Goal: Task Accomplishment & Management: Manage account settings

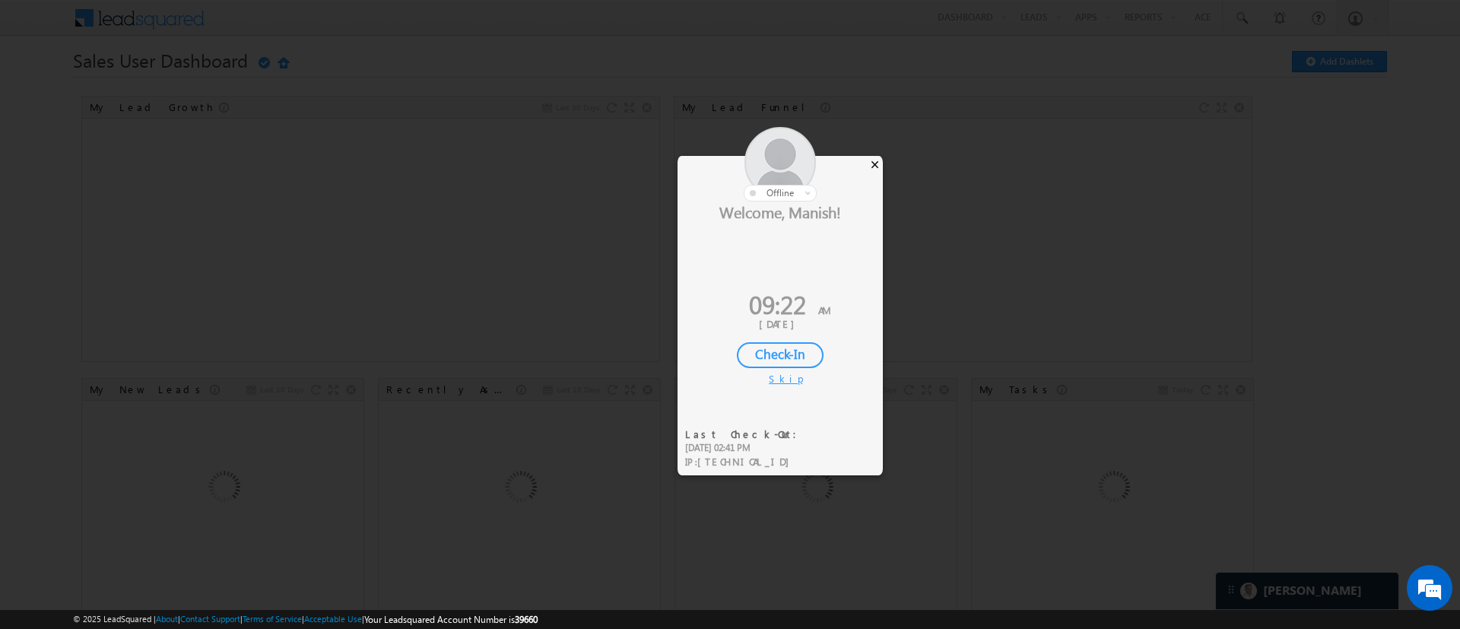
click at [878, 166] on div "×" at bounding box center [875, 164] width 16 height 17
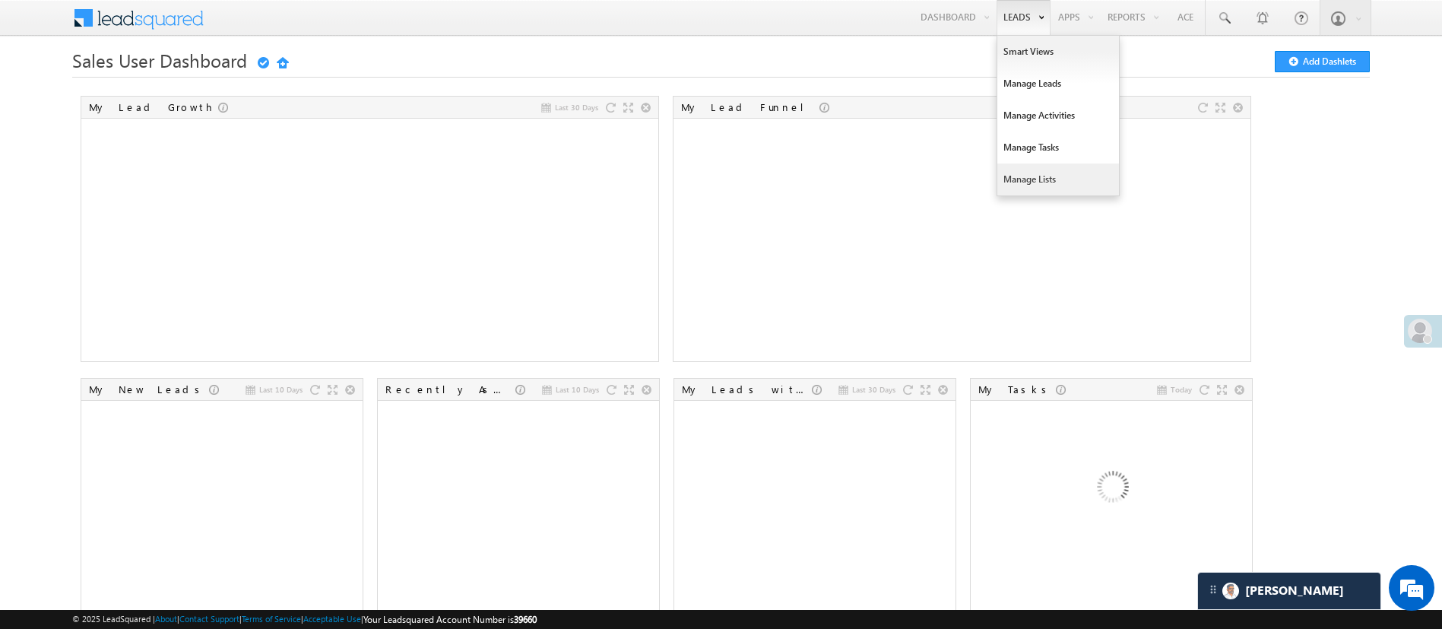
click at [1063, 180] on link "Manage Lists" at bounding box center [1058, 179] width 122 height 32
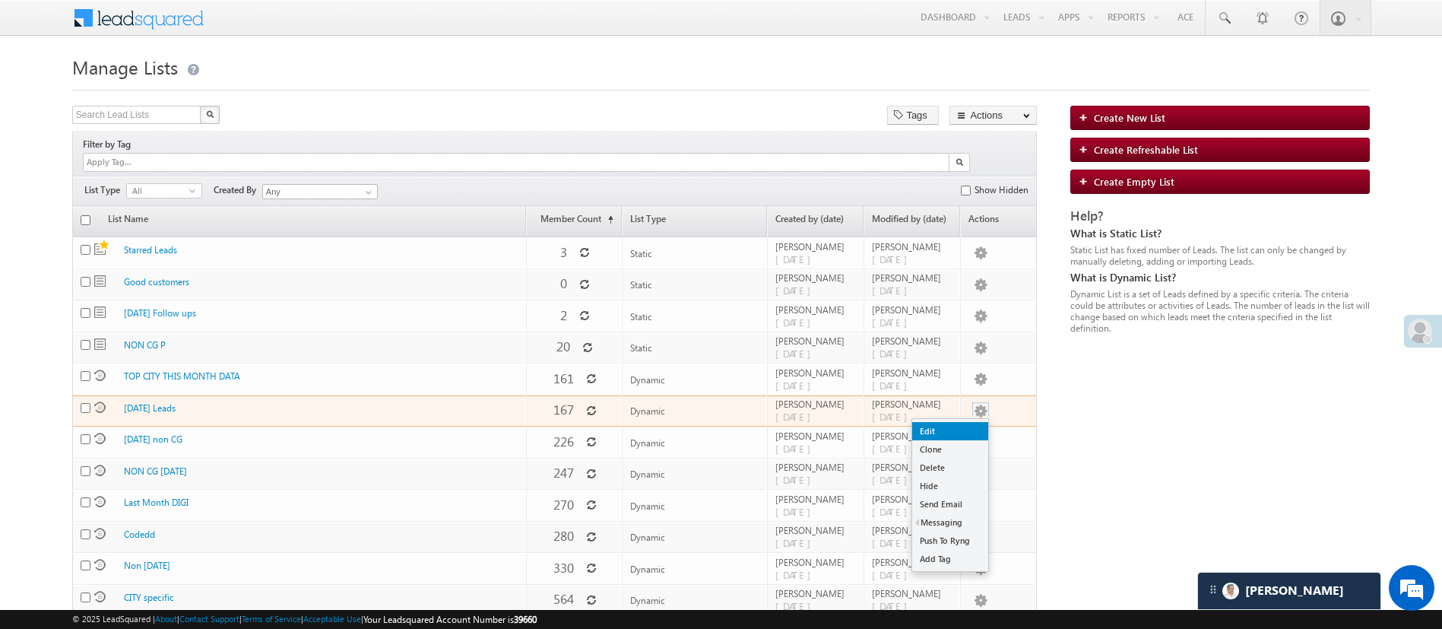
click at [954, 422] on link "Edit" at bounding box center [950, 431] width 76 height 18
checkbox input "true"
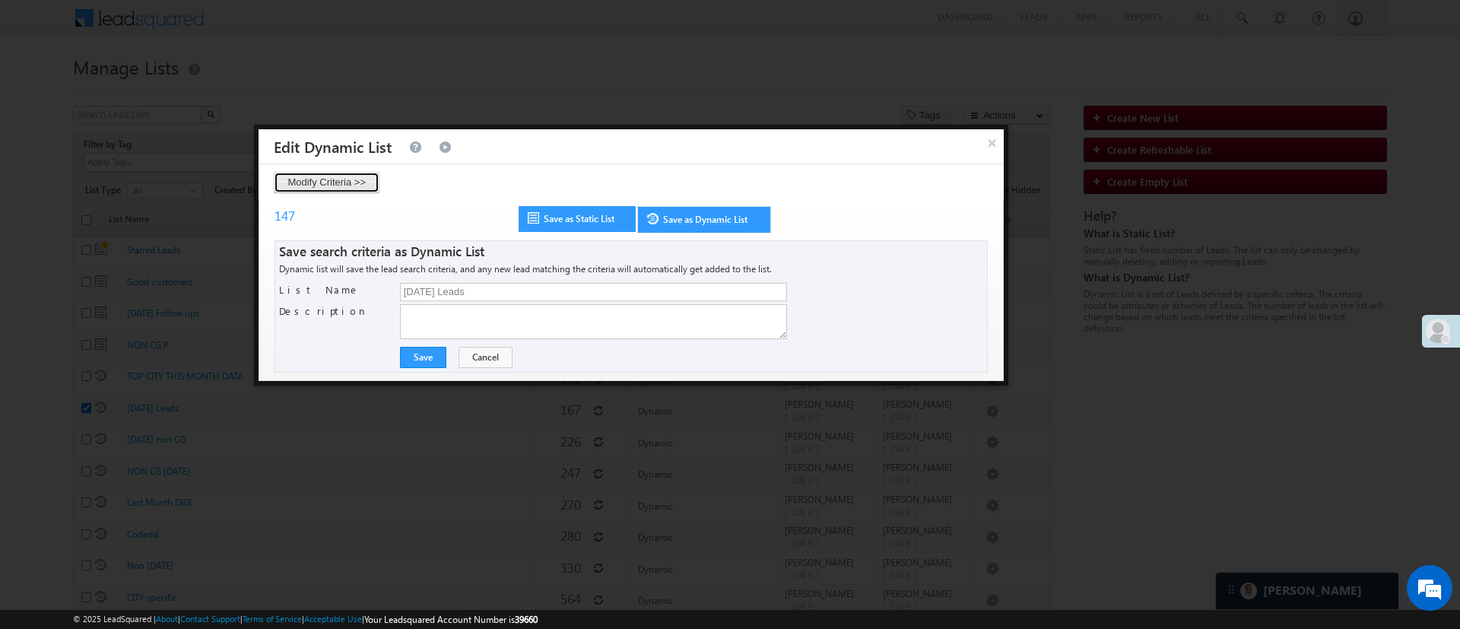
click at [344, 185] on button "Modify Criteria >>" at bounding box center [327, 182] width 106 height 21
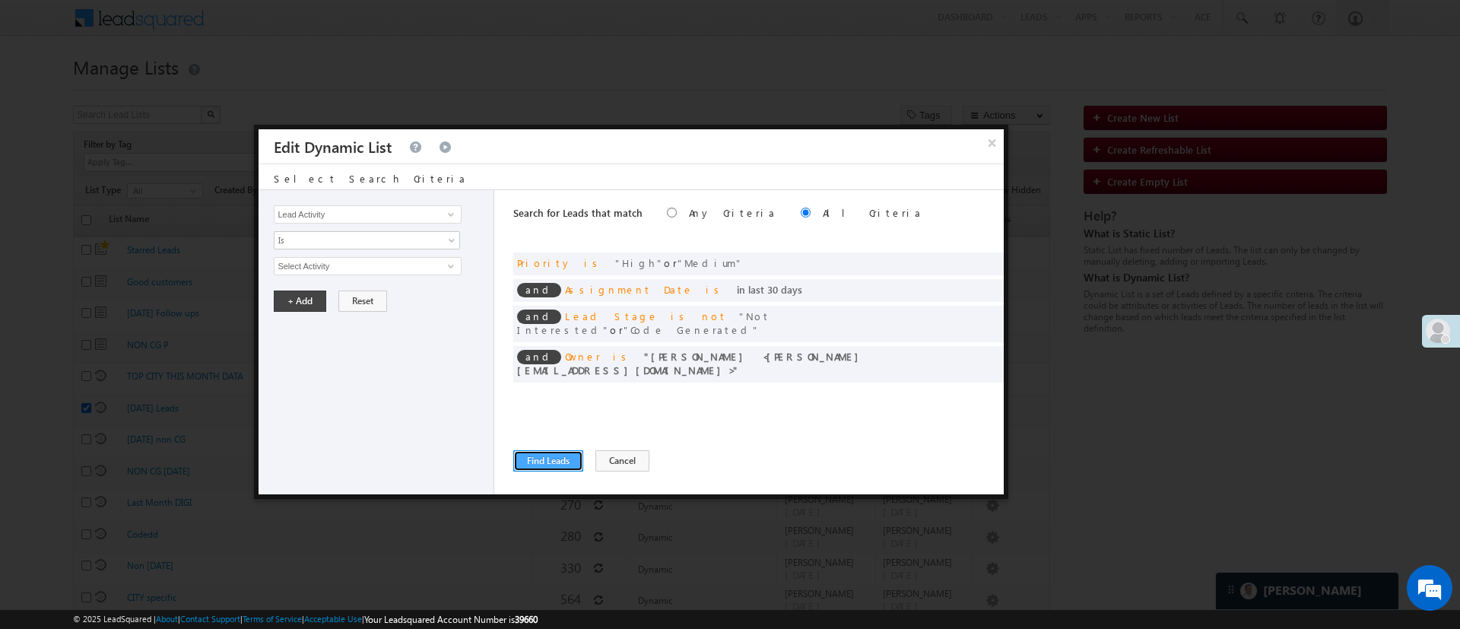
click at [551, 455] on button "Find Leads" at bounding box center [548, 460] width 70 height 21
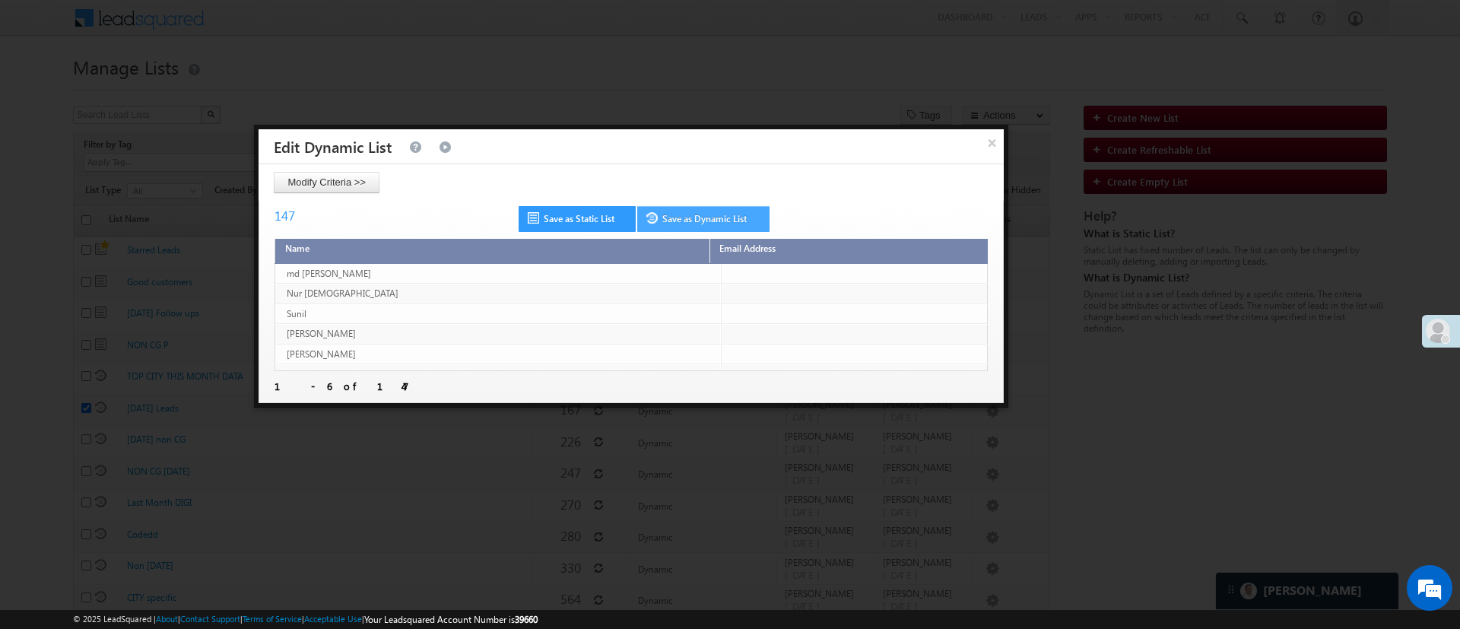
click at [686, 215] on link "Save as Dynamic List" at bounding box center [703, 219] width 132 height 26
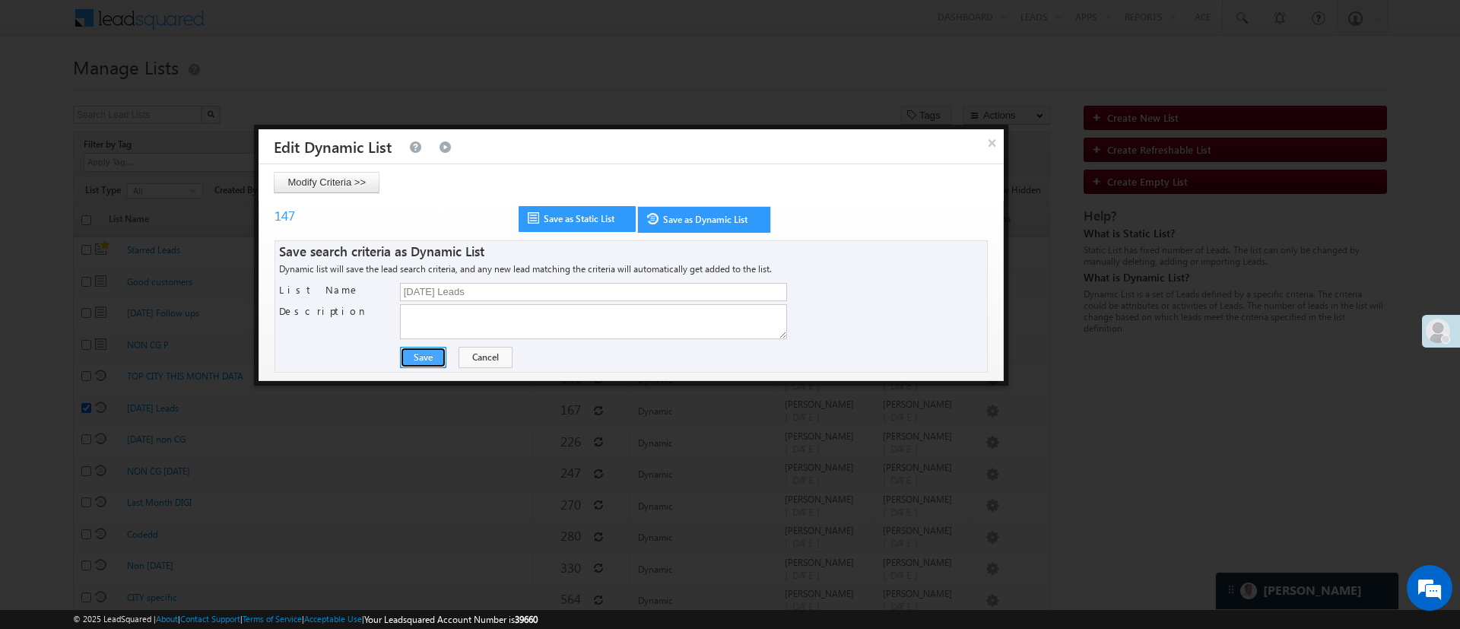
click at [415, 363] on button "Save" at bounding box center [423, 357] width 46 height 21
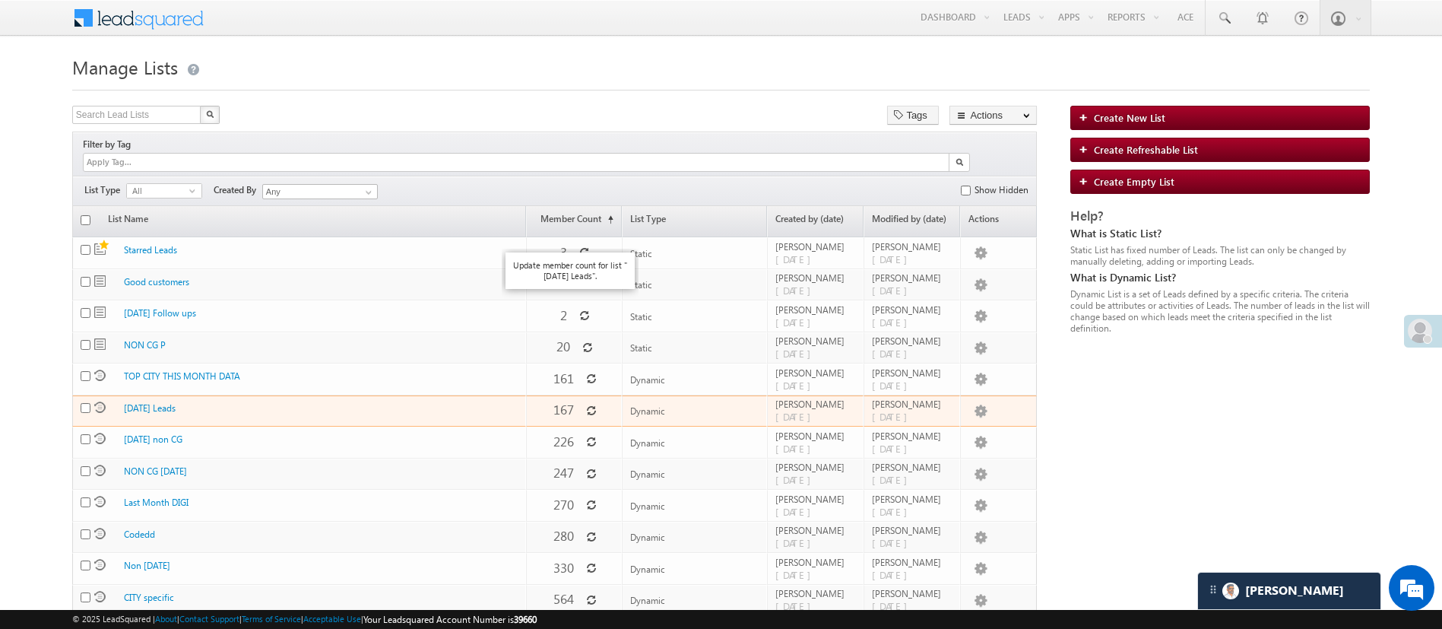
click at [586, 405] on icon at bounding box center [591, 410] width 11 height 11
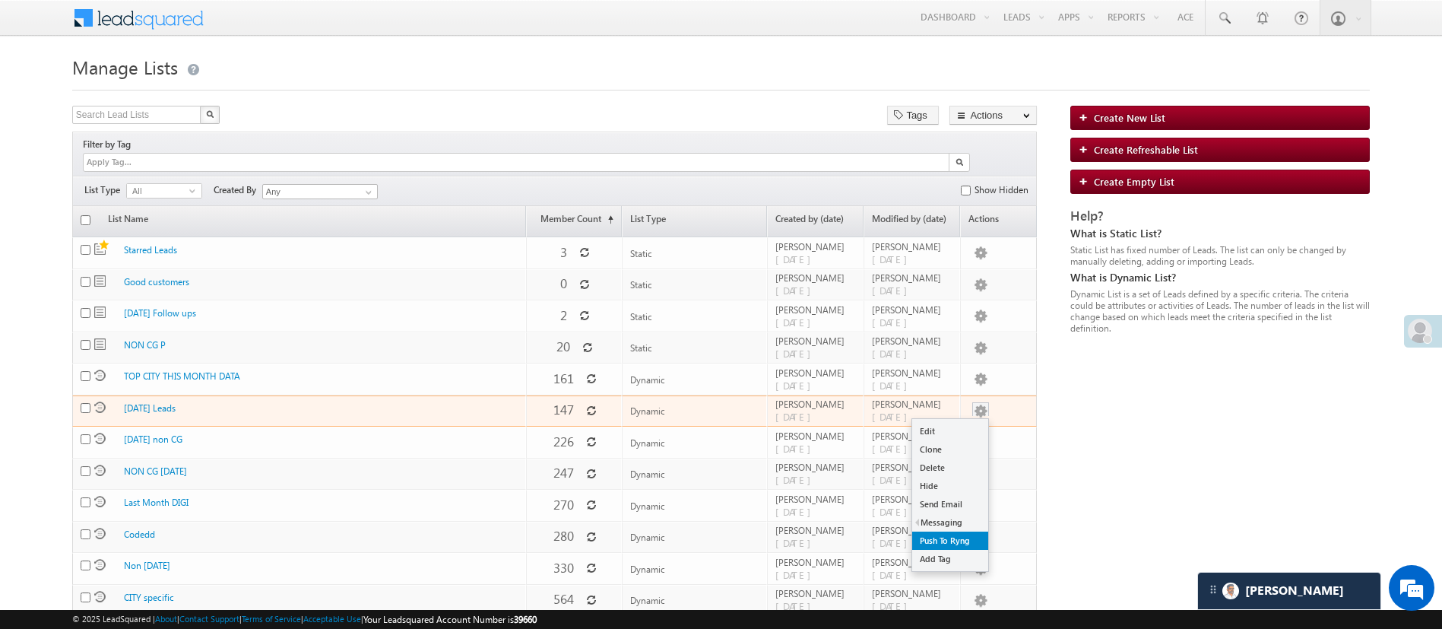
click at [952, 531] on link "Push To Ryng" at bounding box center [950, 540] width 76 height 18
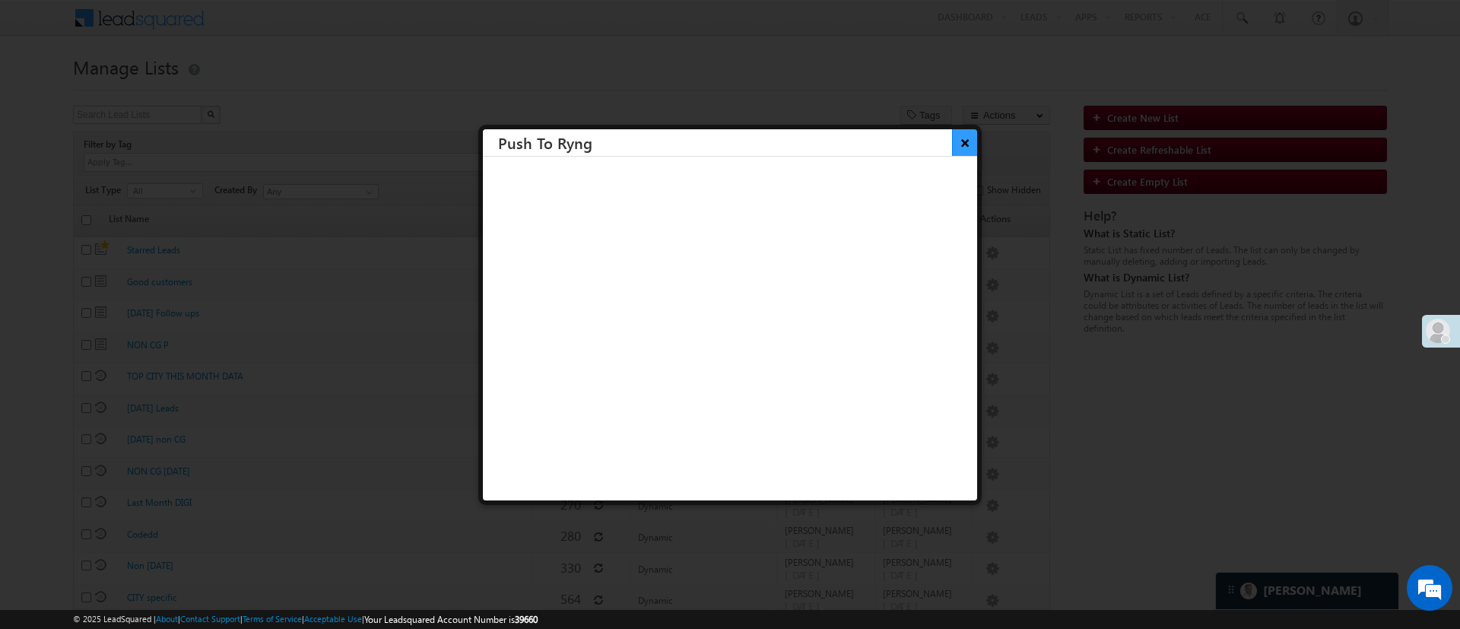
click at [952, 142] on button "×" at bounding box center [964, 142] width 25 height 27
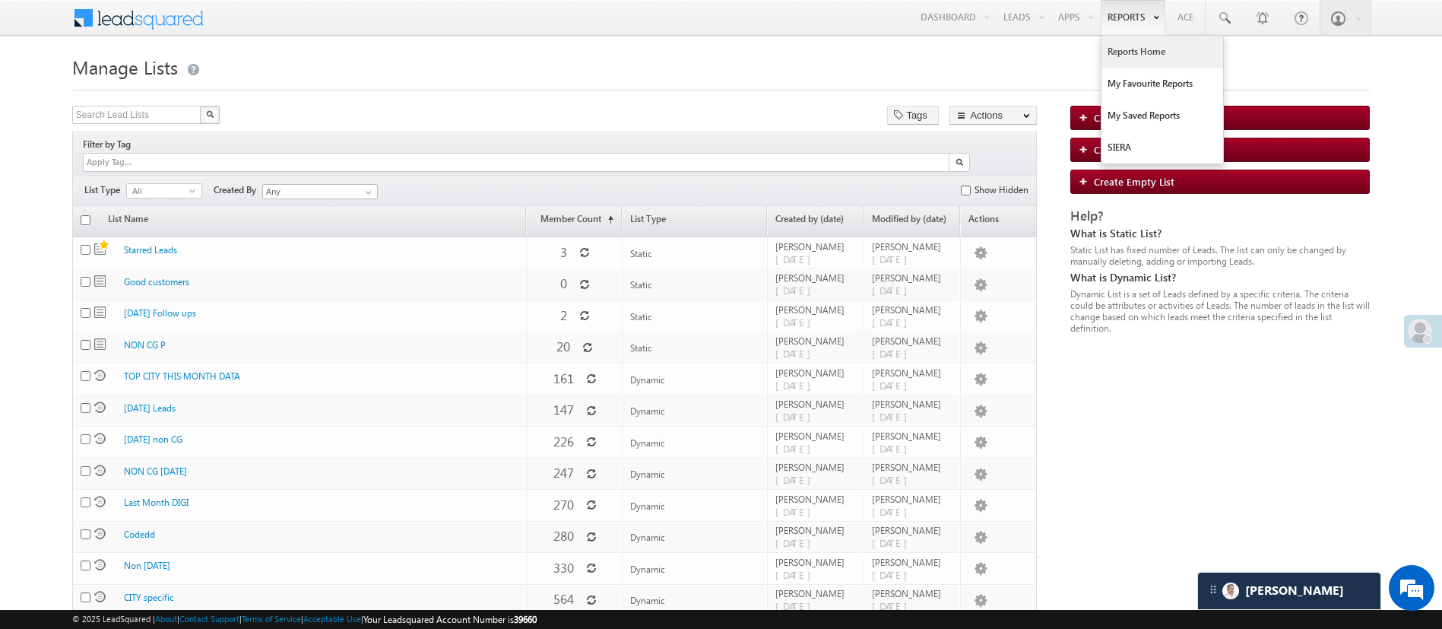
click at [1137, 59] on link "Reports Home" at bounding box center [1162, 52] width 122 height 32
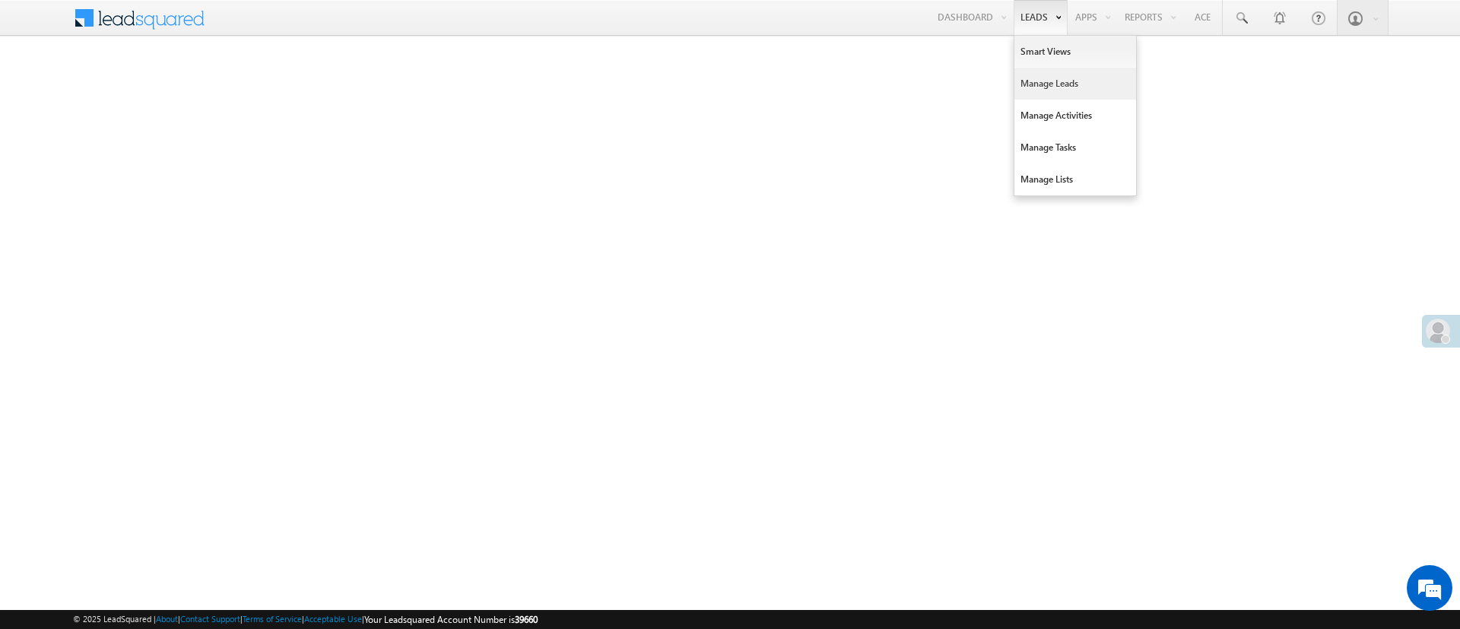
click at [1078, 87] on link "Manage Leads" at bounding box center [1075, 84] width 122 height 32
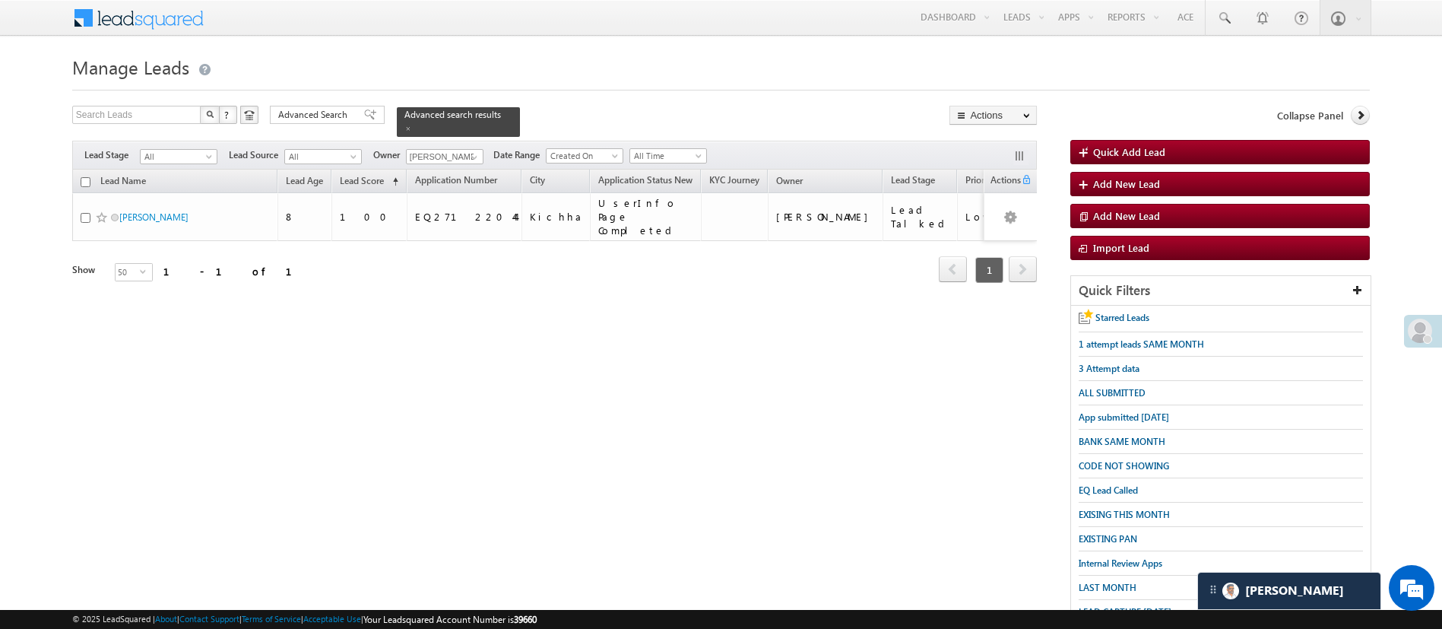
scroll to position [157, 0]
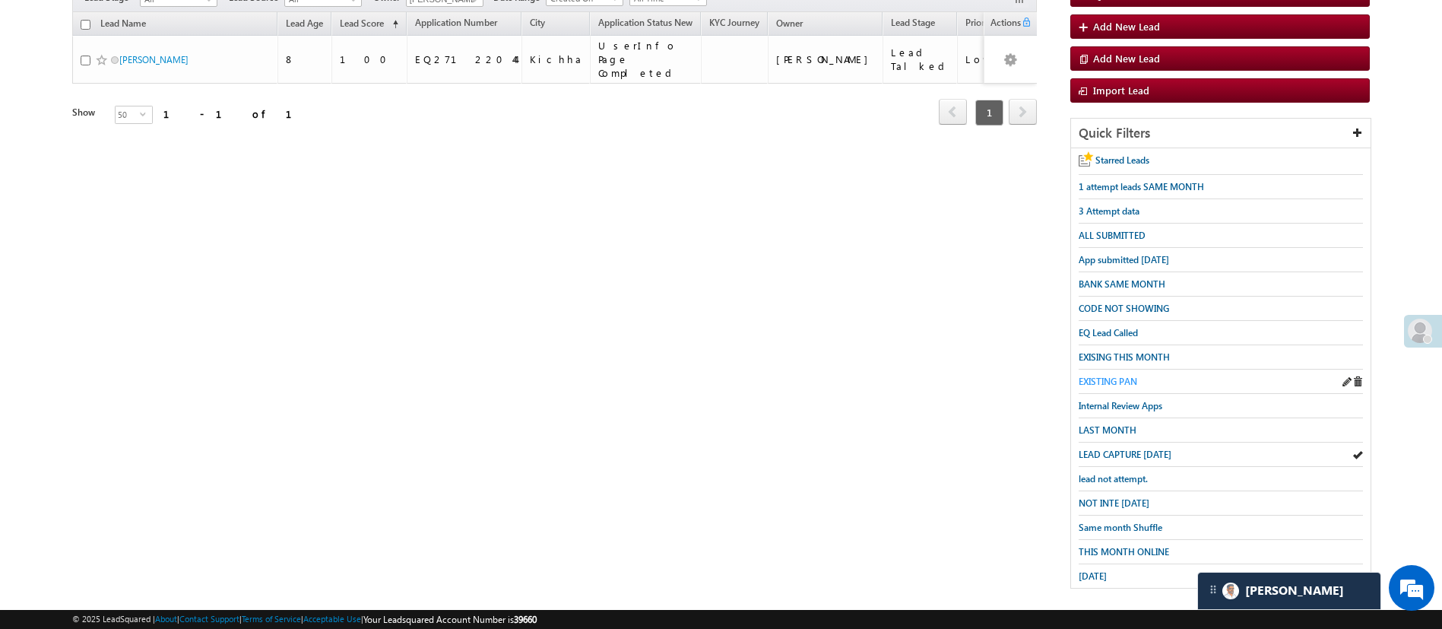
click at [1121, 376] on span "EXISTING PAN" at bounding box center [1108, 381] width 59 height 11
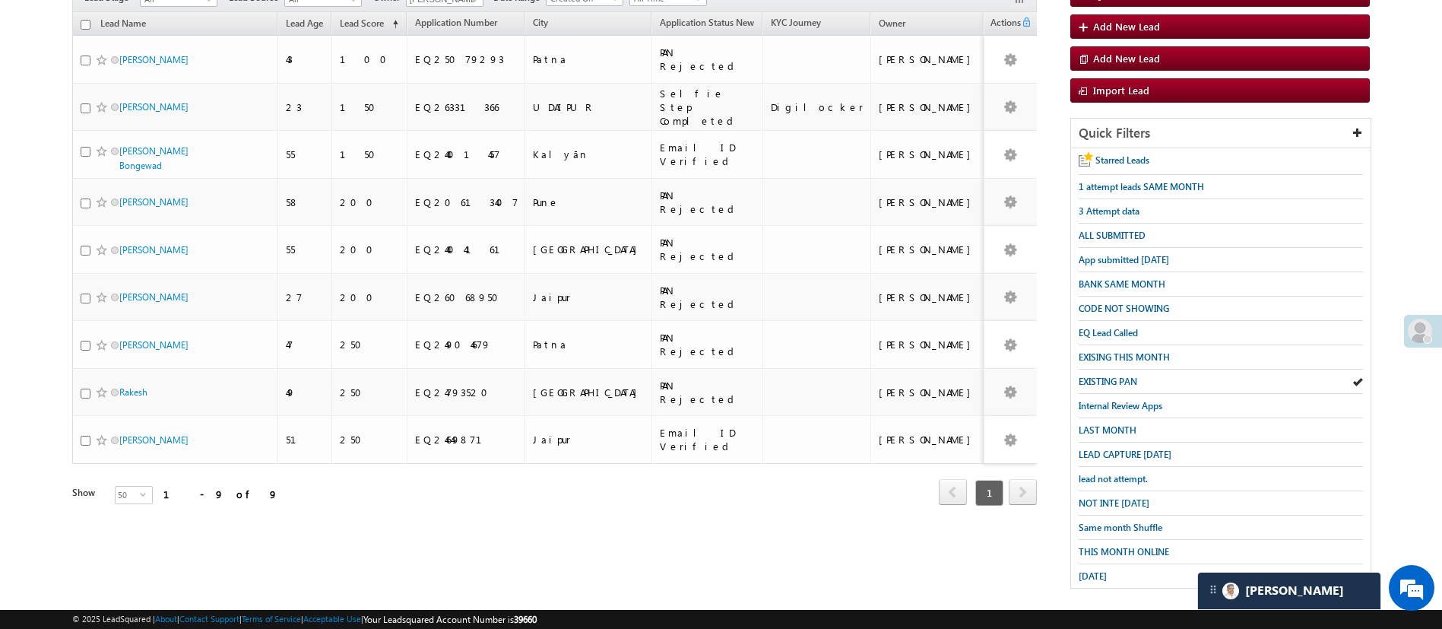
scroll to position [0, 0]
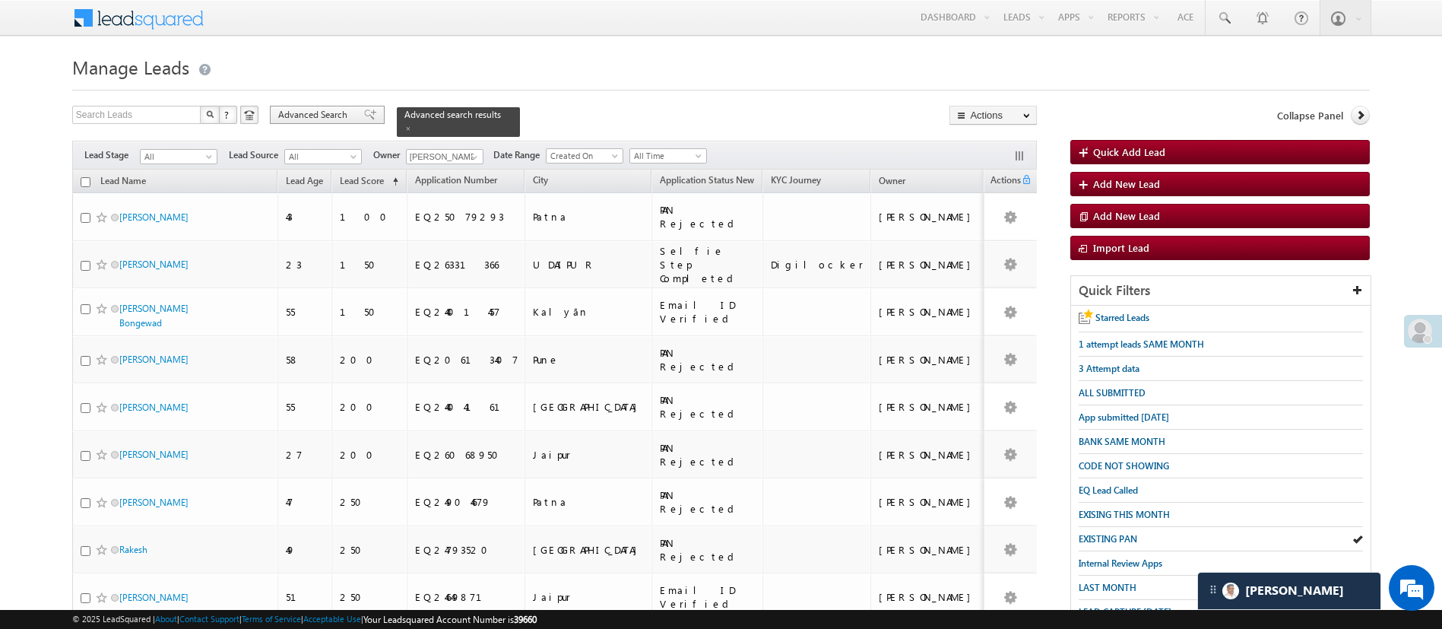
click at [335, 113] on span "Advanced Search" at bounding box center [315, 115] width 74 height 14
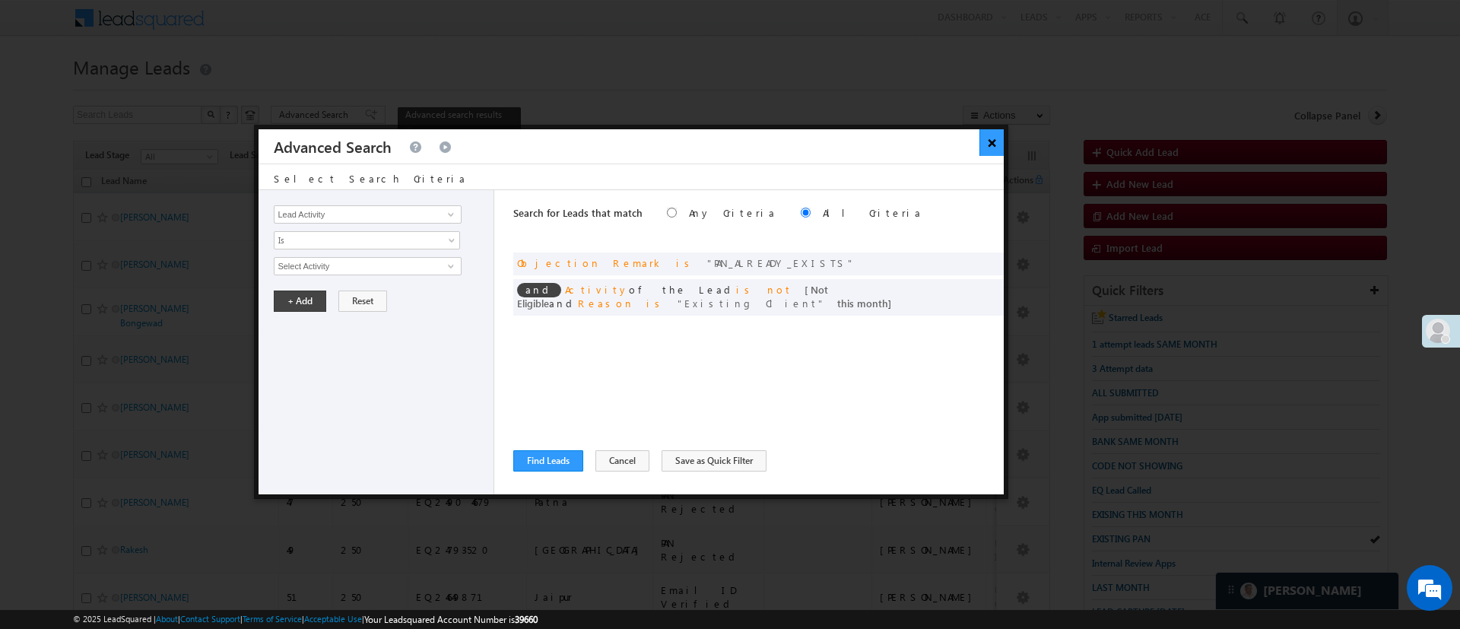
click at [986, 144] on button "×" at bounding box center [991, 142] width 25 height 27
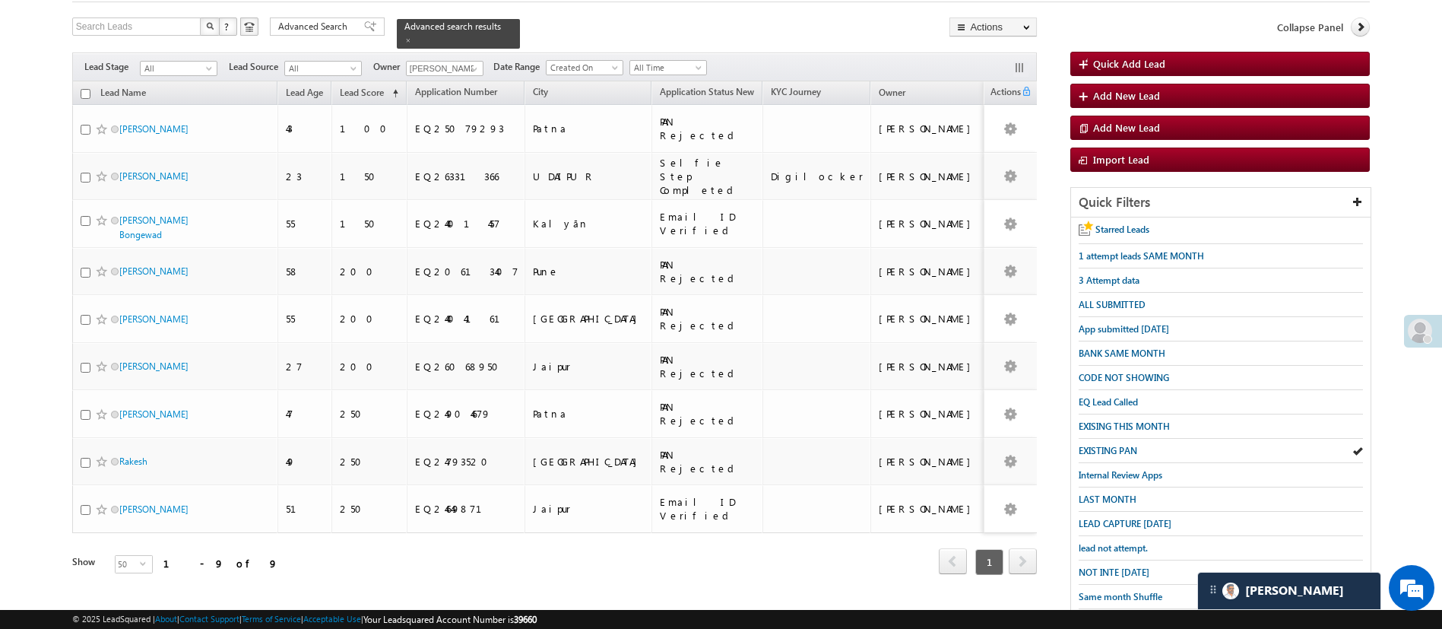
scroll to position [157, 0]
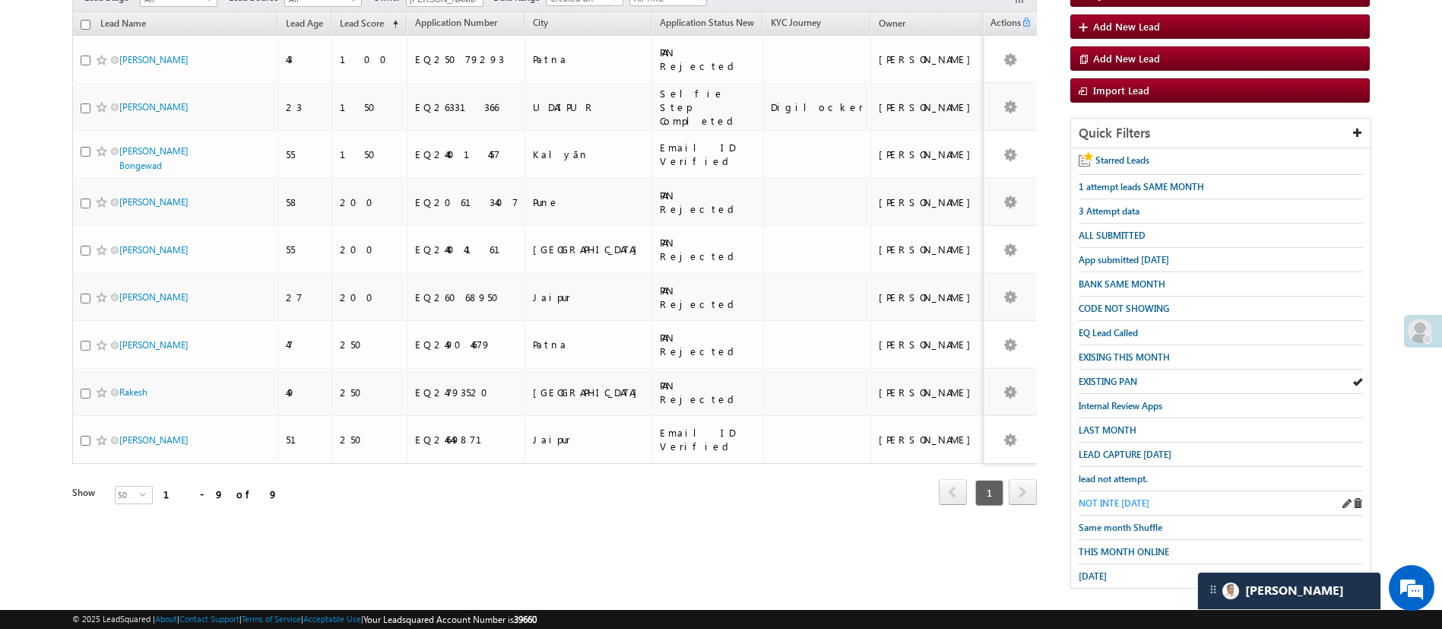
click at [1129, 497] on span "NOT INTE TODAY" at bounding box center [1114, 502] width 71 height 11
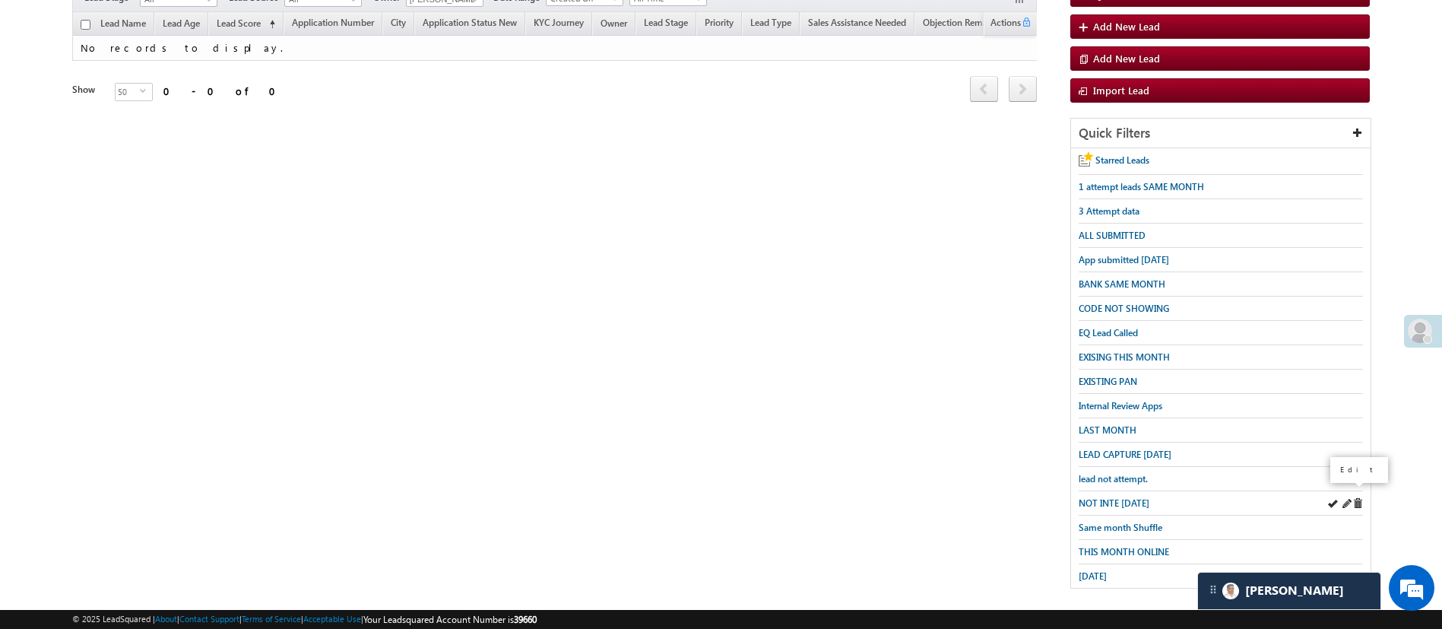
click at [1344, 498] on span at bounding box center [1346, 503] width 11 height 11
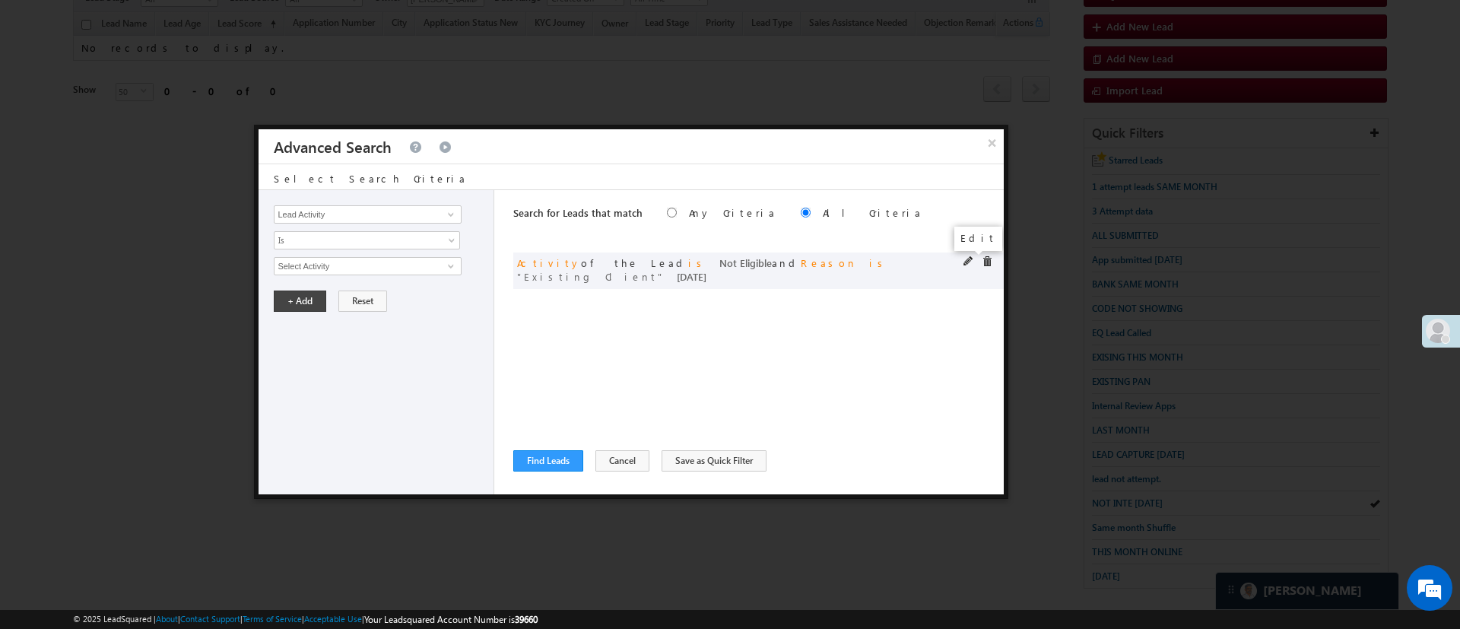
click at [971, 258] on span at bounding box center [968, 261] width 11 height 11
click at [345, 347] on span "Existing Client" at bounding box center [360, 343] width 173 height 17
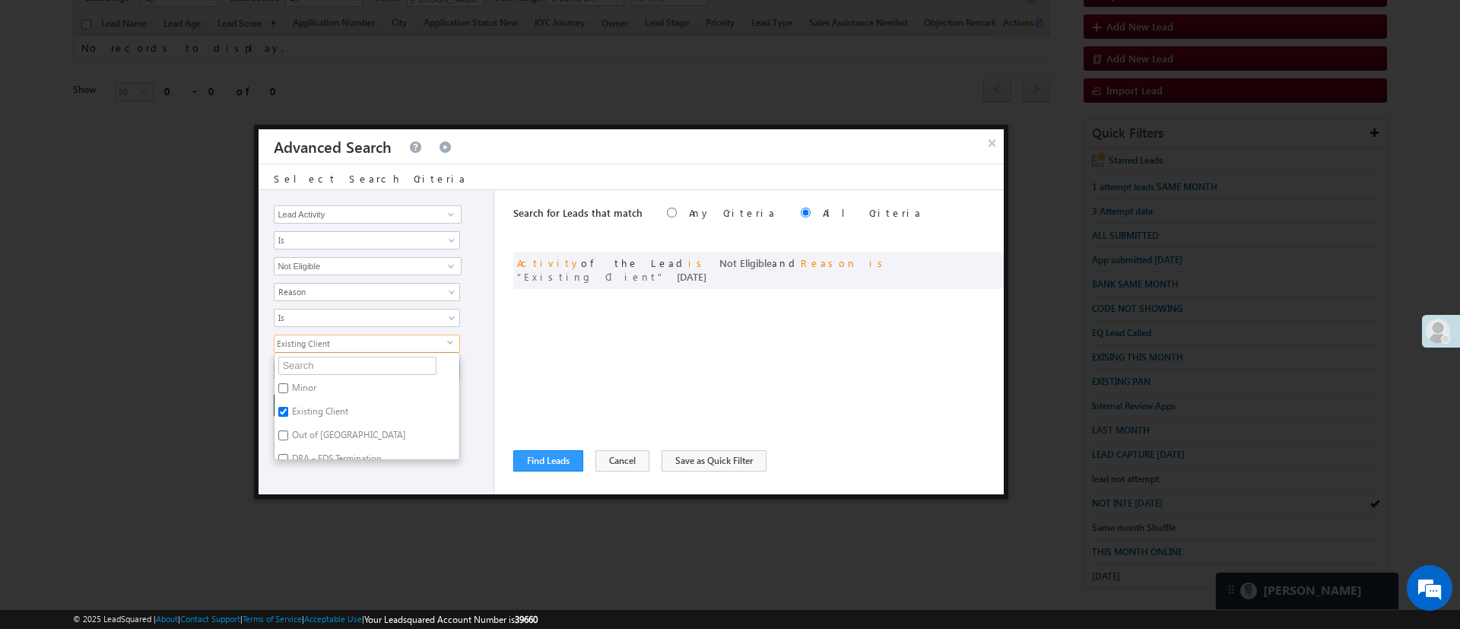
click at [290, 390] on label "Minor" at bounding box center [302, 391] width 57 height 24
click at [288, 390] on input "Minor" at bounding box center [283, 388] width 10 height 10
checkbox input "true"
click at [312, 439] on label "Out of India" at bounding box center [347, 438] width 147 height 24
click at [288, 439] on input "Out of India" at bounding box center [283, 435] width 10 height 10
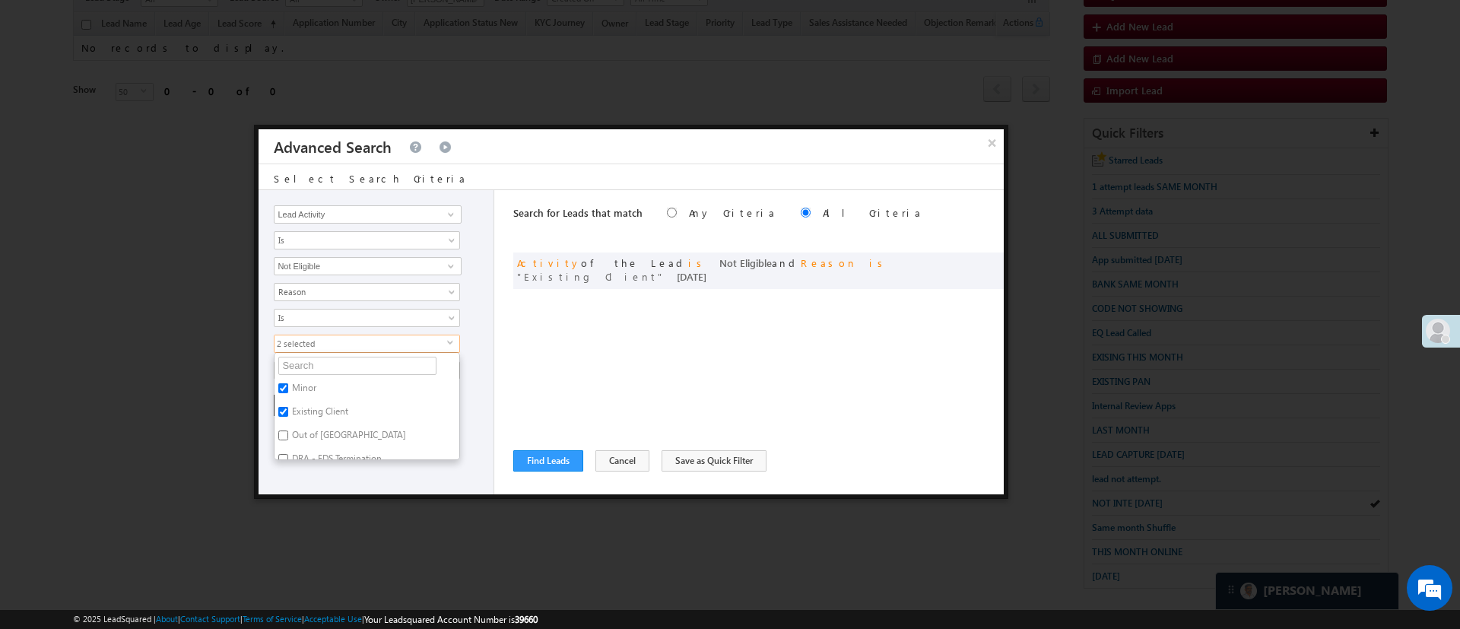
checkbox input "true"
click at [331, 481] on div "Lead Activity Task Sales Group Prospect Id WA Last Message Timestamp 4th Day Di…" at bounding box center [376, 342] width 236 height 304
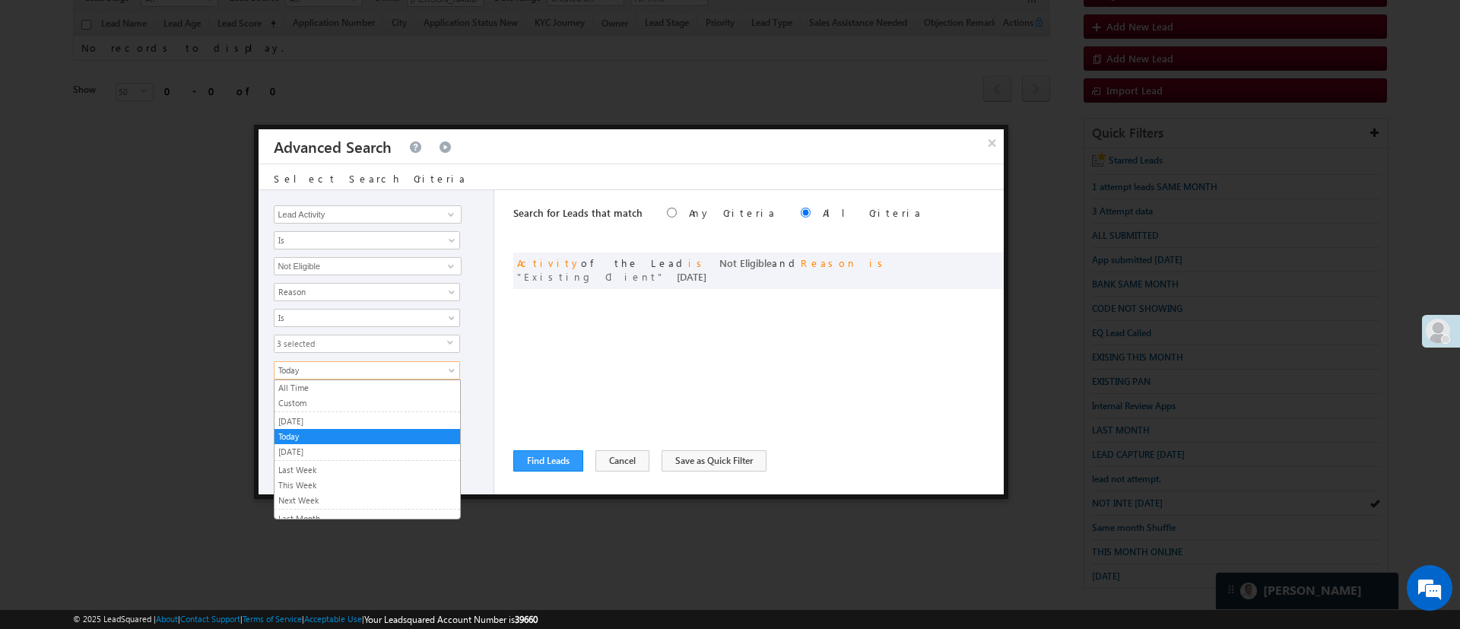
click at [347, 368] on span "Today" at bounding box center [356, 370] width 165 height 14
click at [336, 418] on link "Yesterday" at bounding box center [366, 421] width 185 height 14
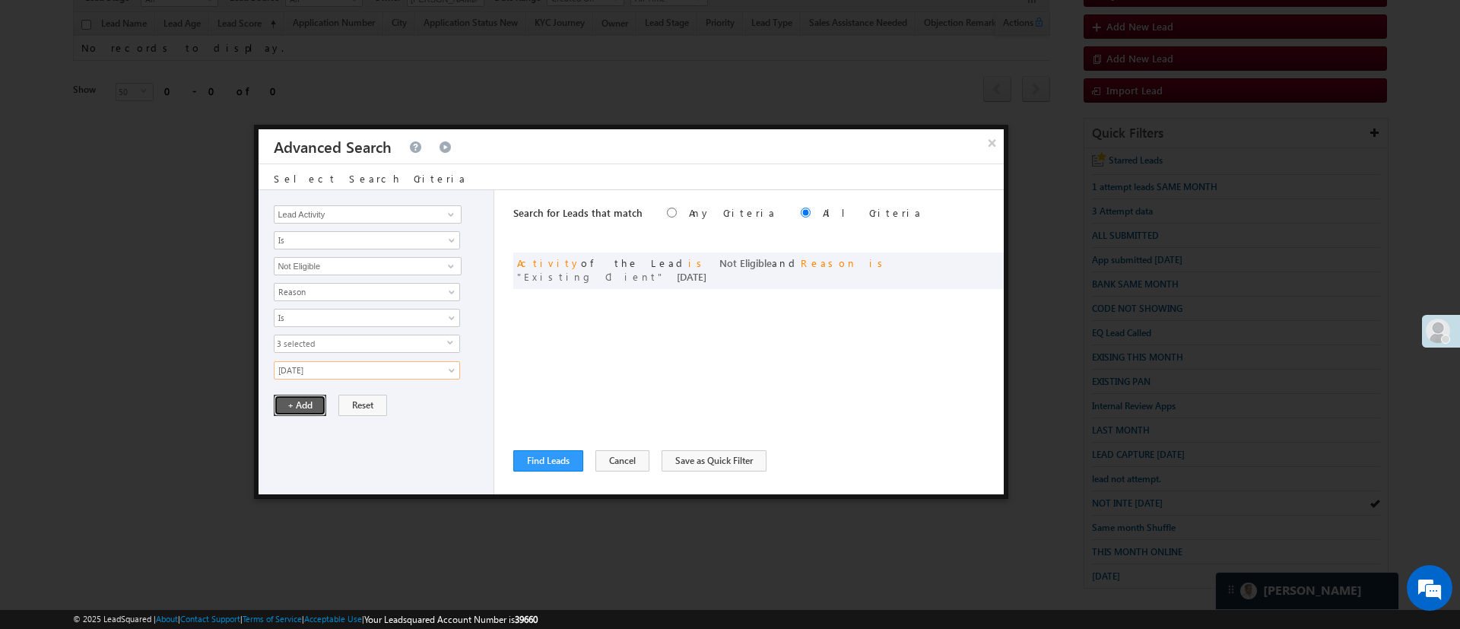
click at [307, 407] on button "+ Add" at bounding box center [300, 405] width 52 height 21
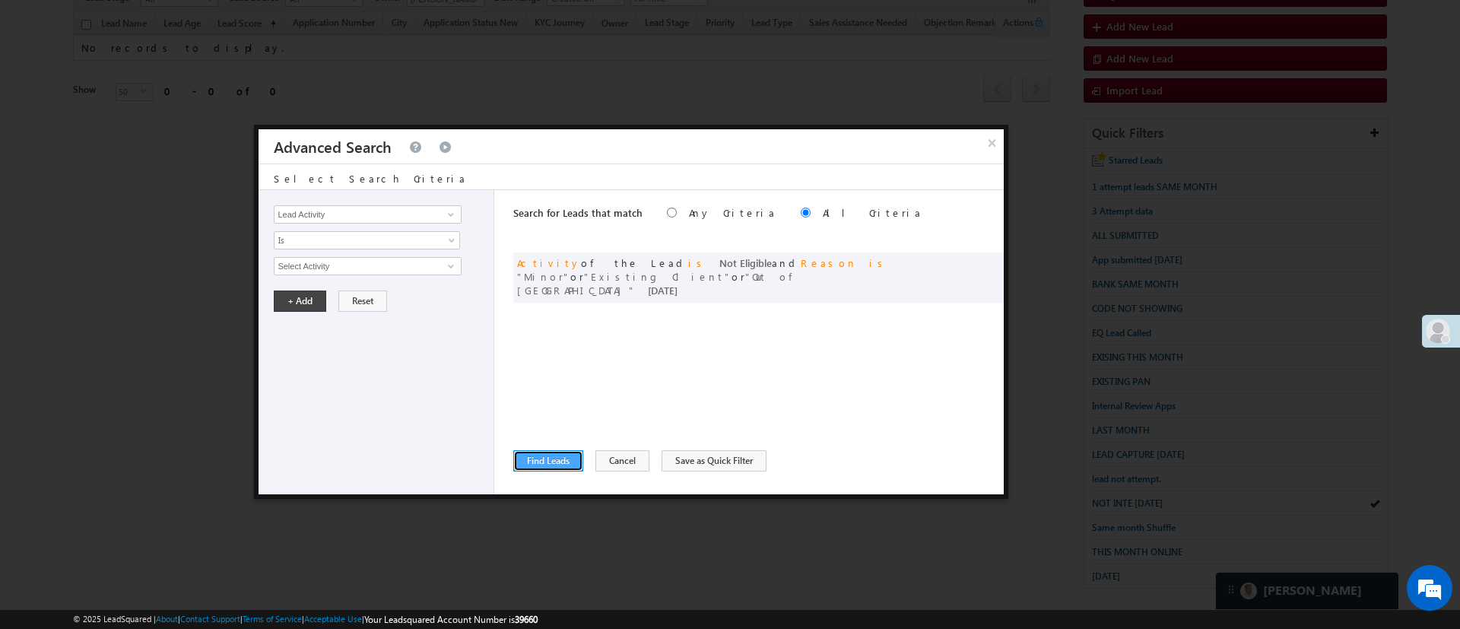
click at [550, 460] on button "Find Leads" at bounding box center [548, 460] width 70 height 21
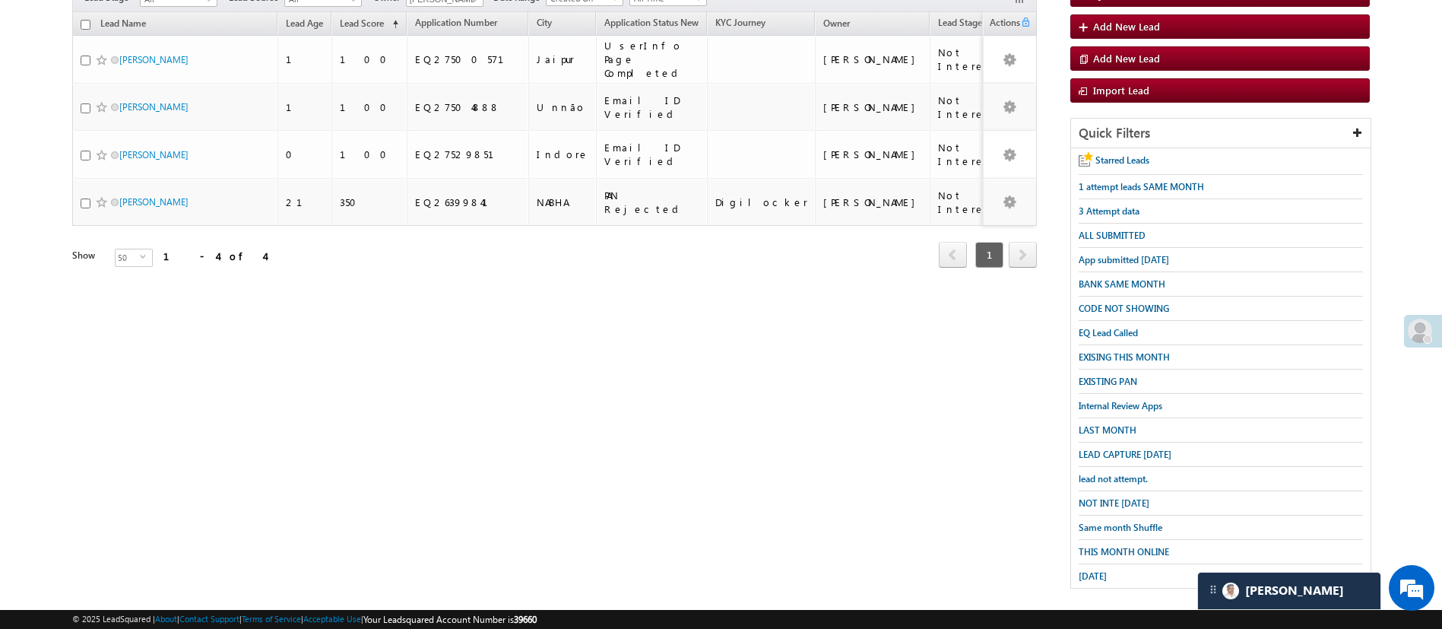
scroll to position [0, 0]
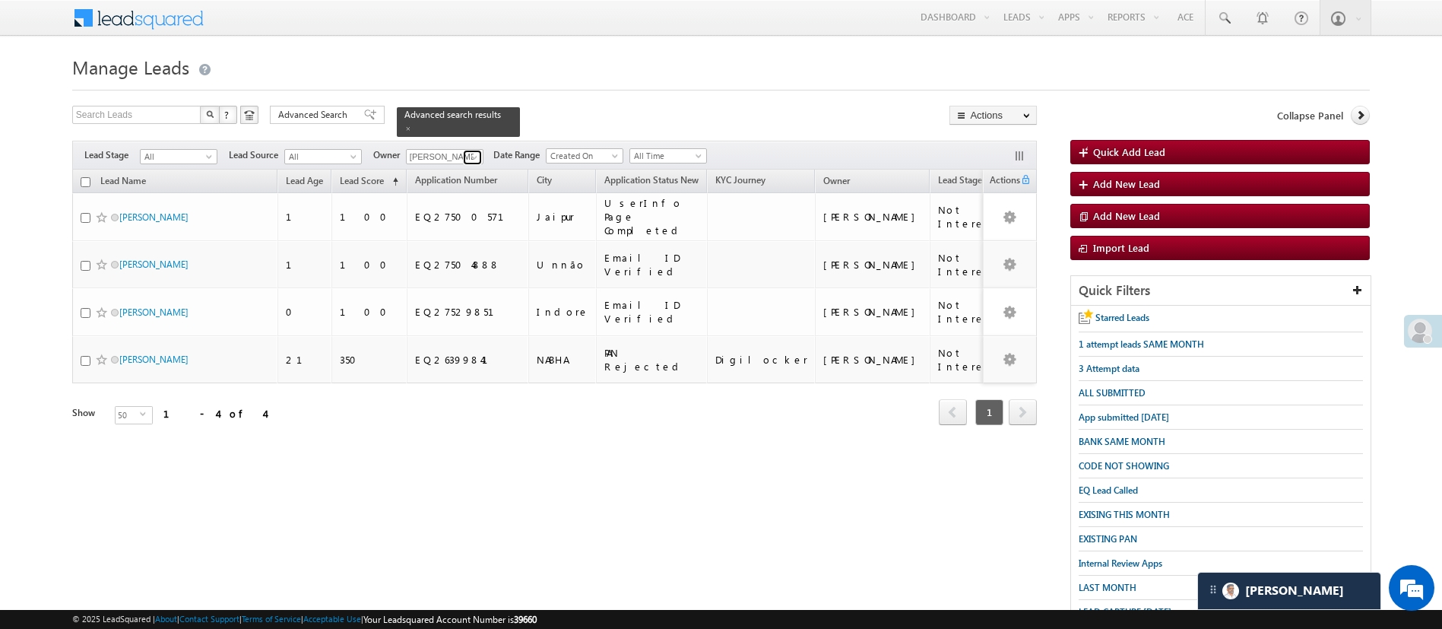
click at [471, 151] on span at bounding box center [474, 157] width 12 height 12
click at [473, 206] on span "Ujjwal.1Gurnani@angelbroking.com" at bounding box center [480, 211] width 137 height 11
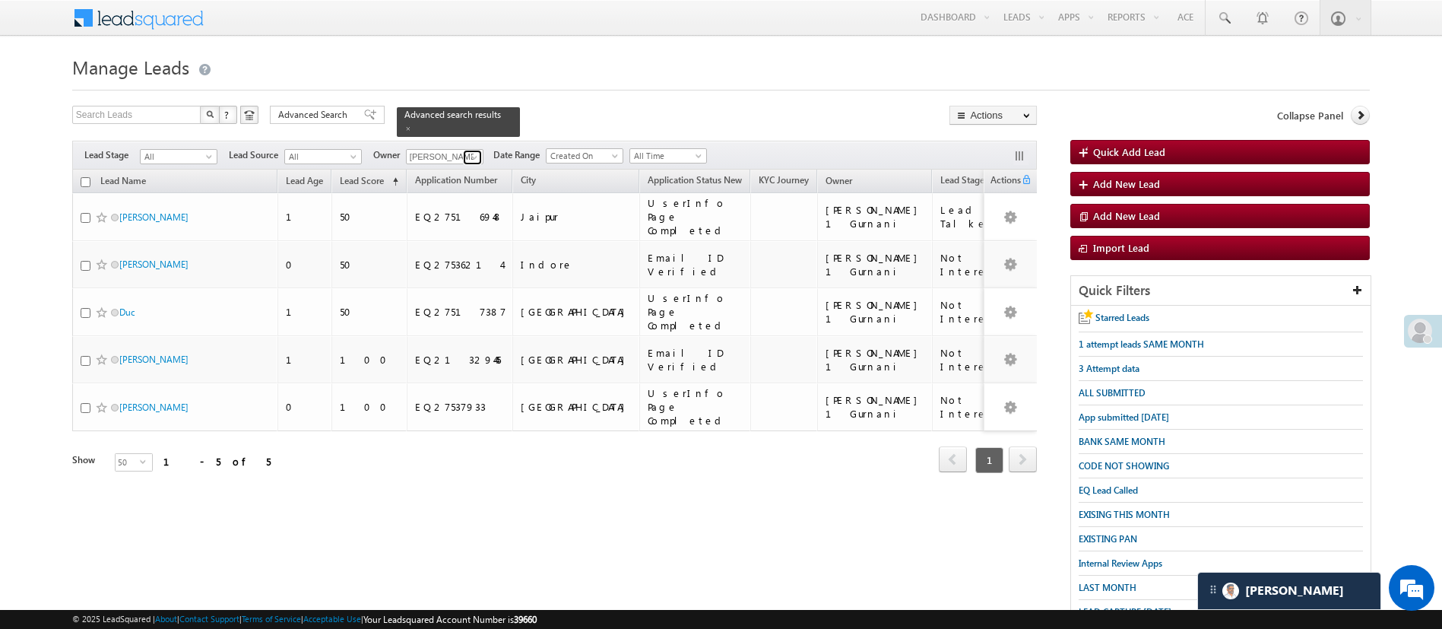
click at [477, 151] on span at bounding box center [474, 157] width 12 height 12
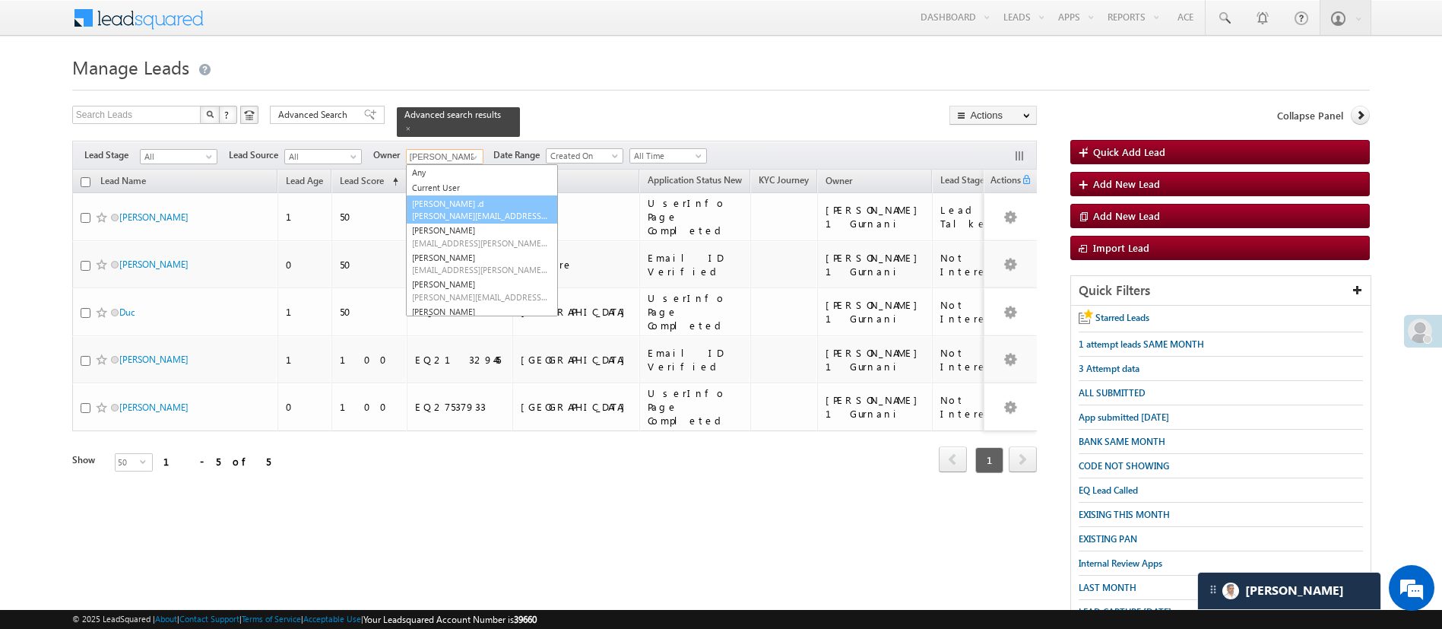
click at [467, 210] on span "Aakansha.D@angelbroking.com" at bounding box center [480, 215] width 137 height 11
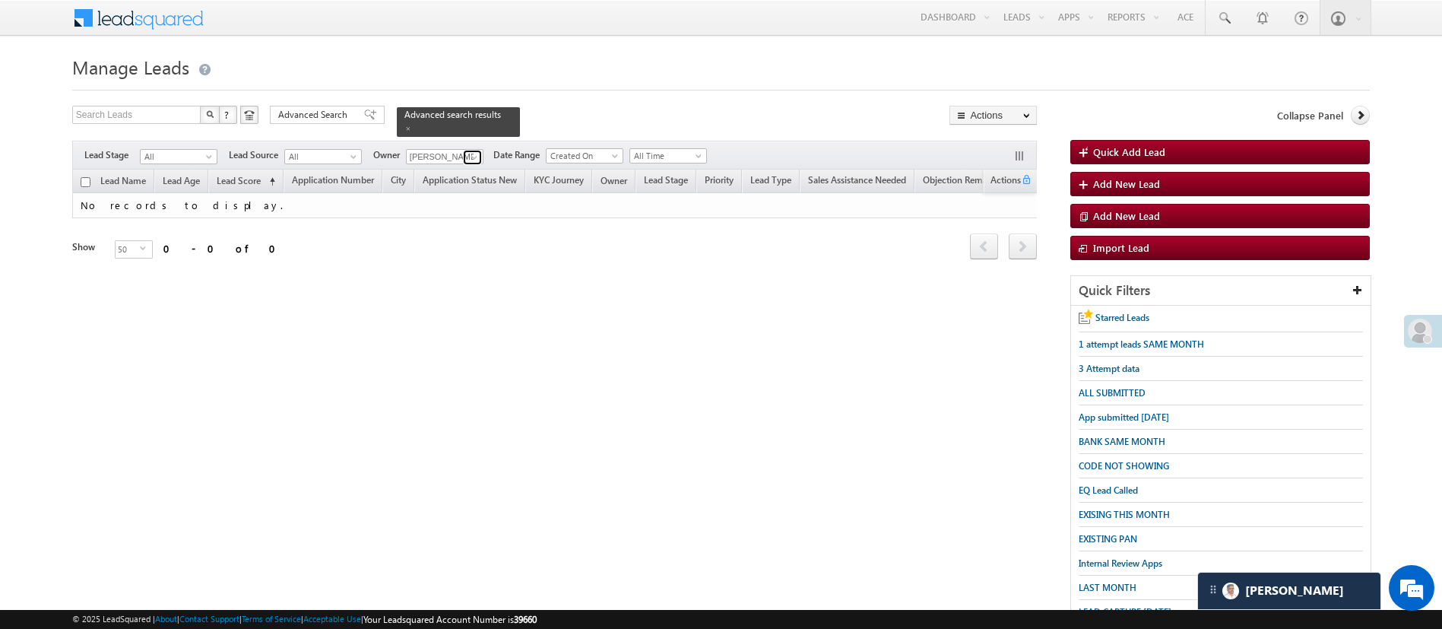
click at [474, 151] on span at bounding box center [474, 157] width 12 height 12
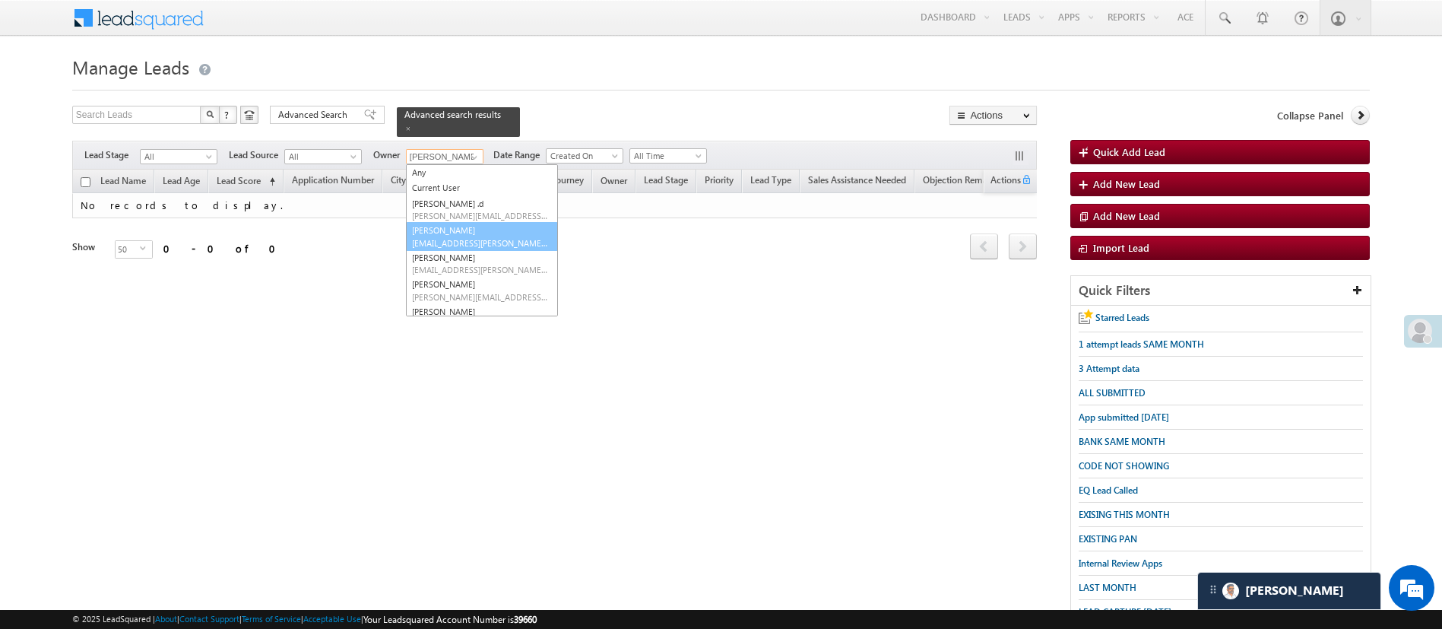
click at [506, 225] on link "Anuj Rajak Anuj.Rajak@angelbroking.com" at bounding box center [482, 236] width 152 height 29
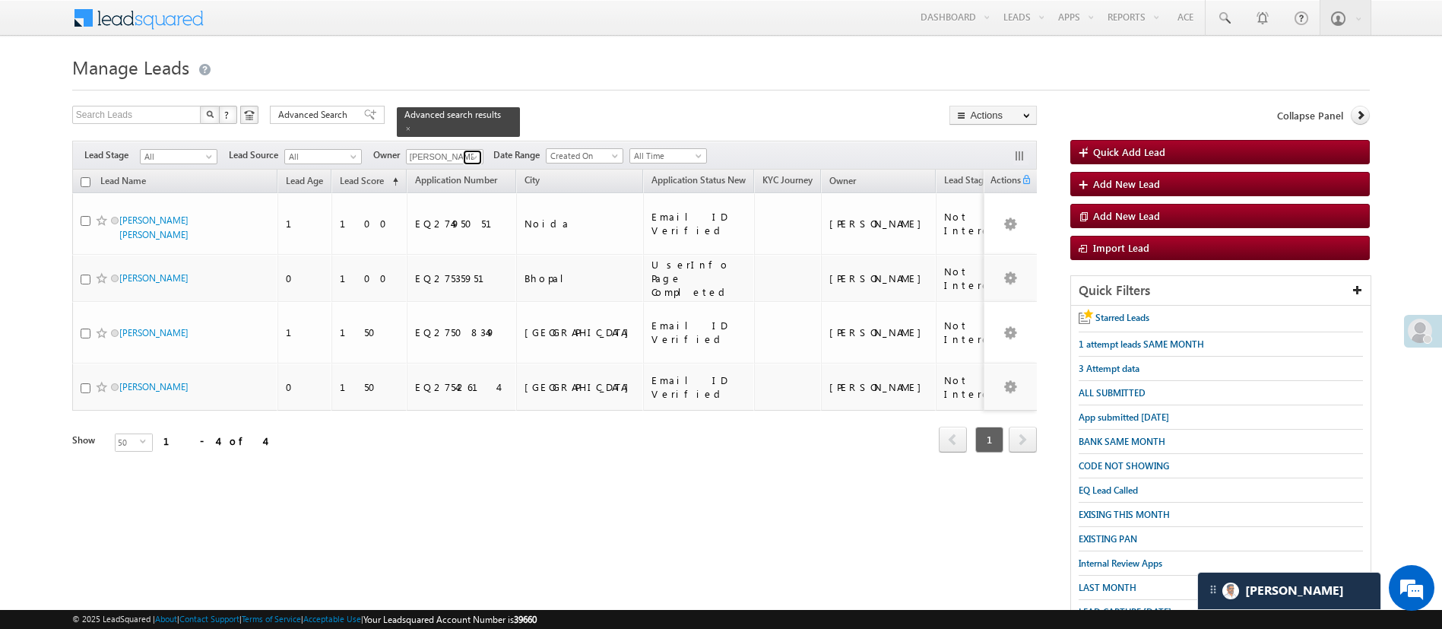
click at [476, 151] on span at bounding box center [474, 157] width 12 height 12
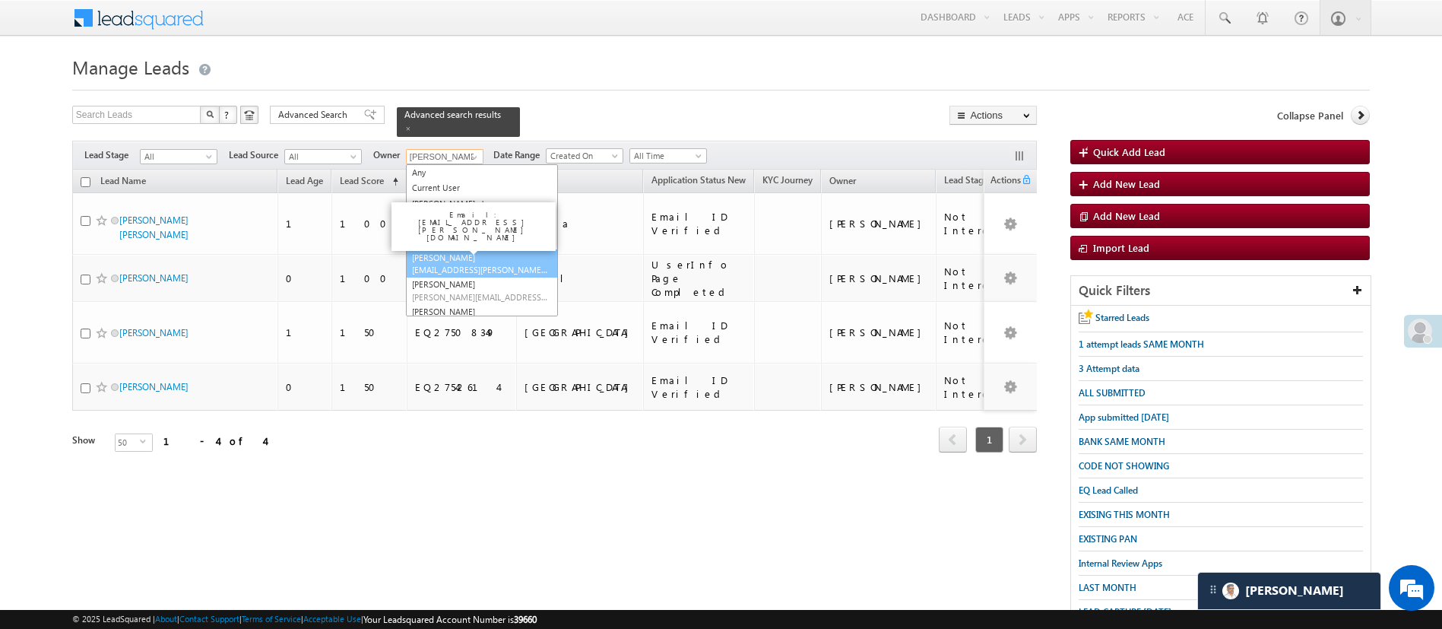
click at [477, 249] on link "Hemant Nandwana Hemant.Nandwana@angelbroking.com" at bounding box center [482, 263] width 152 height 29
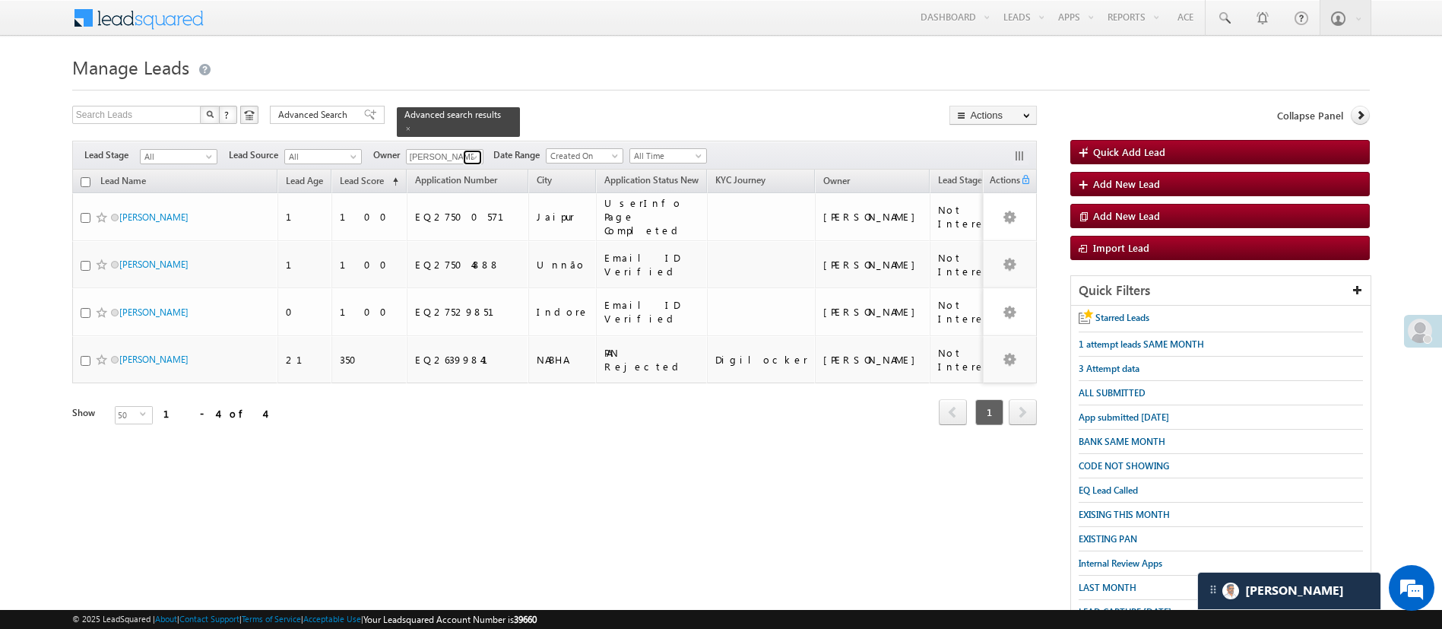
click at [472, 151] on span at bounding box center [474, 157] width 12 height 12
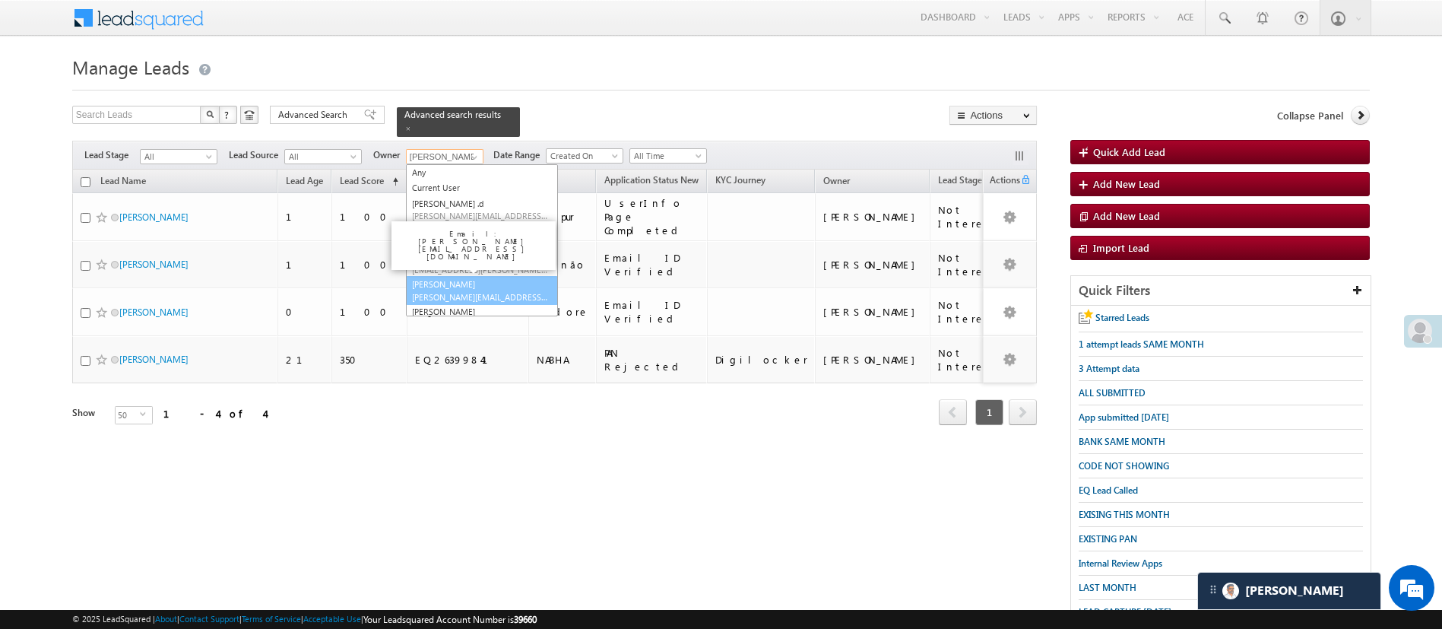
click at [486, 276] on link "Himanshu Sharma HIMANSHU.SHARMA@ANGELBROKING.COM" at bounding box center [482, 290] width 152 height 29
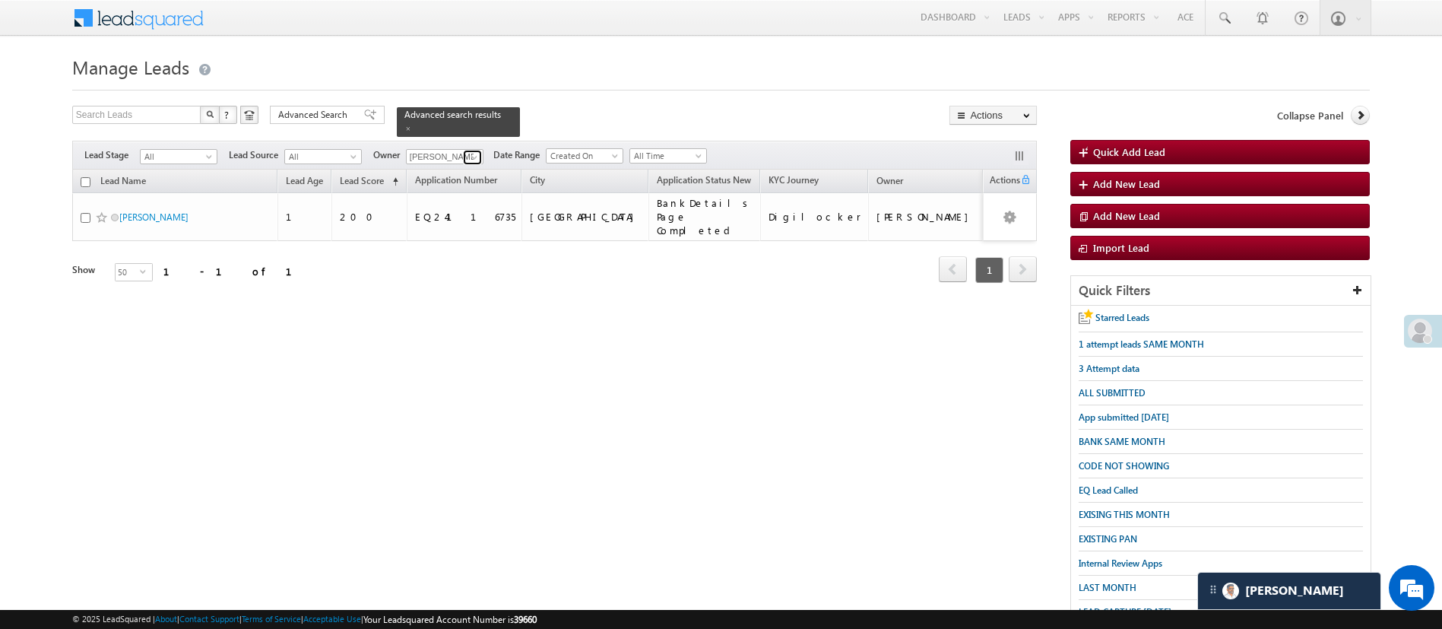
click at [472, 151] on span at bounding box center [474, 157] width 12 height 12
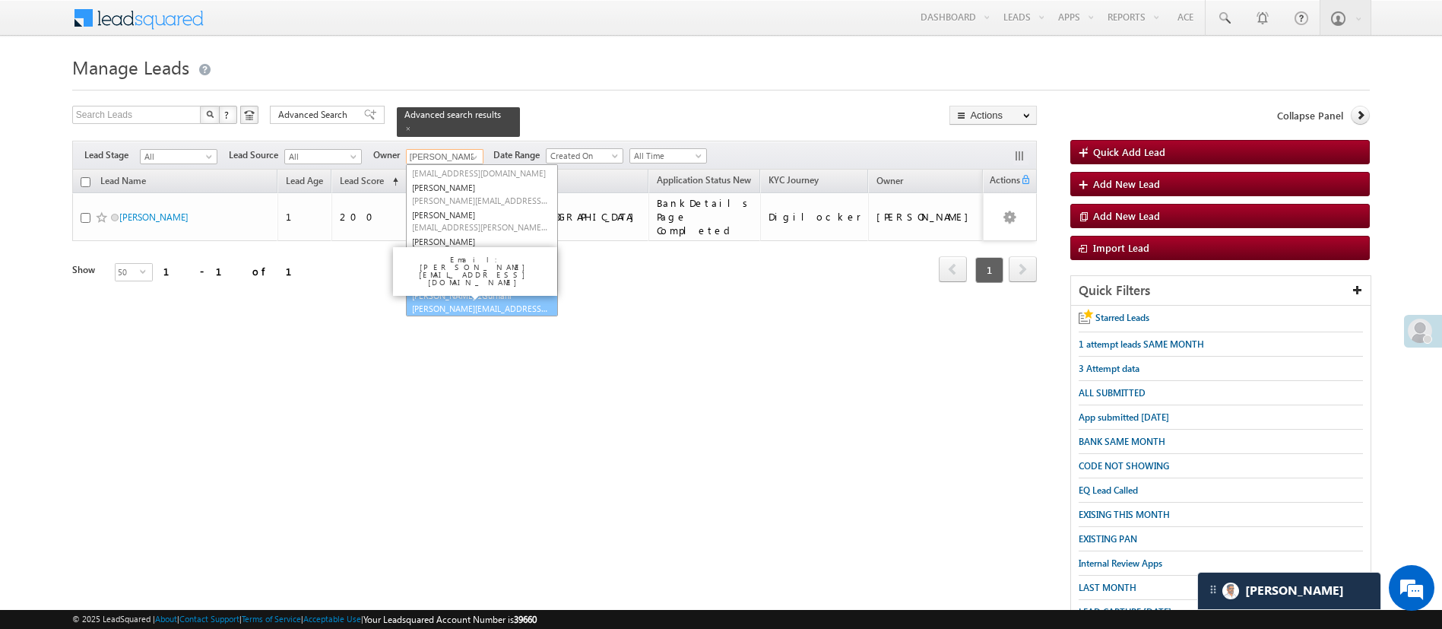
scroll to position [205, 0]
click at [519, 288] on link "Ujjwal 1Gurnani Ujjwal.1Gurnani@angelbroking.com" at bounding box center [482, 301] width 152 height 29
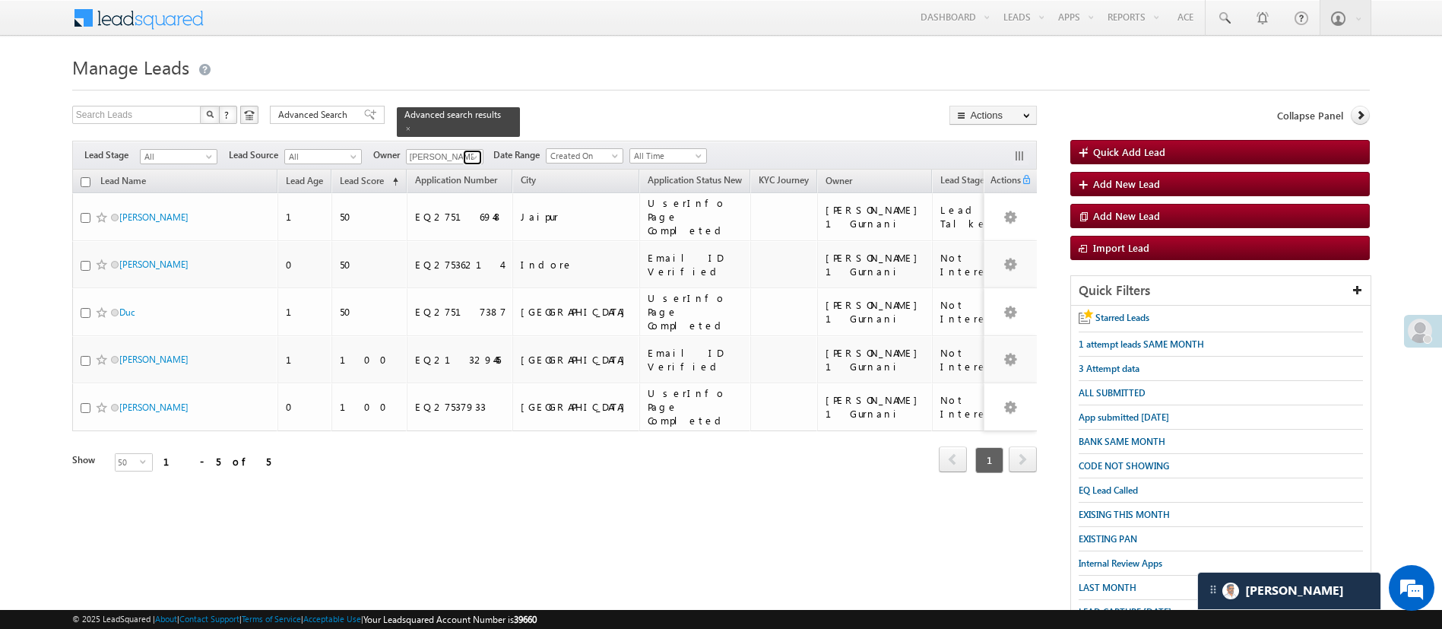
click at [474, 151] on span at bounding box center [474, 157] width 12 height 12
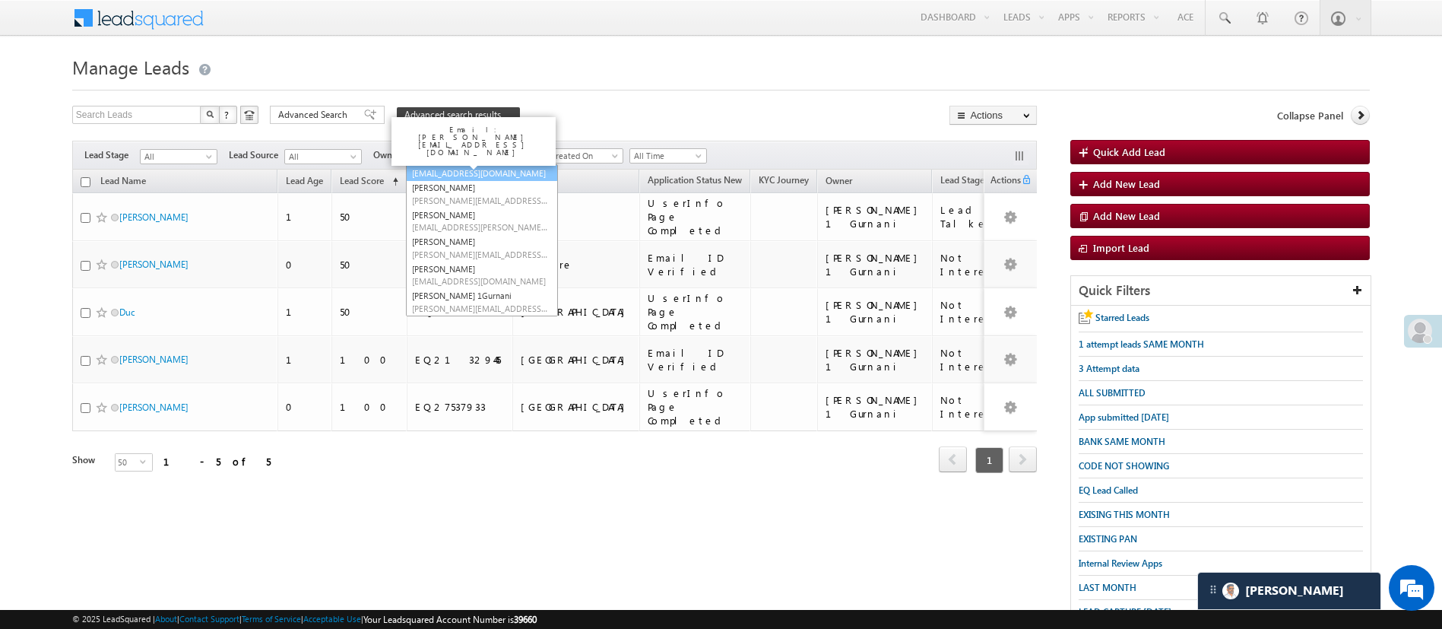
scroll to position [193, 0]
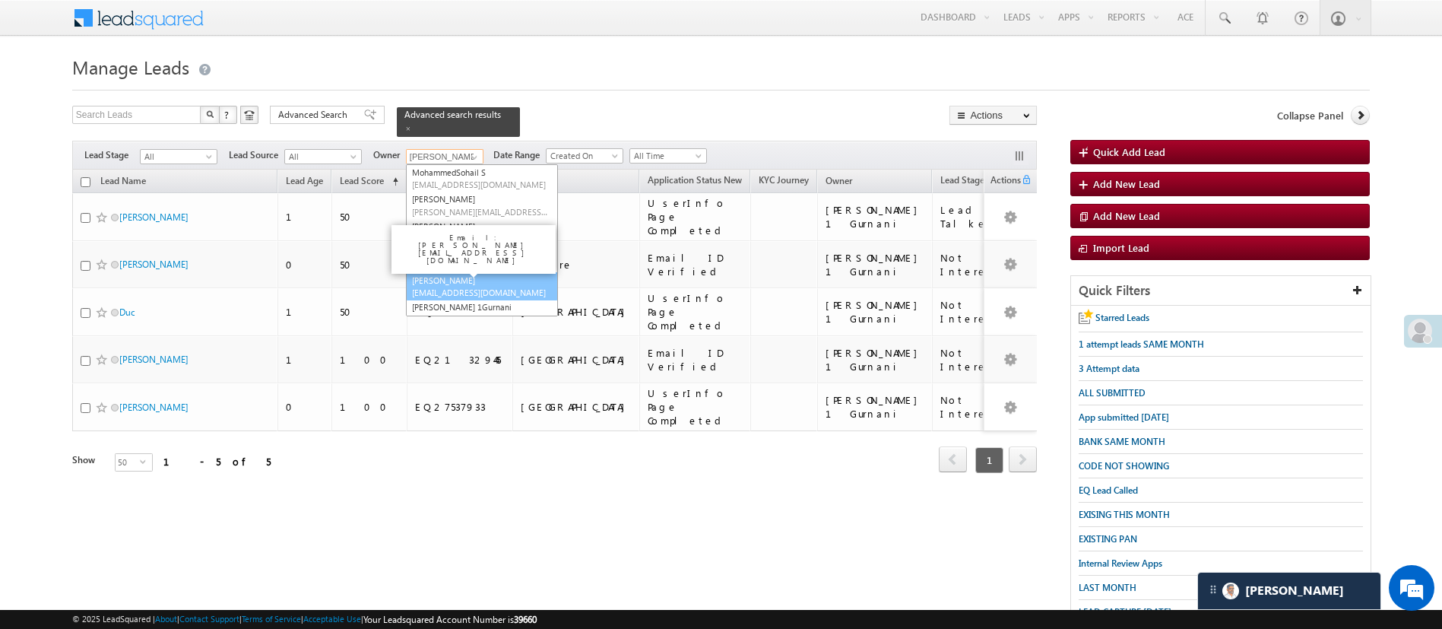
click at [483, 272] on link "Sandeep Kashyap Sandeep.Kashyap@angelbroking.com" at bounding box center [482, 286] width 152 height 29
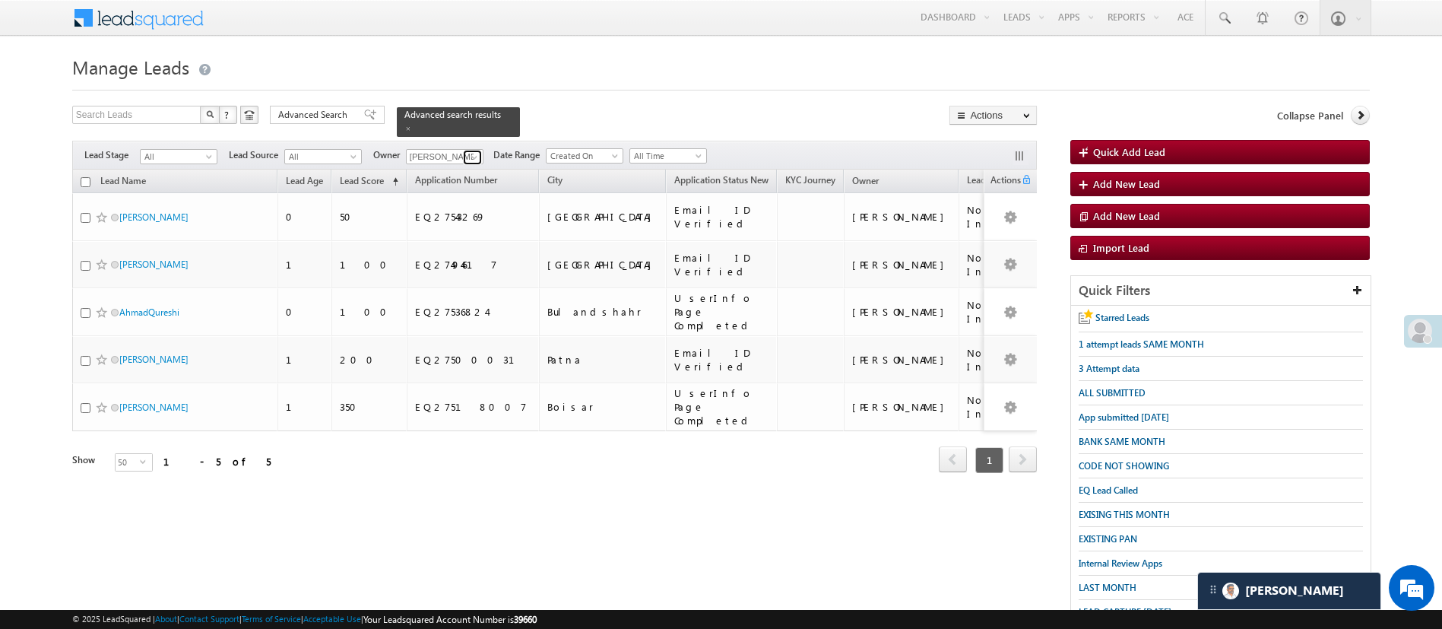
click at [475, 151] on span at bounding box center [474, 157] width 12 height 12
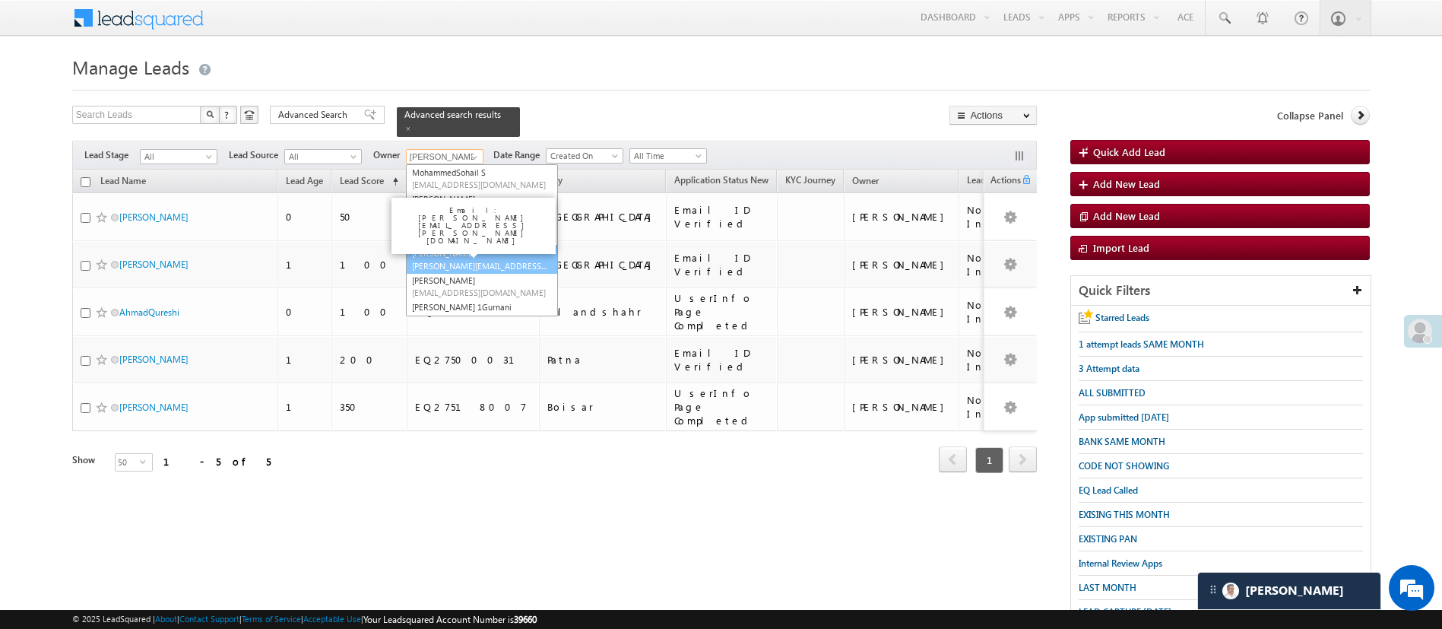
click at [495, 245] on link "NIRAj SURYAWANSHI NIRAJ.SURYAWANSHI@angelbroking.com" at bounding box center [482, 259] width 152 height 29
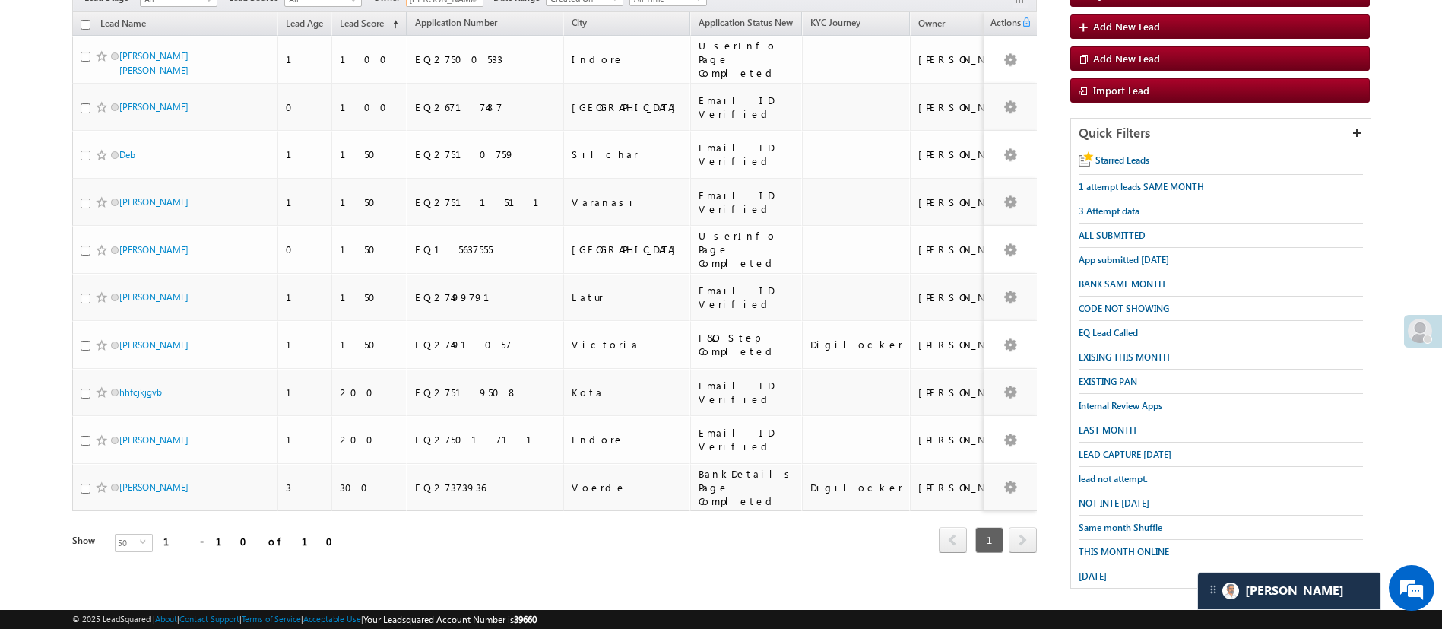
scroll to position [0, 0]
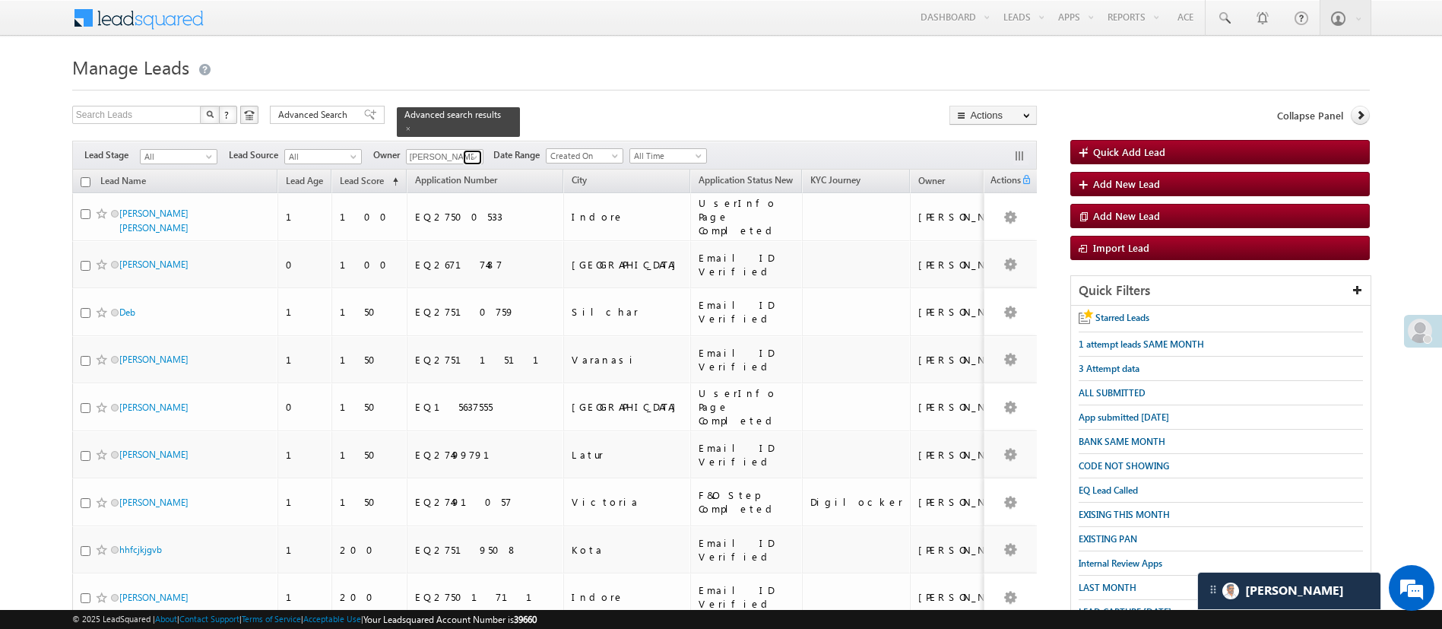
click at [475, 152] on span at bounding box center [474, 157] width 12 height 12
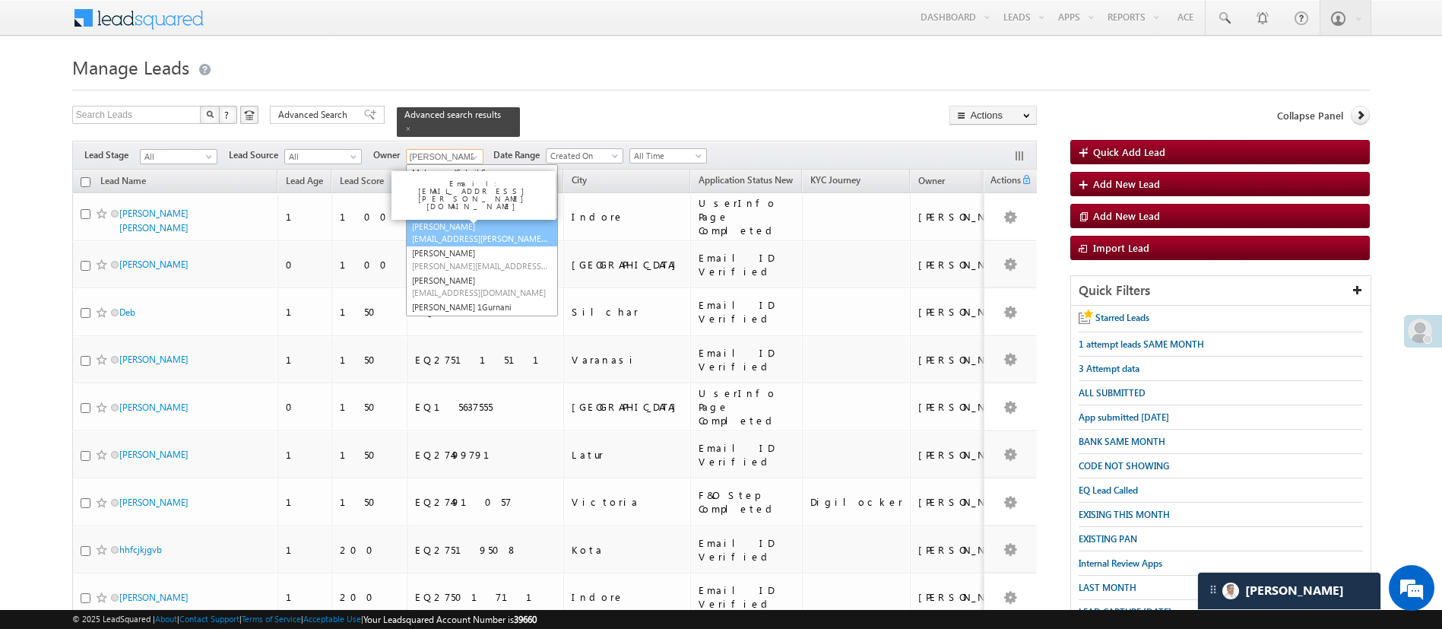
click at [476, 218] on link "Naseeba Khatoon Naseeba.Khatoon@angelbroking.com" at bounding box center [482, 232] width 152 height 29
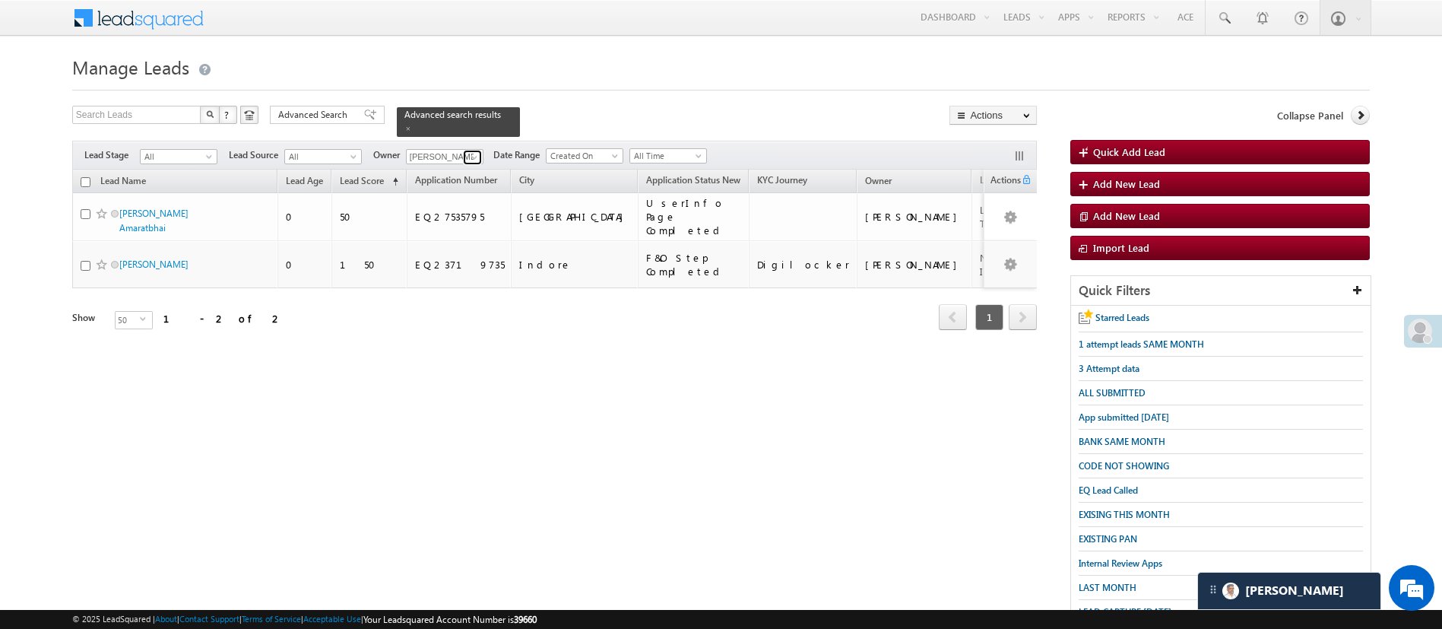
click at [474, 150] on link at bounding box center [472, 157] width 19 height 15
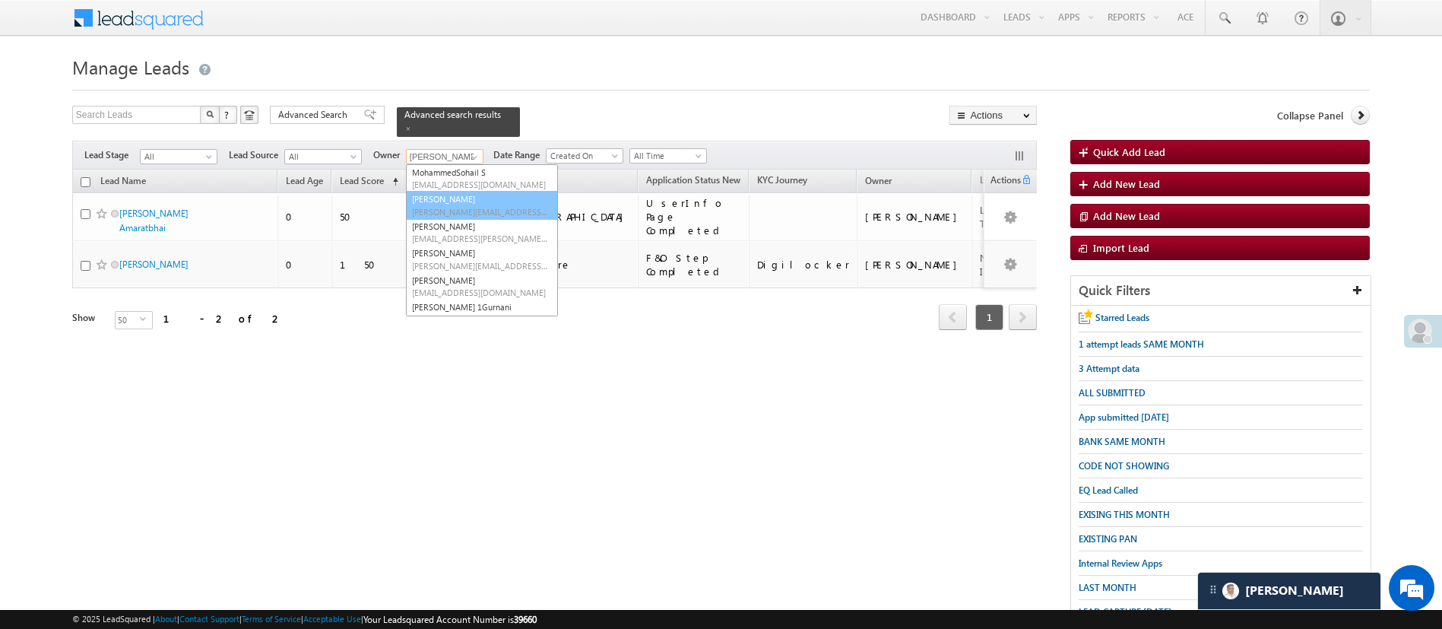
scroll to position [62, 0]
click at [511, 230] on span "HIMANSHU.SHARMA@ANGELBROKING.COM" at bounding box center [480, 235] width 137 height 11
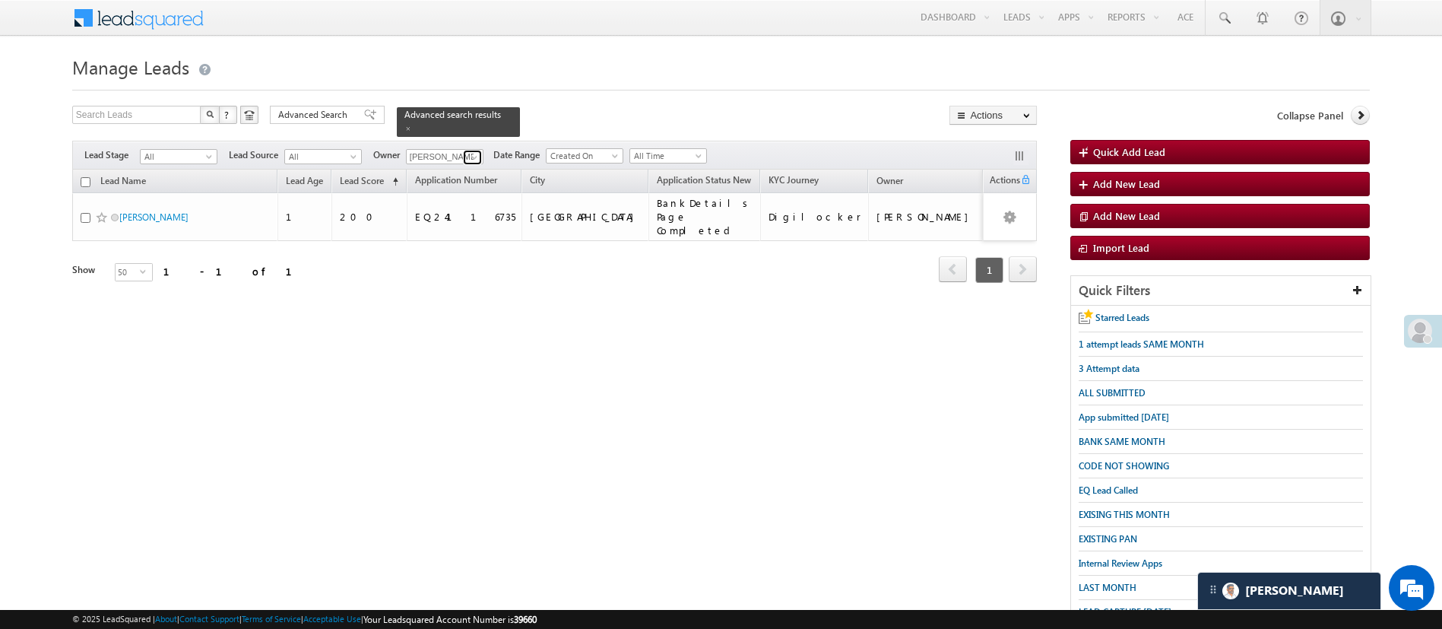
click at [475, 151] on span at bounding box center [474, 157] width 12 height 12
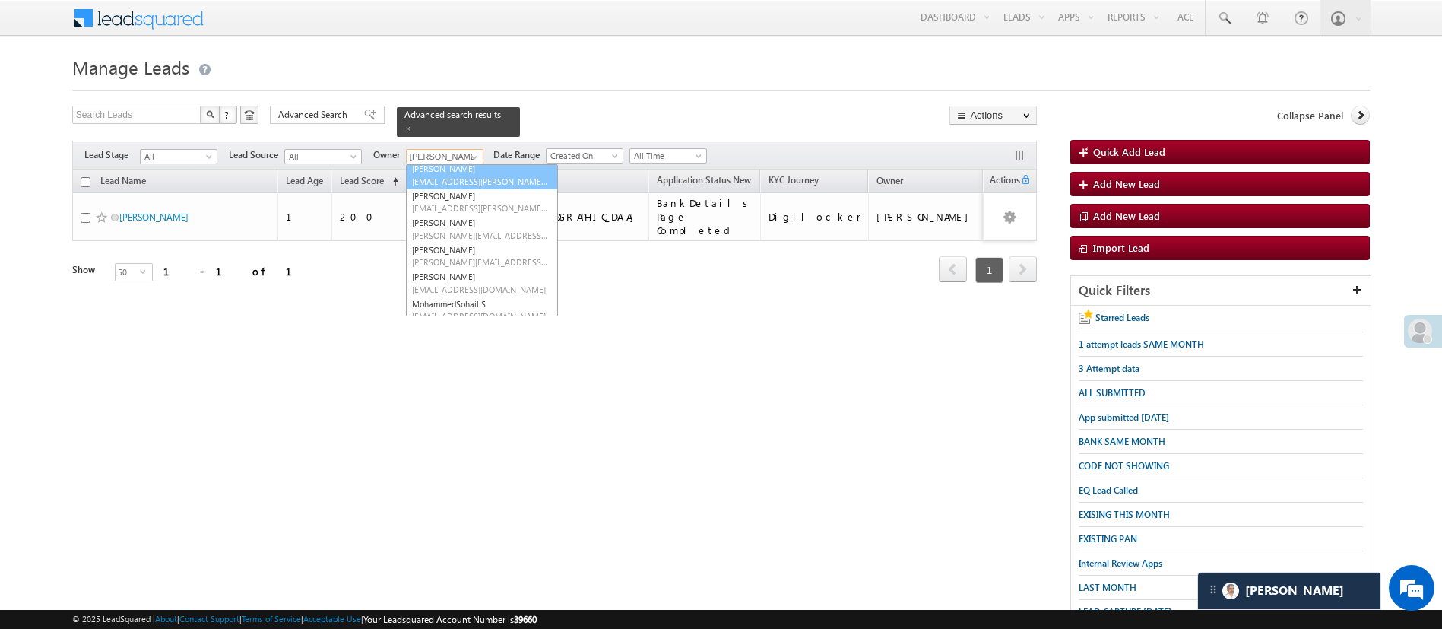
scroll to position [59, 0]
click at [474, 168] on link "Anuj Rajak Anuj.Rajak@angelbroking.com" at bounding box center [482, 177] width 152 height 29
type input "Anuj Rajak"
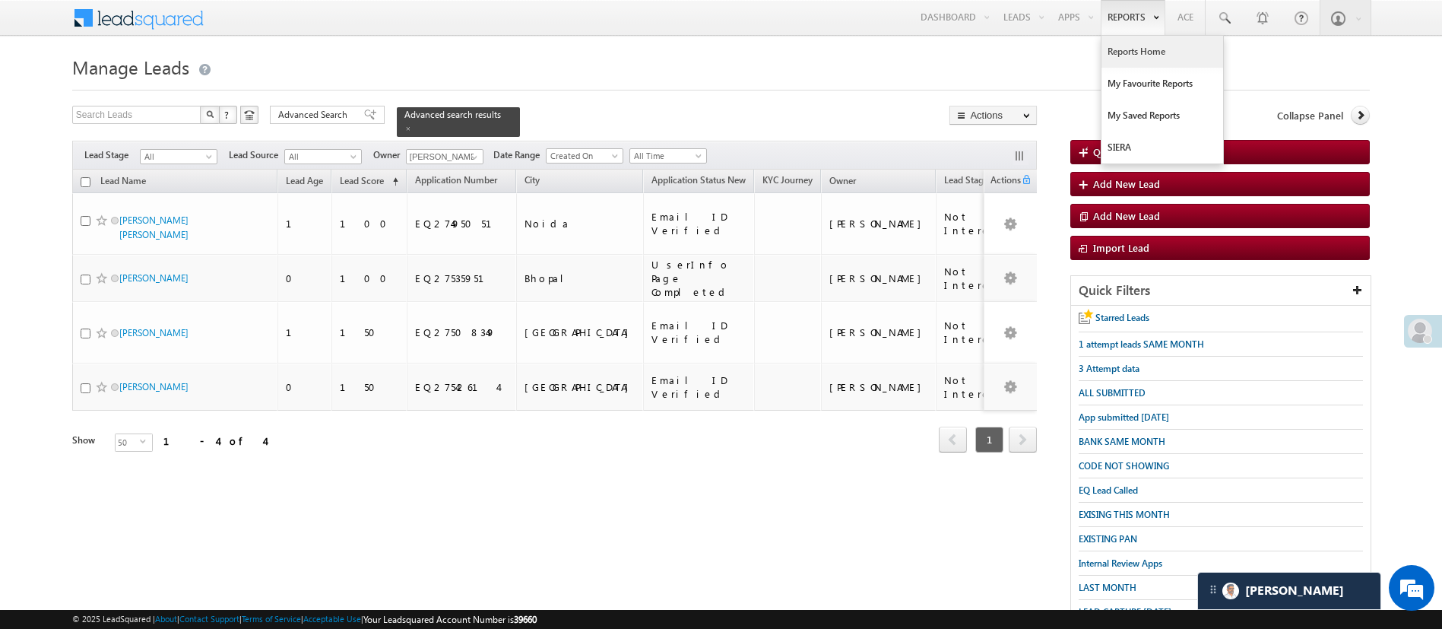
click at [1143, 50] on link "Reports Home" at bounding box center [1162, 52] width 122 height 32
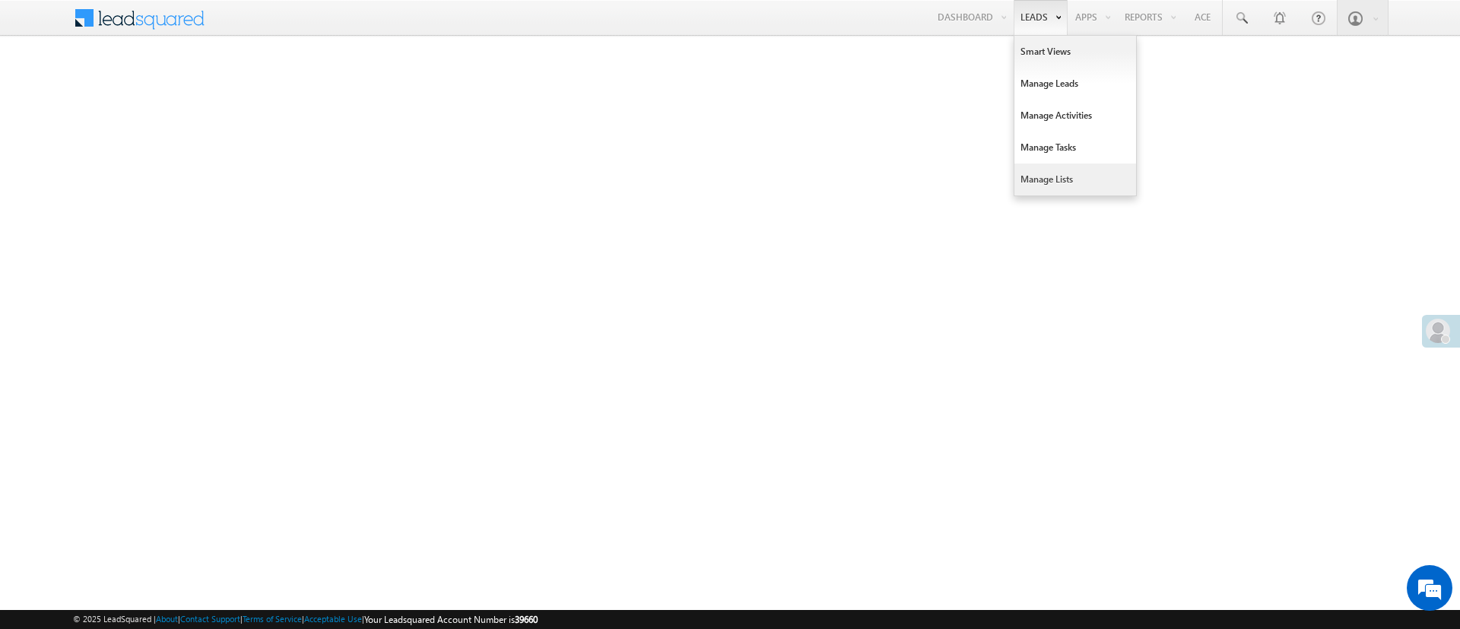
click at [1084, 178] on link "Manage Lists" at bounding box center [1075, 179] width 122 height 32
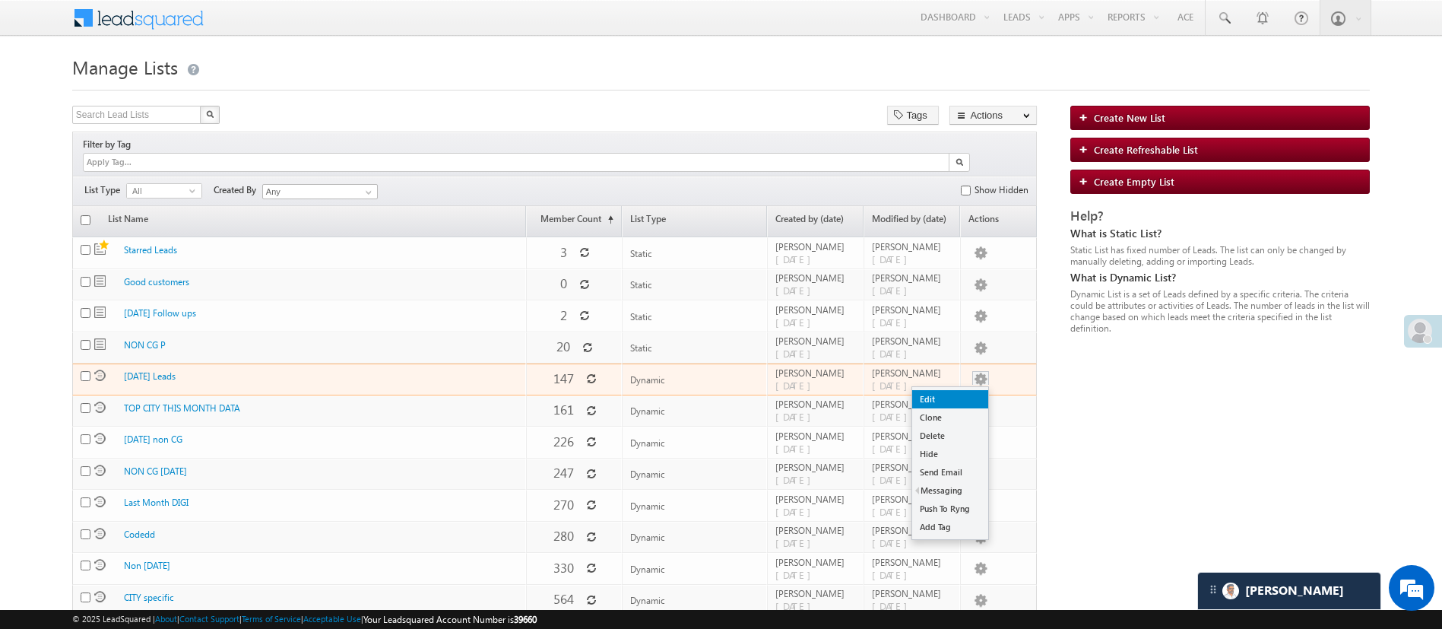
click at [962, 390] on link "Edit" at bounding box center [950, 399] width 76 height 18
checkbox input "true"
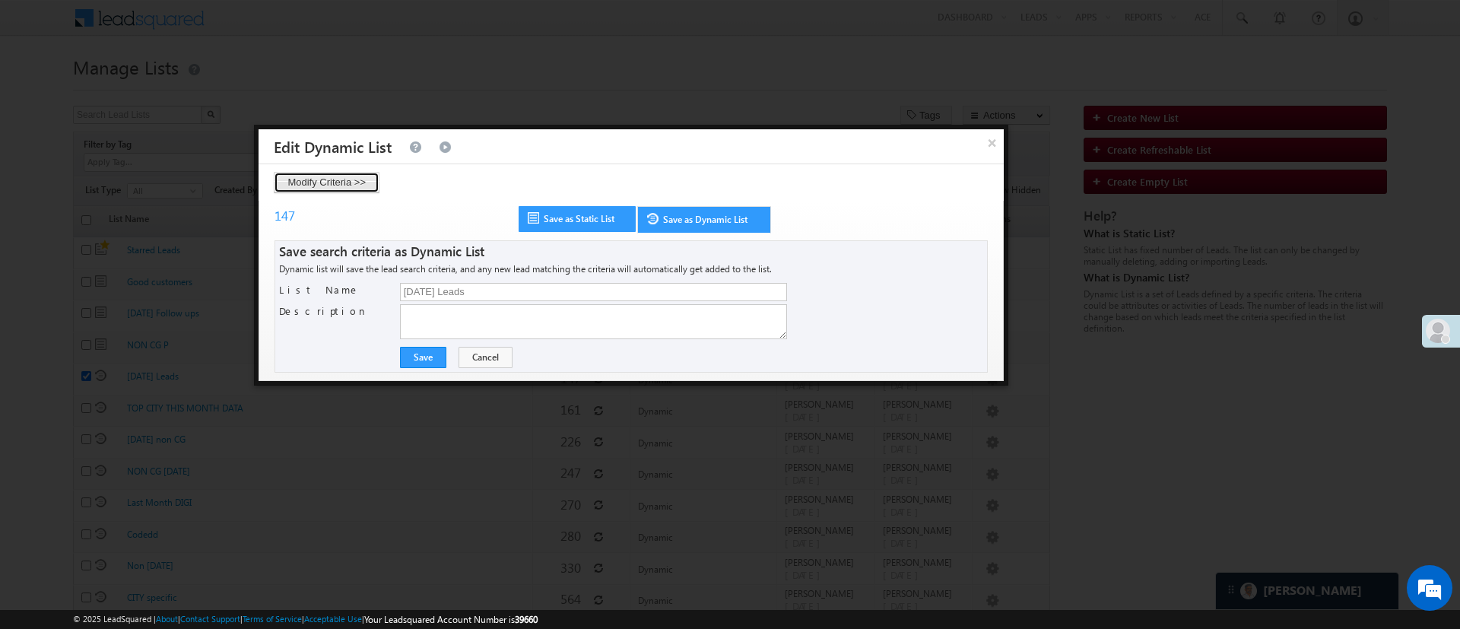
click at [357, 187] on button "Modify Criteria >>" at bounding box center [327, 182] width 106 height 21
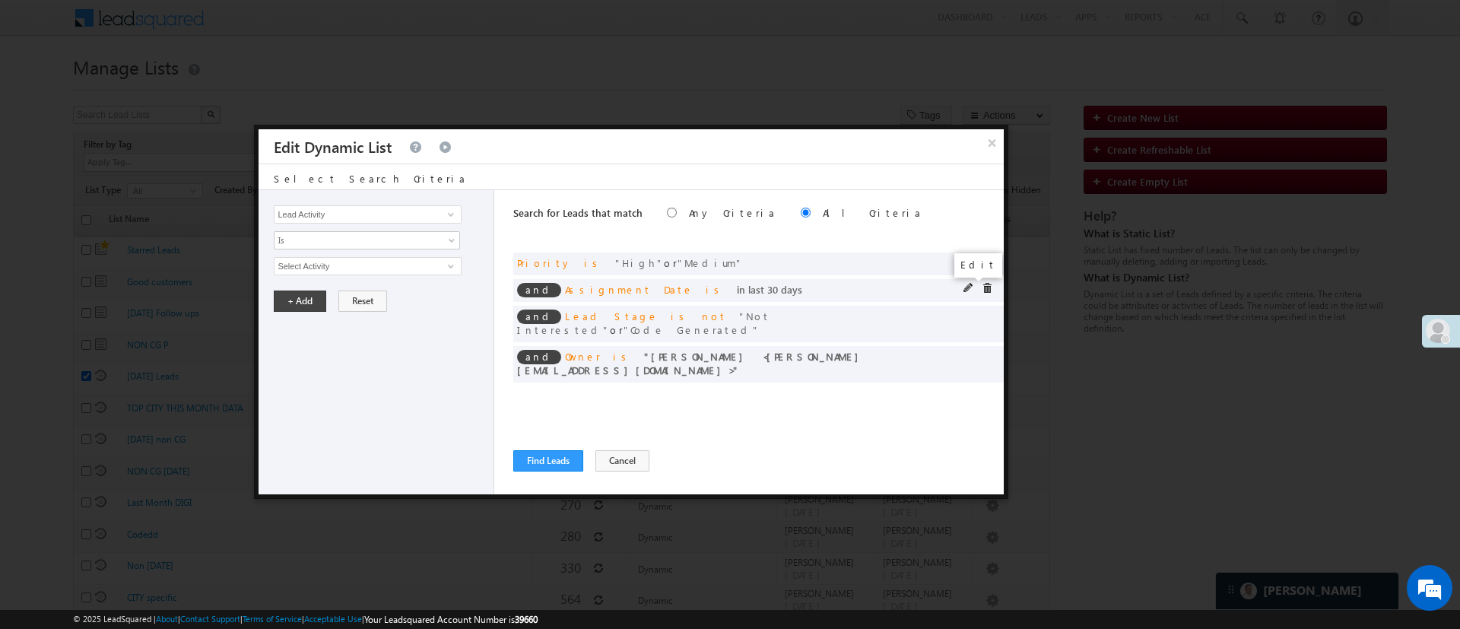
click at [965, 290] on span at bounding box center [968, 288] width 11 height 11
click at [365, 265] on span "Last 30 Days" at bounding box center [356, 266] width 165 height 14
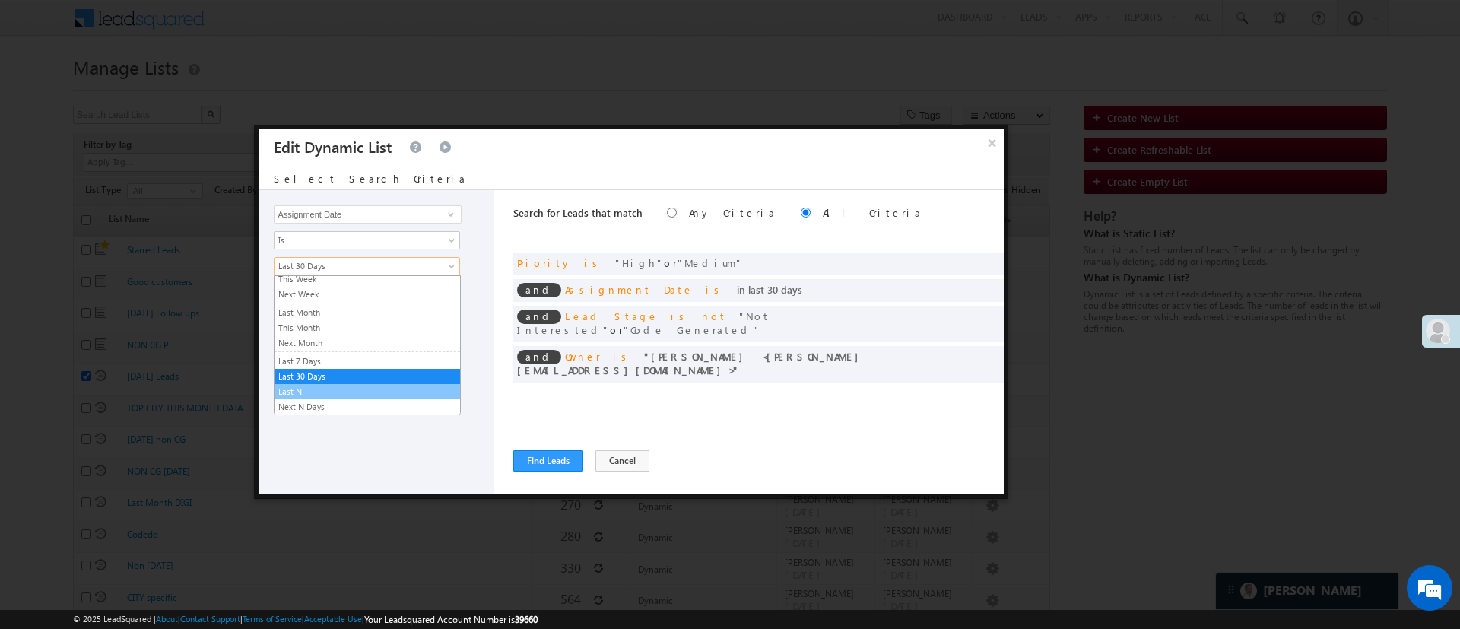
click at [368, 384] on li "Last N" at bounding box center [366, 391] width 185 height 15
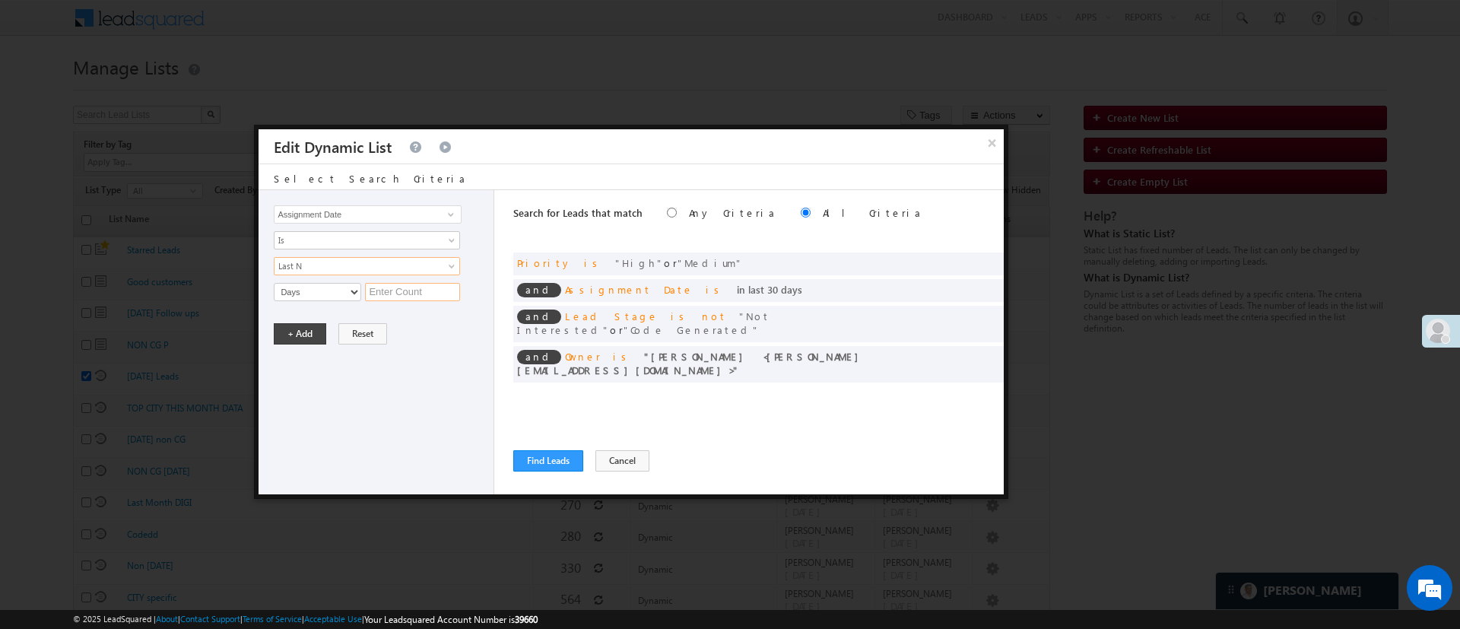
click at [397, 283] on input "text" at bounding box center [412, 292] width 95 height 18
type input "2"
click at [310, 335] on button "+ Add" at bounding box center [300, 333] width 52 height 21
click at [985, 256] on span at bounding box center [986, 261] width 11 height 11
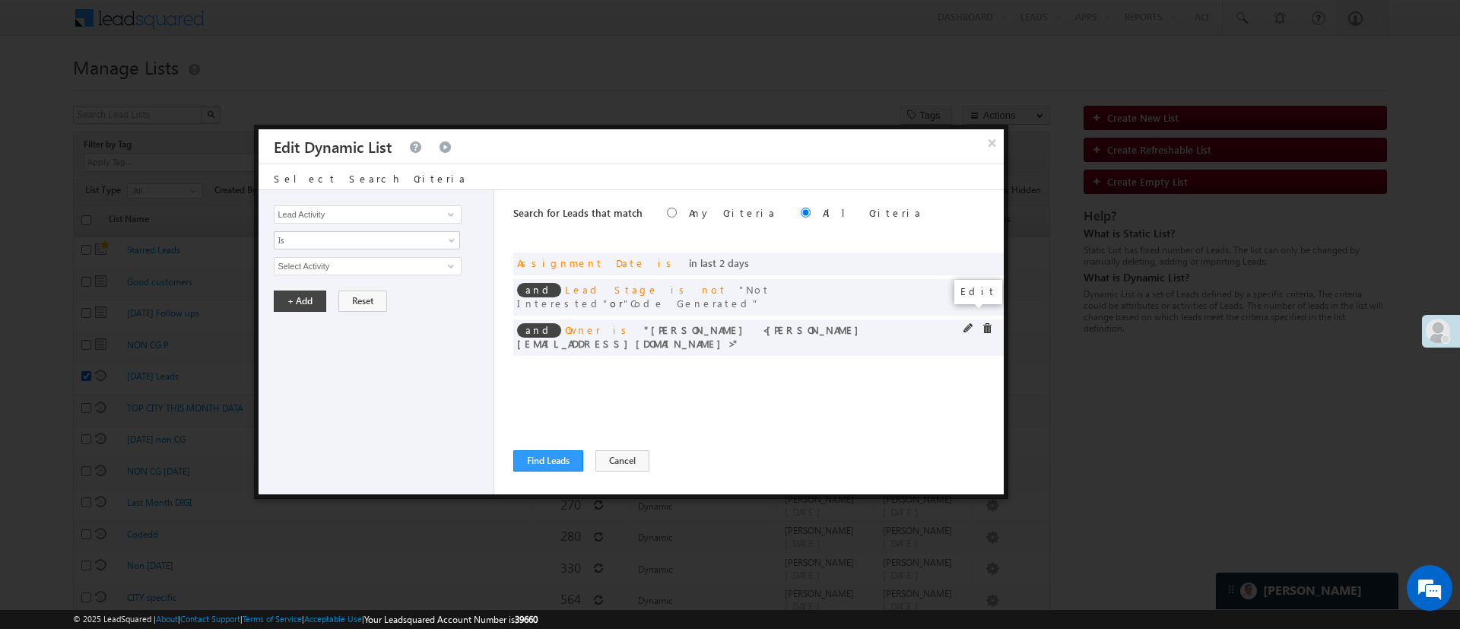
click at [965, 323] on span at bounding box center [968, 328] width 11 height 11
click at [437, 262] on span "Lavisha Gautam" at bounding box center [360, 266] width 173 height 17
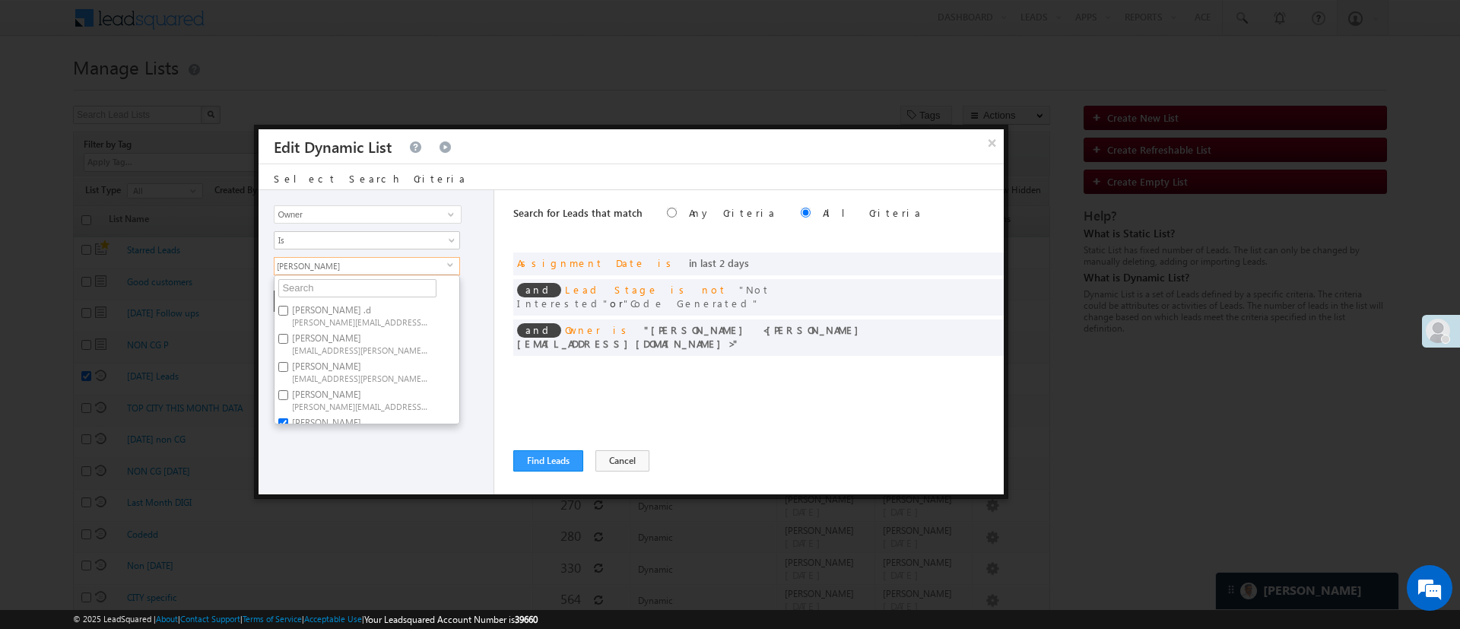
click at [372, 314] on label "Aakansha .d Aakansha.D@angelbroking.com" at bounding box center [359, 315] width 170 height 28
click at [288, 314] on input "Aakansha .d Aakansha.D@angelbroking.com" at bounding box center [283, 311] width 10 height 10
checkbox input "true"
click at [356, 304] on label "Lavisha Gautam Lavisha.Gautam@angelbroking.com" at bounding box center [359, 314] width 170 height 28
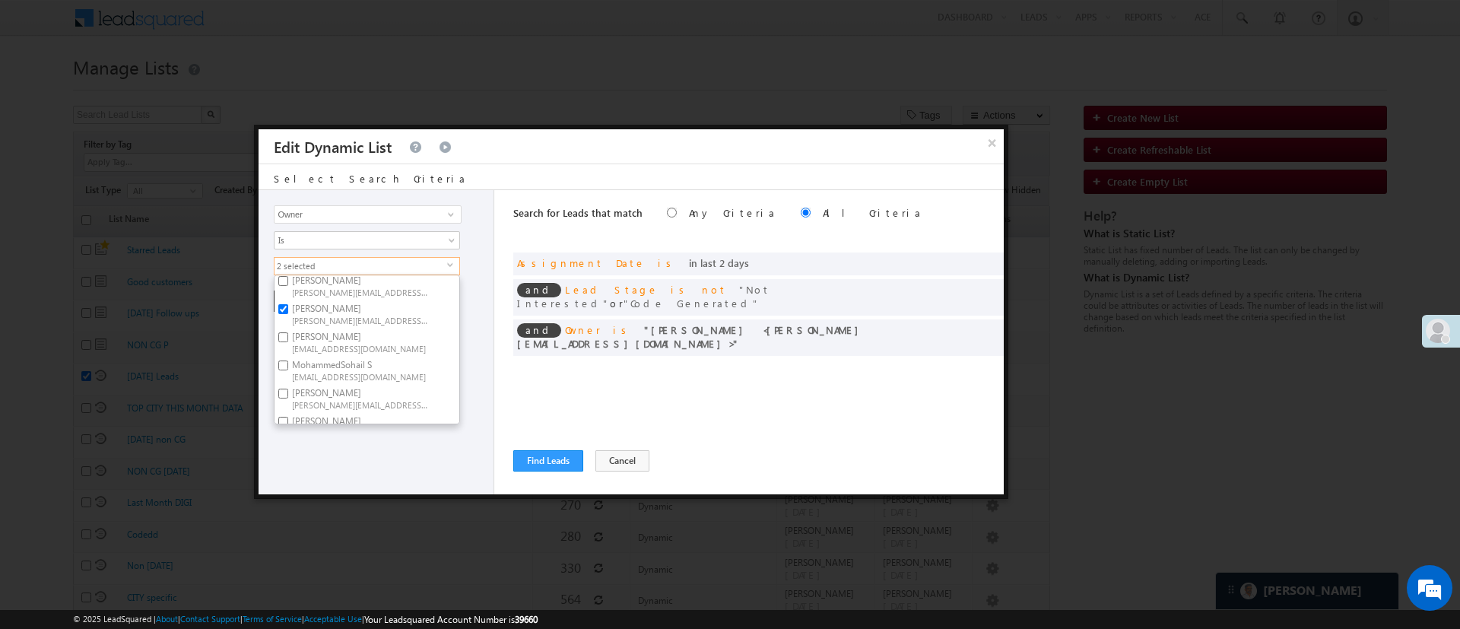
click at [288, 304] on input "Lavisha Gautam Lavisha.Gautam@angelbroking.com" at bounding box center [283, 309] width 10 height 10
checkbox input "false"
click at [418, 367] on label "Hemant Nandwana Hemant.Nandwana@angelbroking.com" at bounding box center [359, 371] width 170 height 28
click at [288, 367] on input "Hemant Nandwana Hemant.Nandwana@angelbroking.com" at bounding box center [283, 367] width 10 height 10
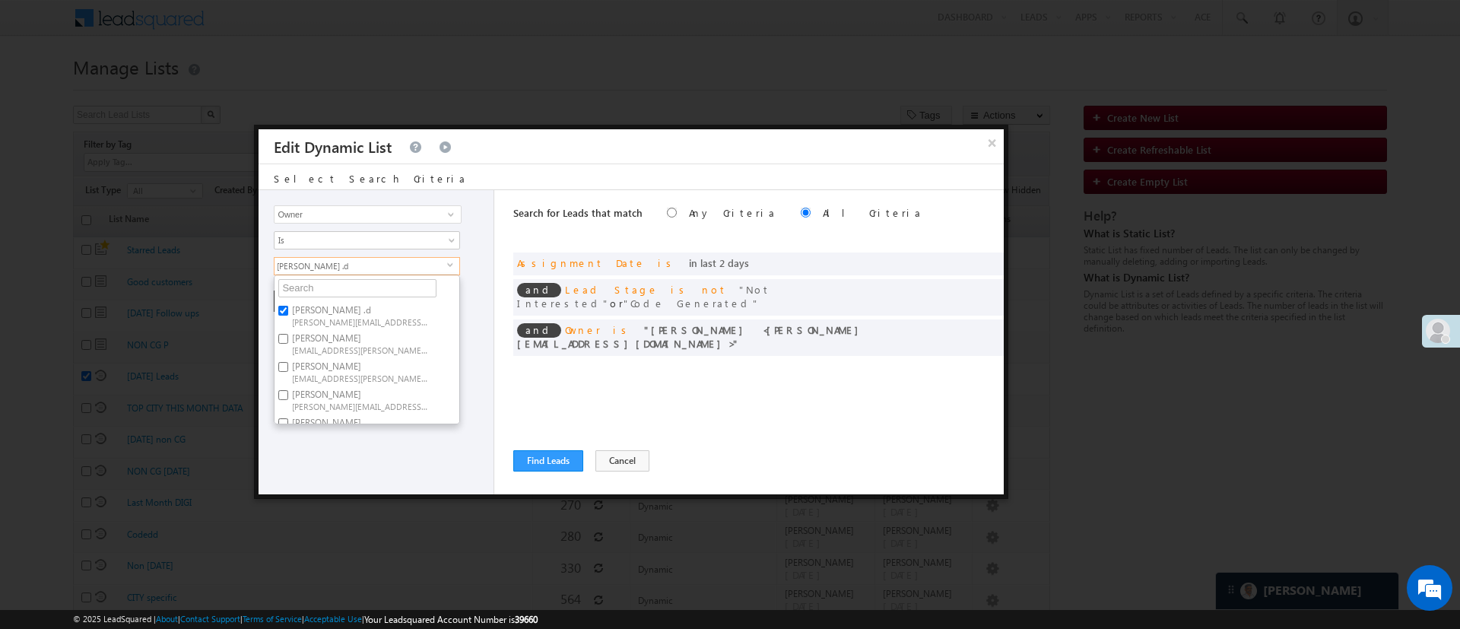
checkbox input "true"
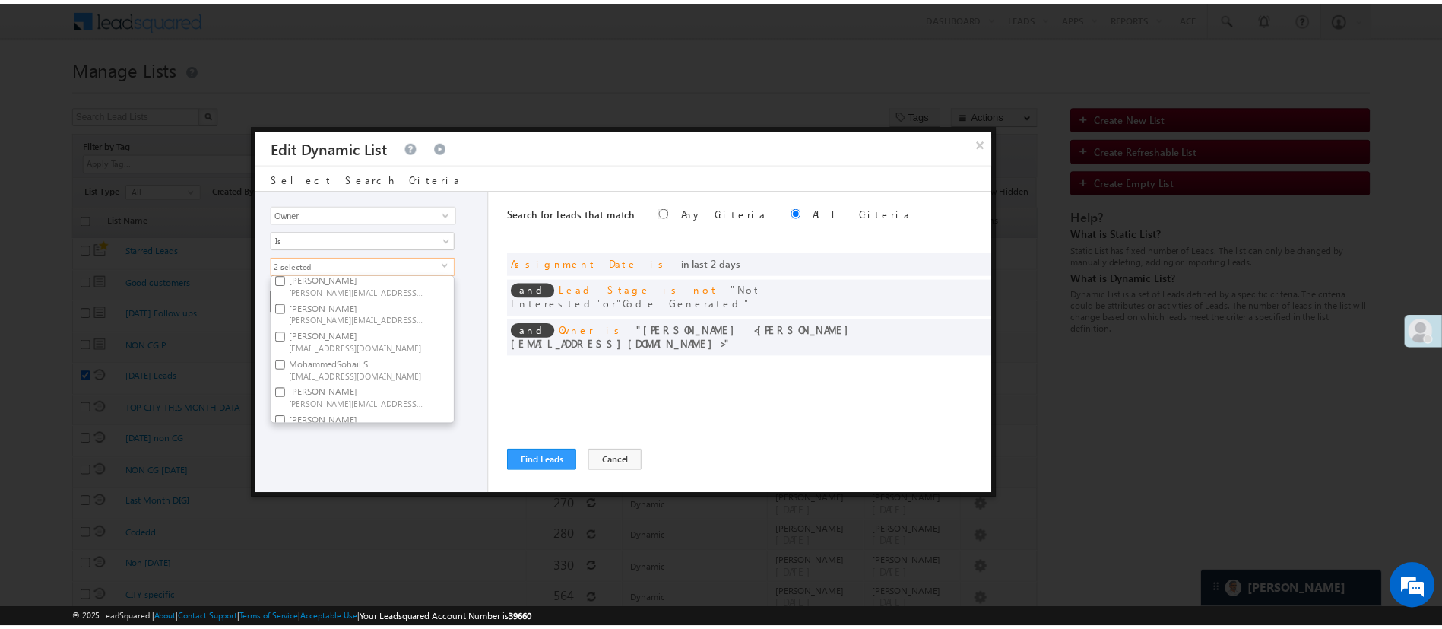
scroll to position [228, 0]
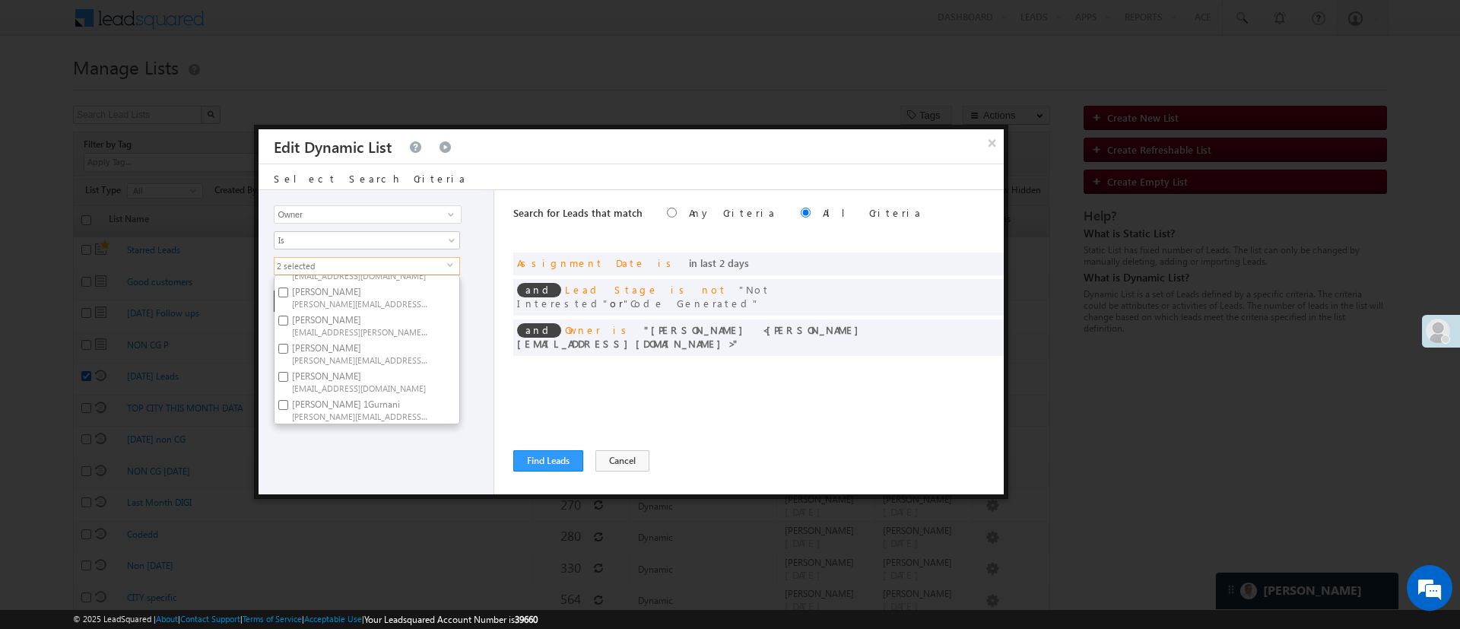
click at [383, 395] on label "Ujjwal 1Gurnani Ujjwal.1Gurnani@angelbroking.com" at bounding box center [359, 409] width 170 height 28
click at [288, 400] on input "Ujjwal 1Gurnani Ujjwal.1Gurnani@angelbroking.com" at bounding box center [283, 405] width 10 height 10
checkbox input "true"
click at [421, 472] on div "Lead Activity Task Sales Group Prospect Id WA Last Message Timestamp 4th Day Di…" at bounding box center [376, 342] width 236 height 304
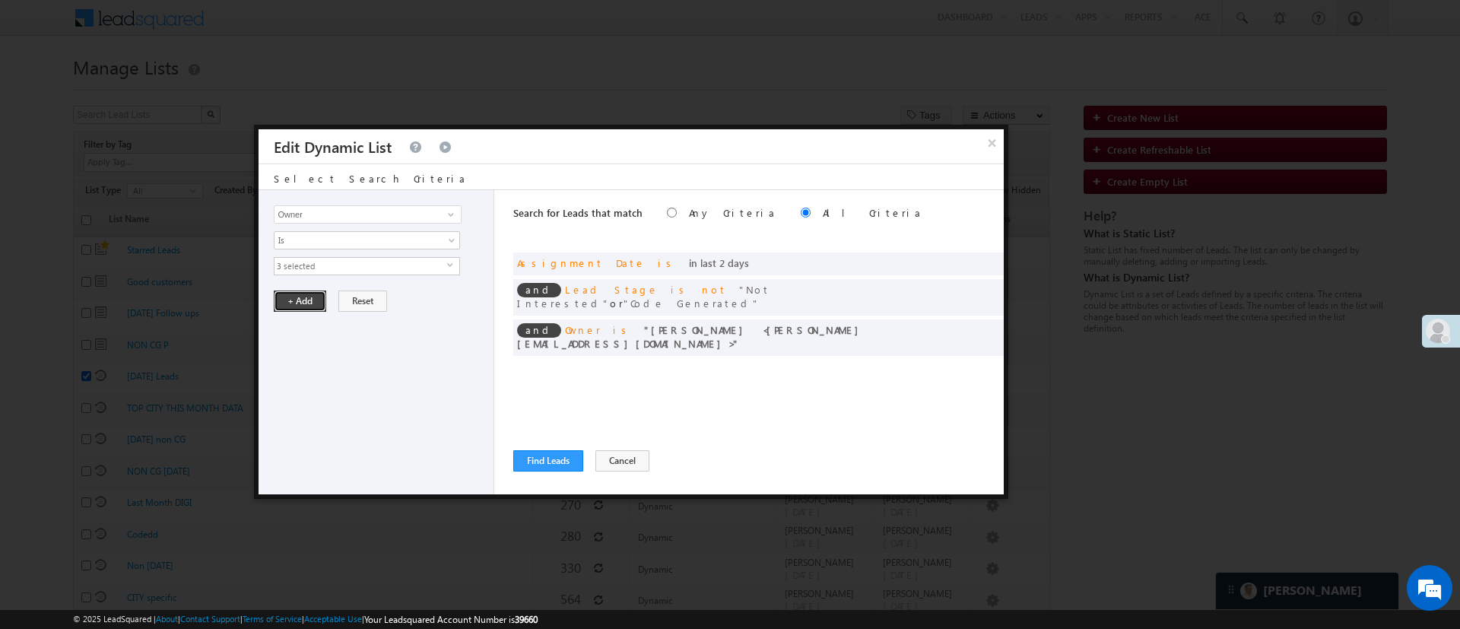
click at [306, 299] on button "+ Add" at bounding box center [300, 300] width 52 height 21
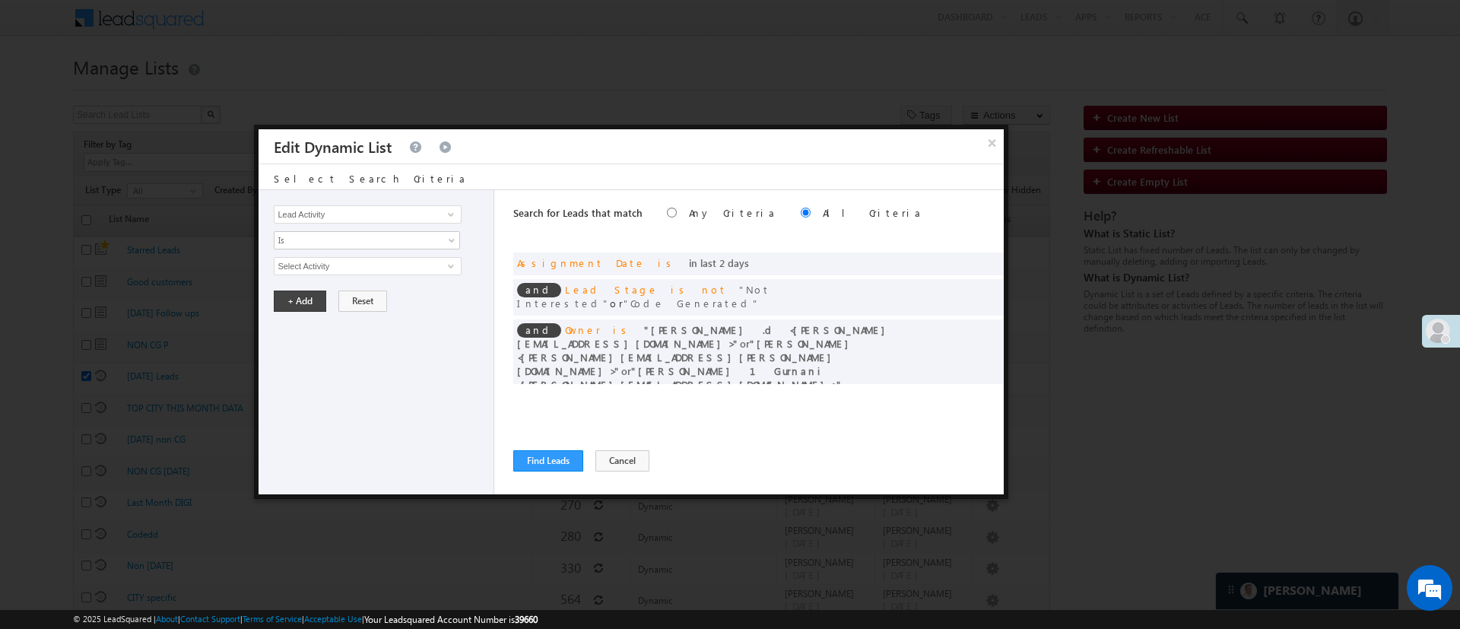
click at [547, 448] on div "Search for Leads that match Any Criteria All Criteria Note that the current tri…" at bounding box center [758, 342] width 490 height 304
click at [548, 451] on button "Find Leads" at bounding box center [548, 460] width 70 height 21
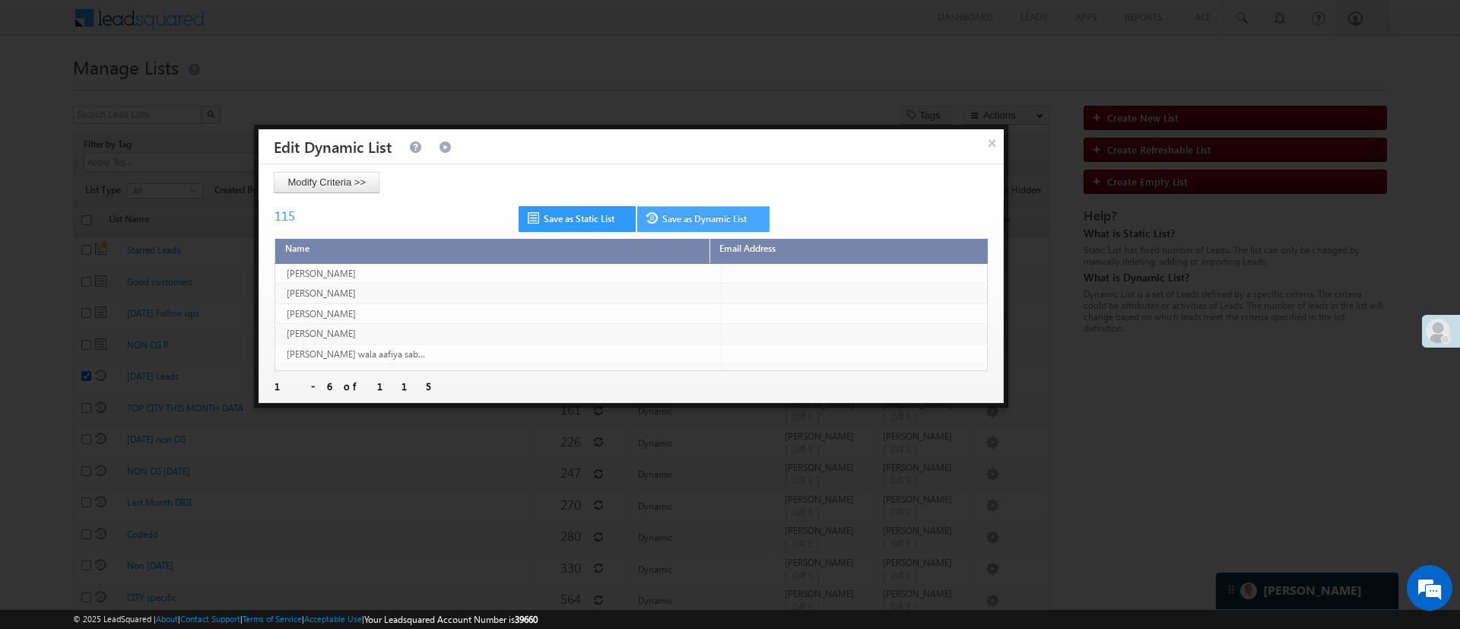
click at [667, 225] on link "Save as Dynamic List" at bounding box center [703, 219] width 132 height 26
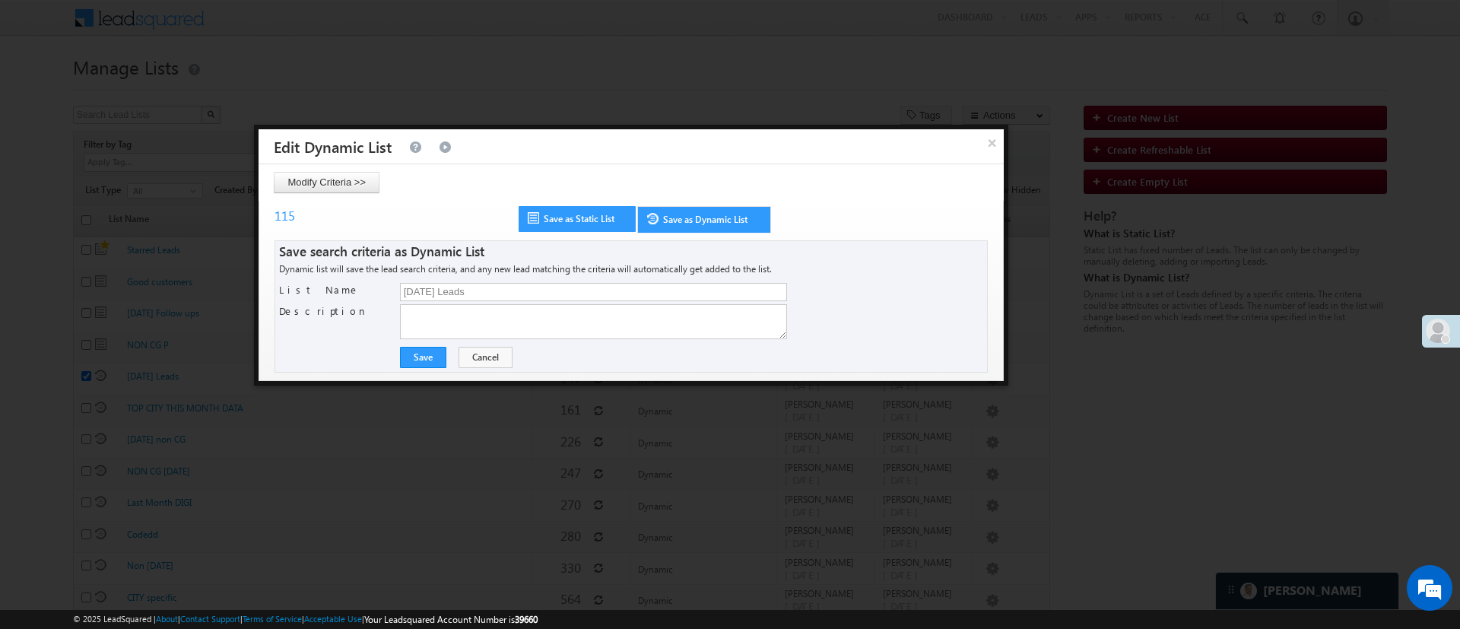
click at [426, 368] on div "Save search criteria as Dynamic List Dynamic list will save the lead search cri…" at bounding box center [630, 306] width 713 height 132
click at [427, 363] on button "Save" at bounding box center [423, 357] width 46 height 21
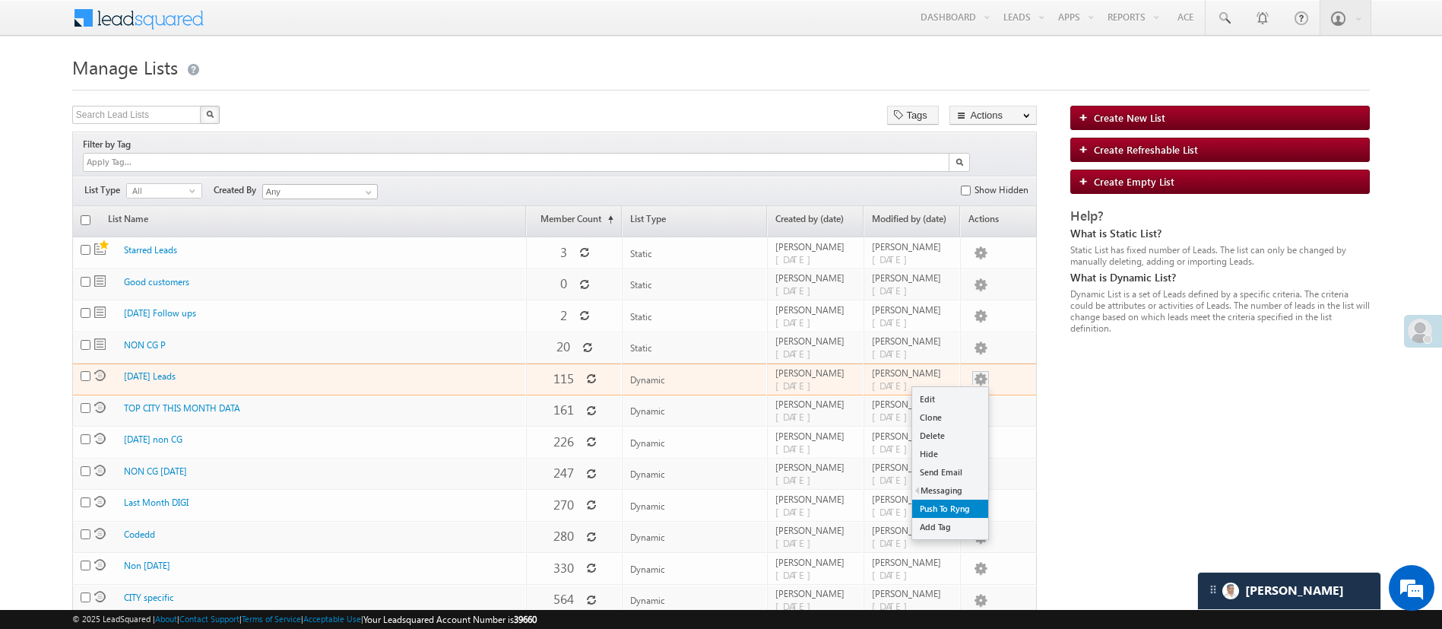
click at [952, 499] on link "Push To Ryng" at bounding box center [950, 508] width 76 height 18
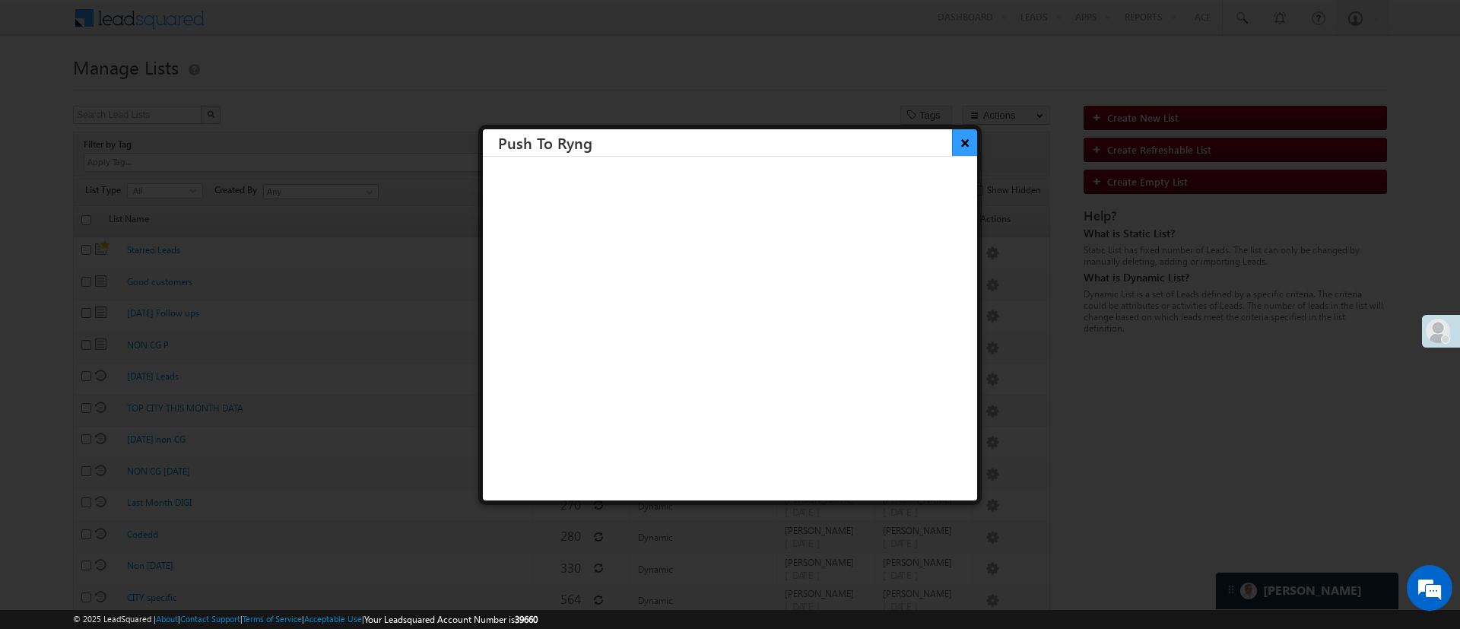
click at [952, 137] on button "×" at bounding box center [964, 142] width 25 height 27
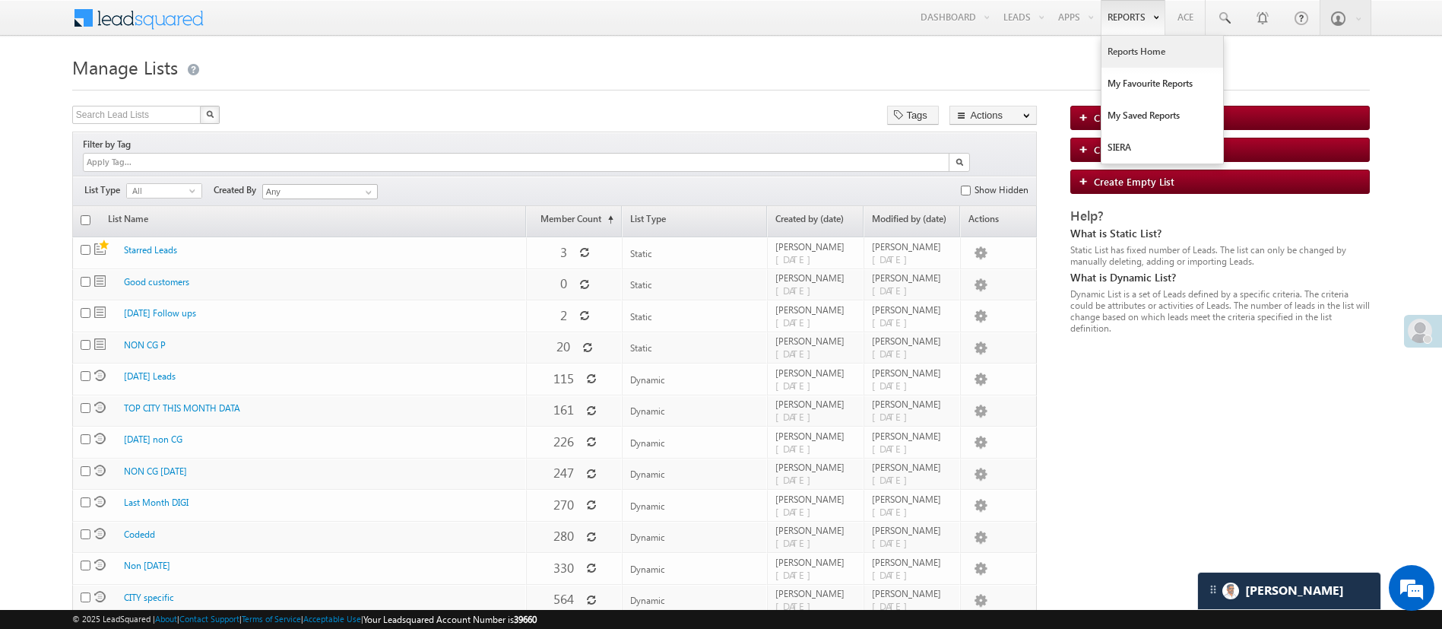
click at [1122, 43] on link "Reports Home" at bounding box center [1162, 52] width 122 height 32
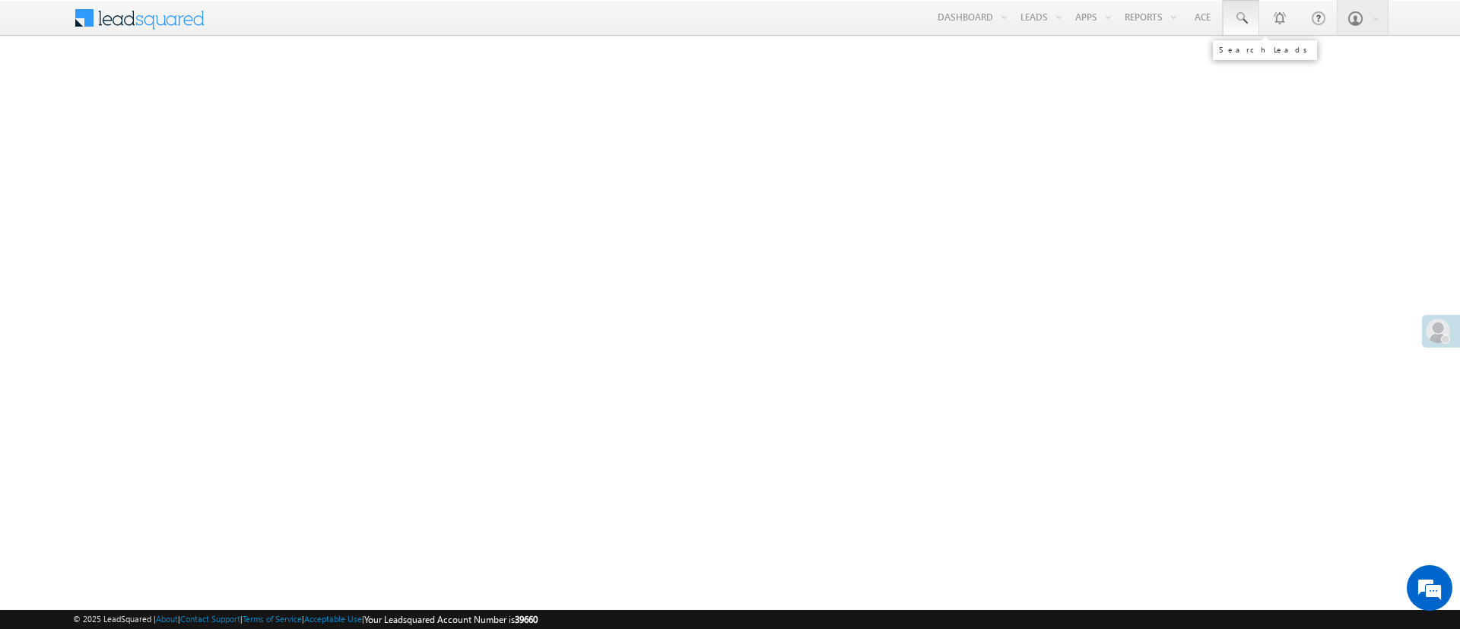
click at [1249, 27] on link at bounding box center [1240, 17] width 36 height 35
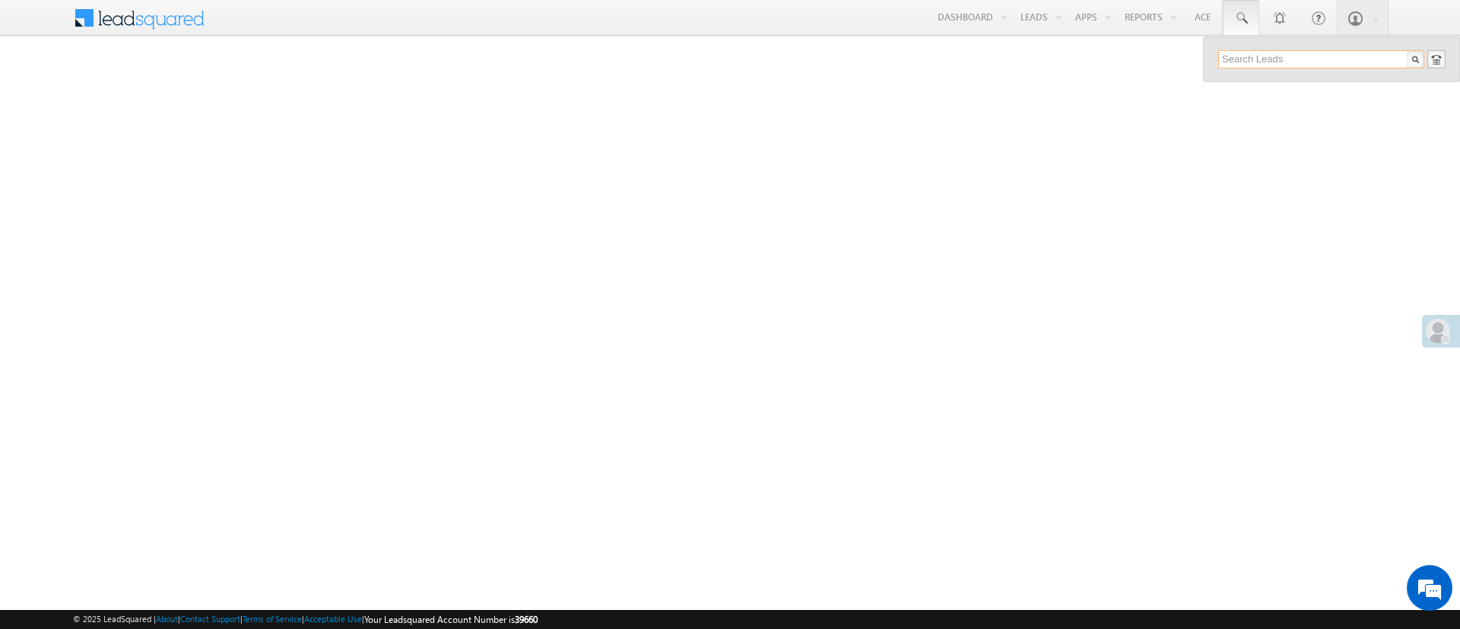
paste input "EQ27061211"
type input "EQ27061211"
click at [1295, 88] on div "Sangada surendra" at bounding box center [1327, 81] width 204 height 17
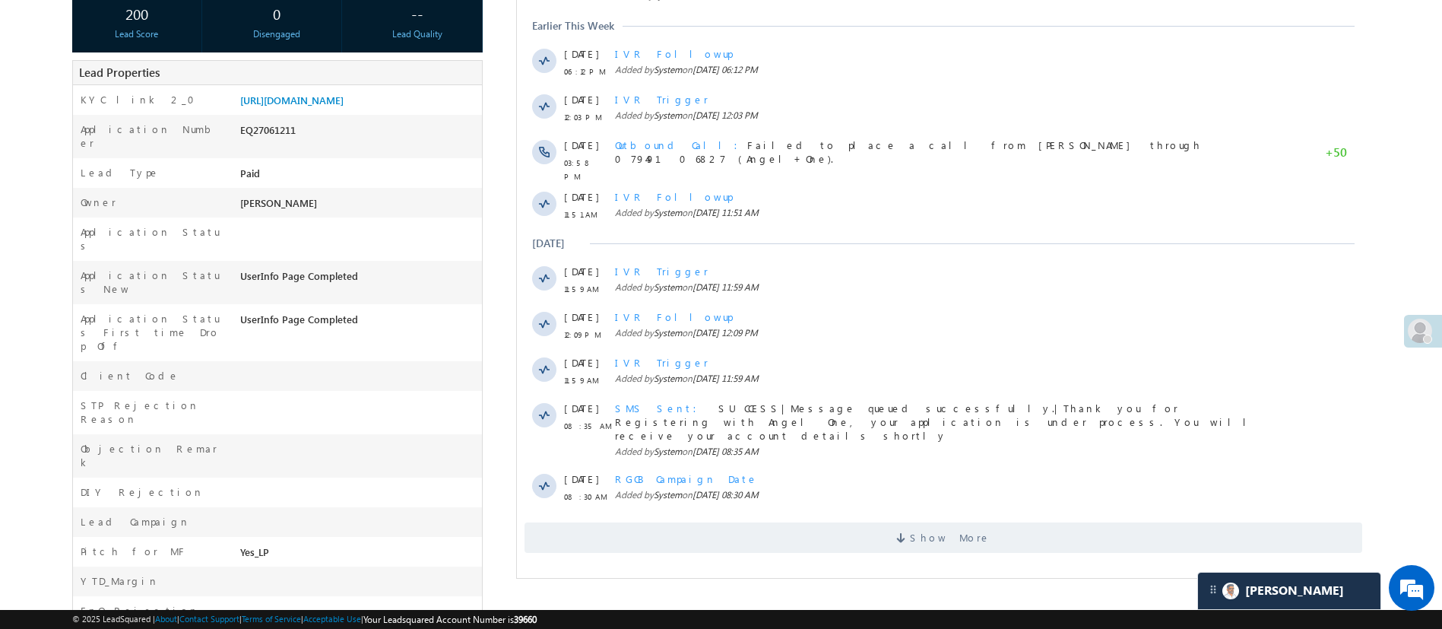
scroll to position [294, 0]
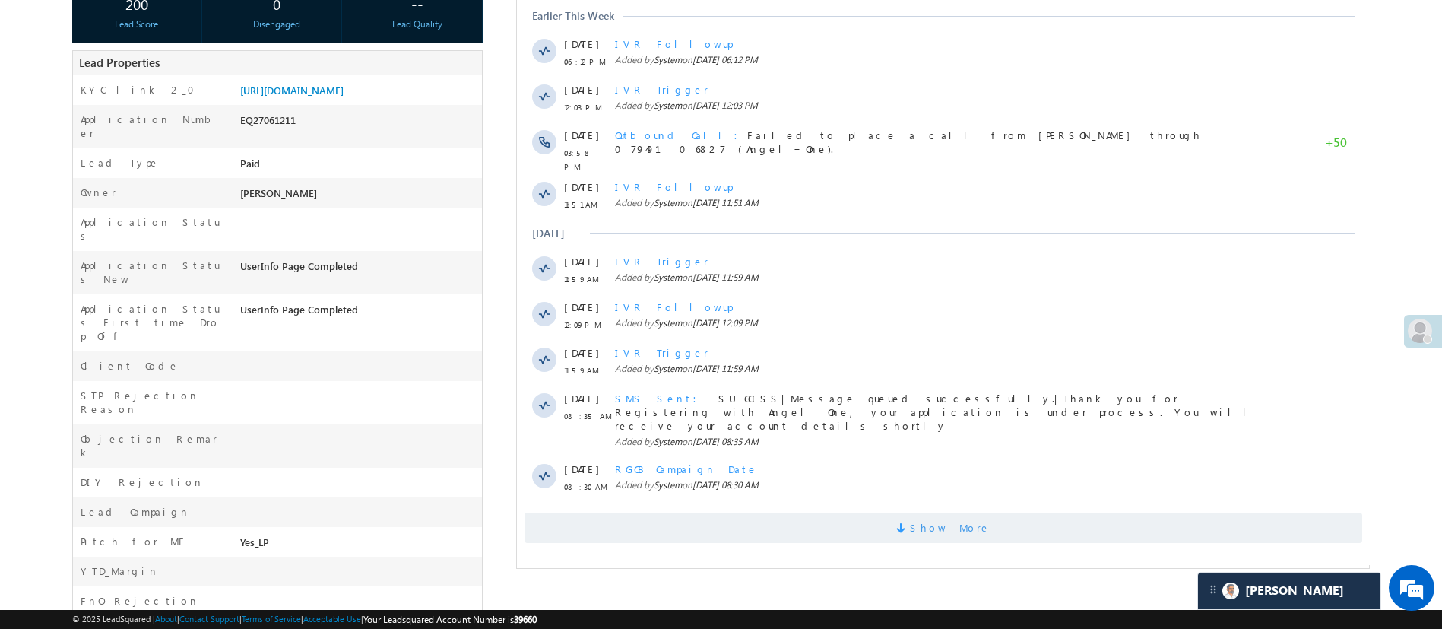
click at [932, 512] on span "Show More" at bounding box center [949, 527] width 81 height 30
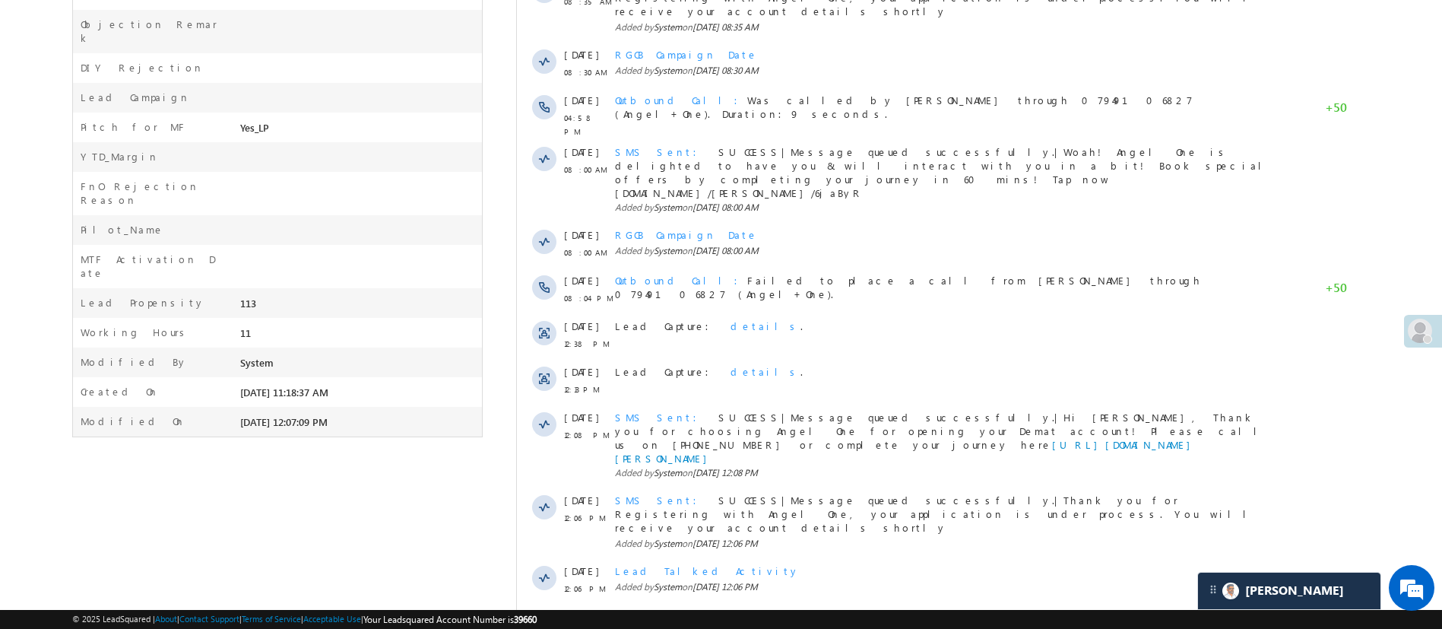
scroll to position [742, 0]
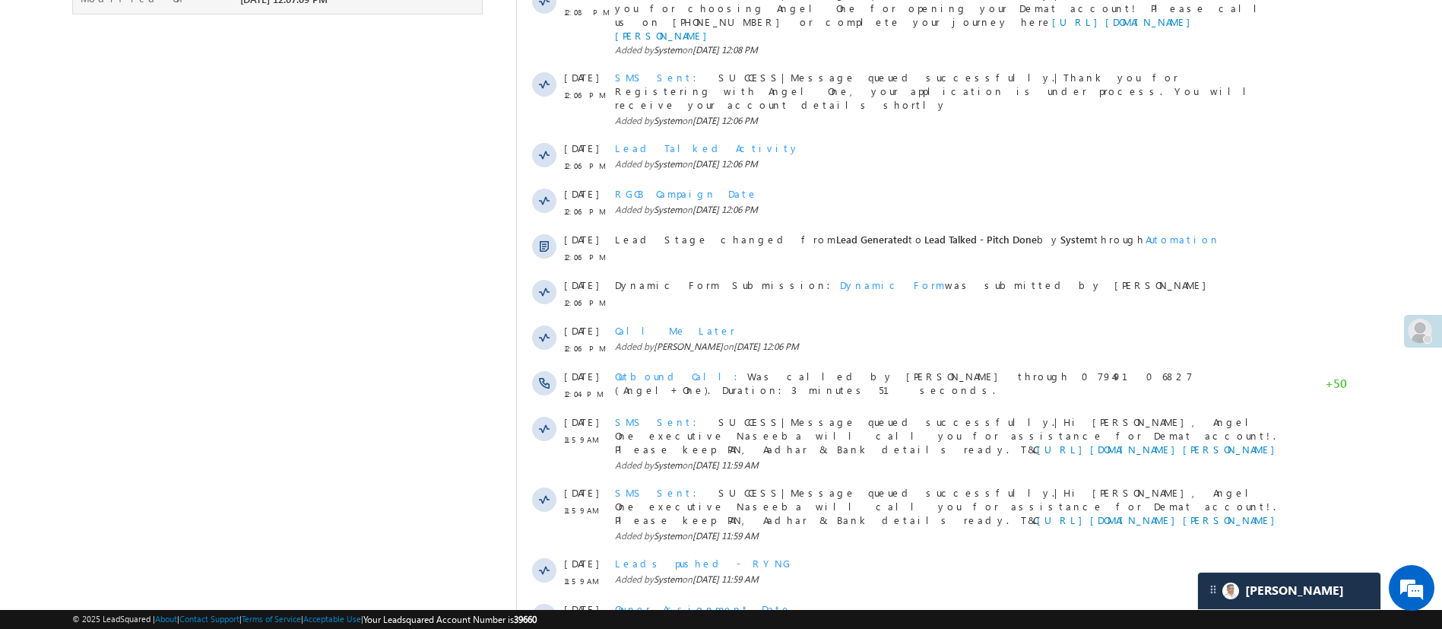
scroll to position [0, 0]
